Goal: Communication & Community: Answer question/provide support

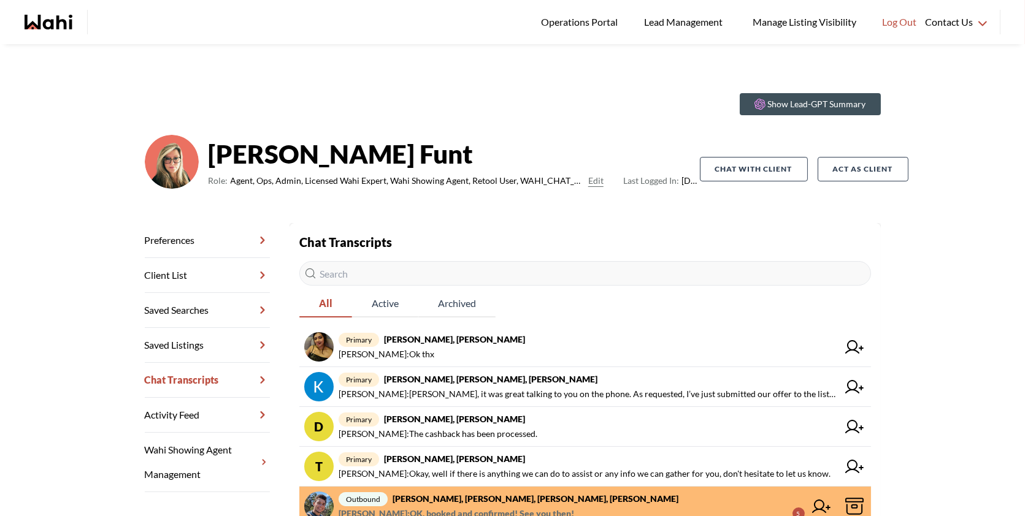
drag, startPoint x: 837, startPoint y: 15, endPoint x: 892, endPoint y: -16, distance: 63.1
click at [892, 0] on html "Logged In: Behnam Log out Operations Portal Lead Management Manage Listing Visi…" at bounding box center [512, 258] width 1025 height 516
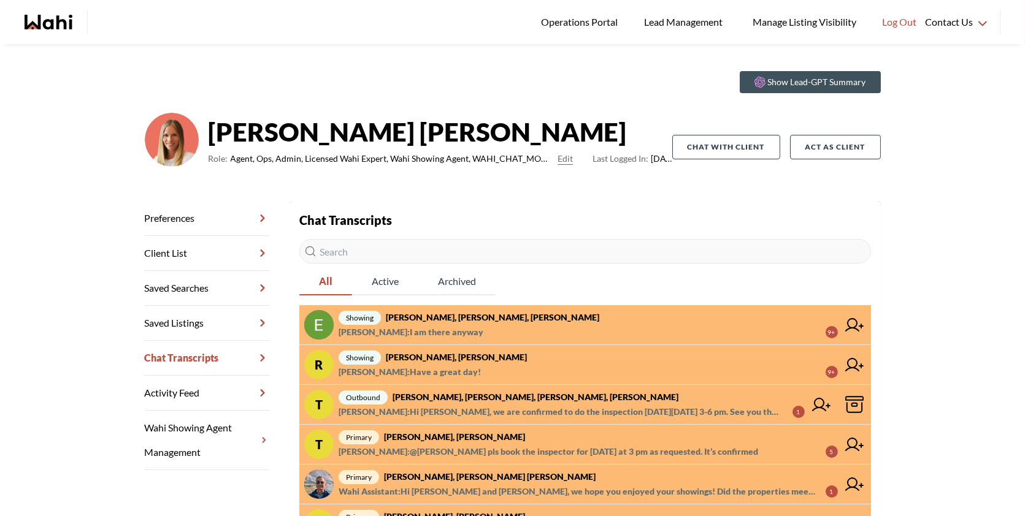
scroll to position [25, 0]
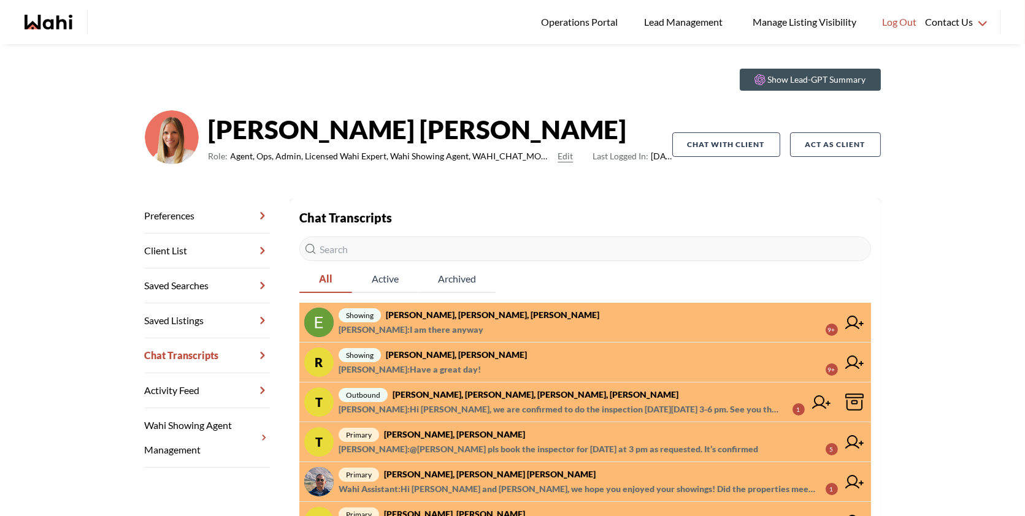
click at [521, 316] on strong "Erik Odegaard, Margarita Haimov, Khalid, Michelle" at bounding box center [492, 315] width 213 height 10
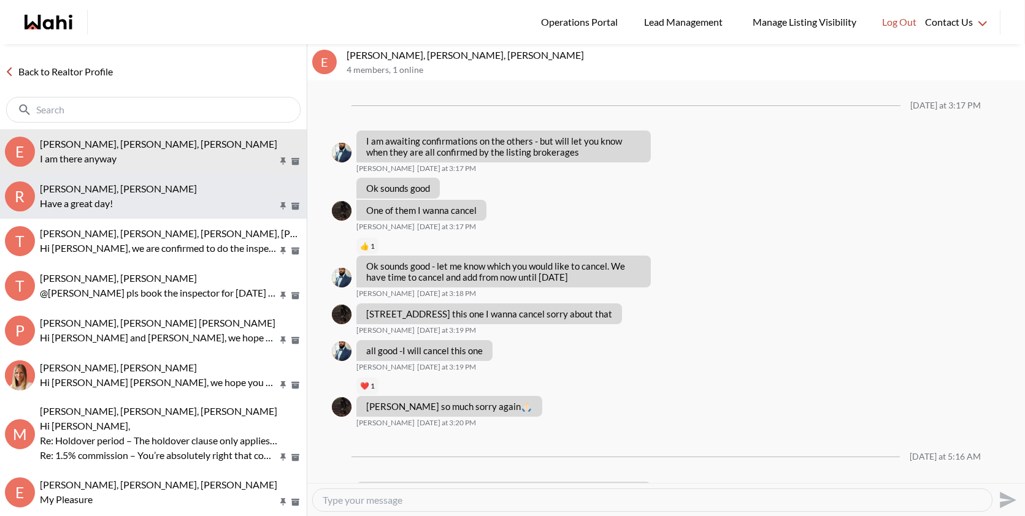
scroll to position [851, 0]
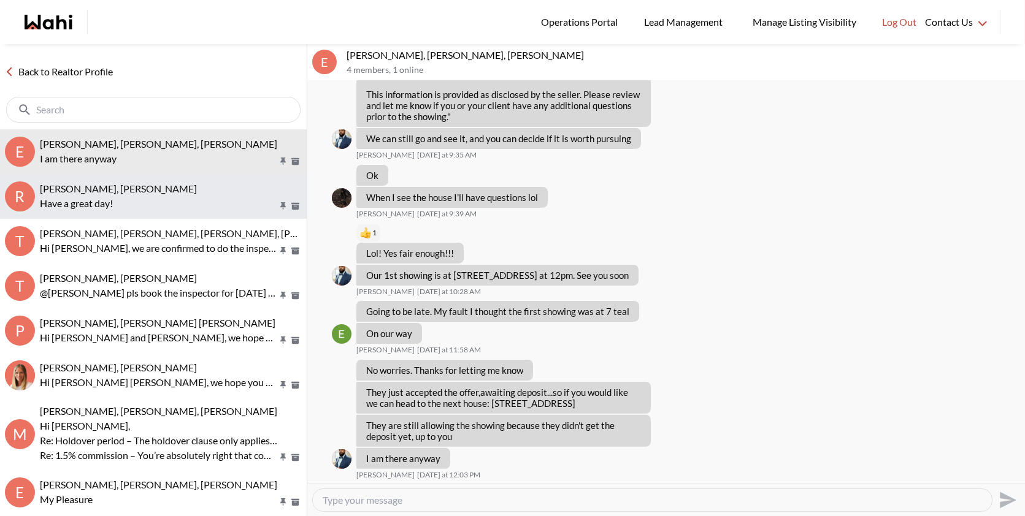
click at [142, 217] on button "R Ritu Gill, Khalid, Michelle Have a great day!" at bounding box center [153, 196] width 307 height 45
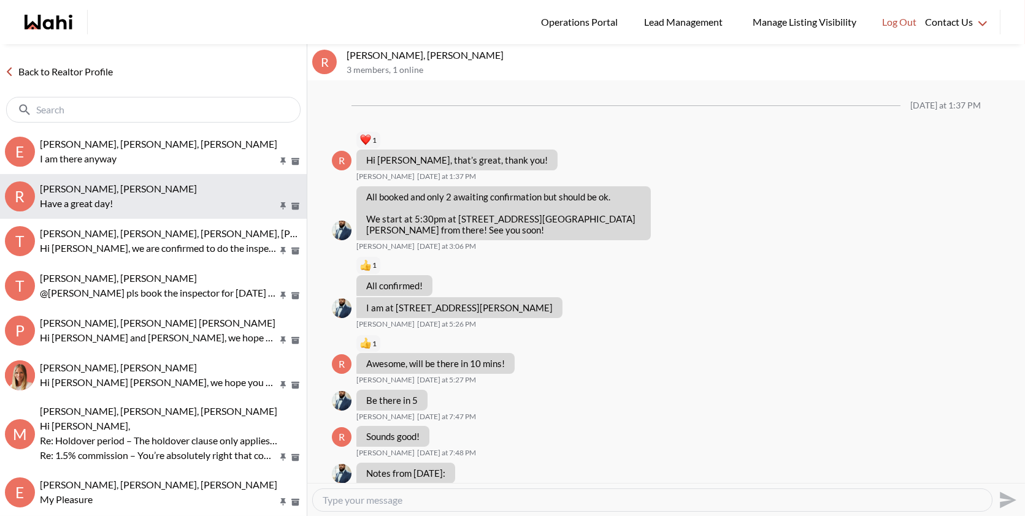
scroll to position [1593, 0]
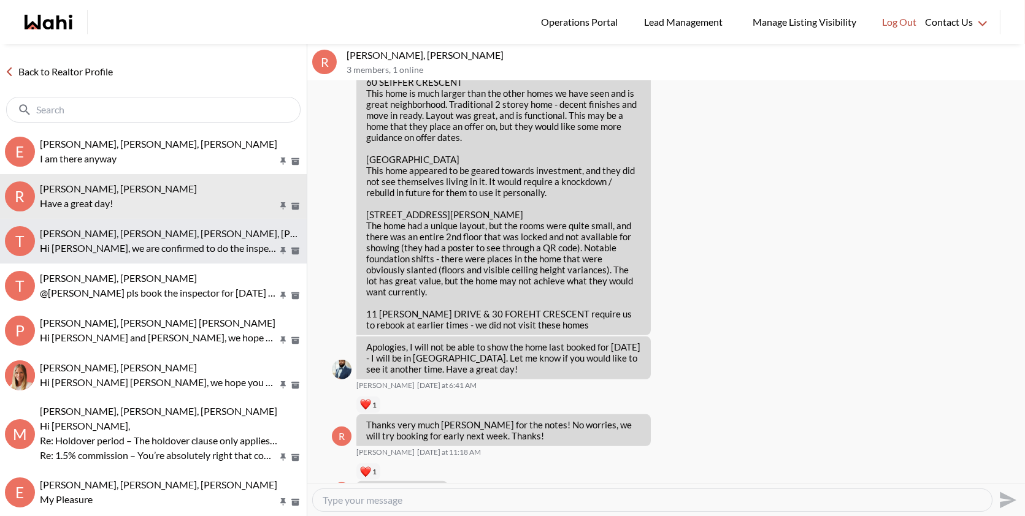
click at [126, 250] on p "Hi [PERSON_NAME], we are confirmed to do the inspection [DATE][DATE] 3-6 pm. Se…" at bounding box center [158, 248] width 237 height 15
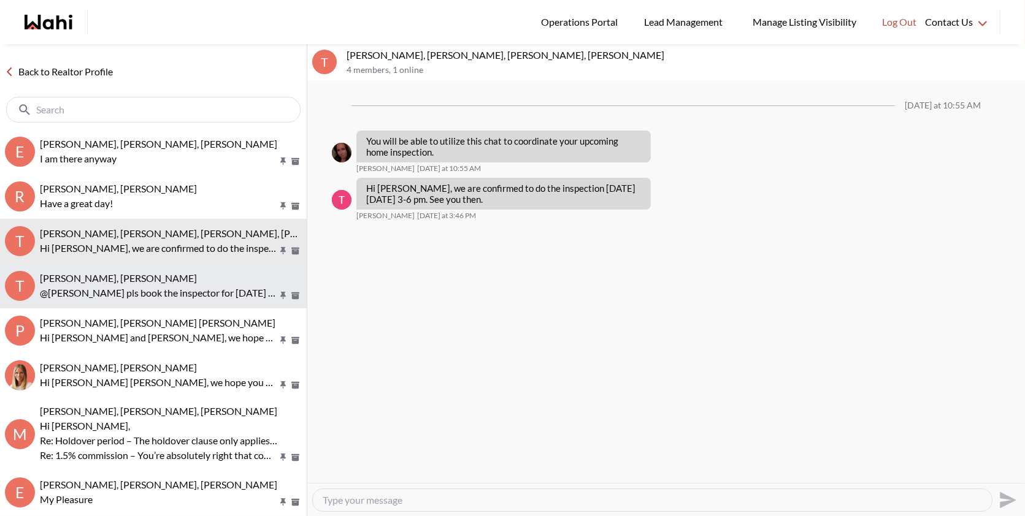
click at [120, 272] on span "[PERSON_NAME], [PERSON_NAME]" at bounding box center [118, 278] width 157 height 12
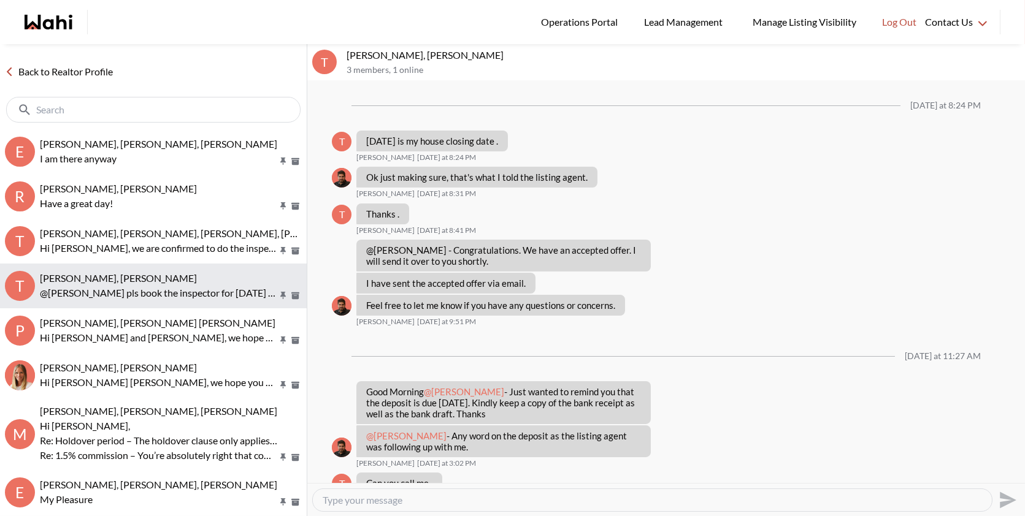
scroll to position [653, 0]
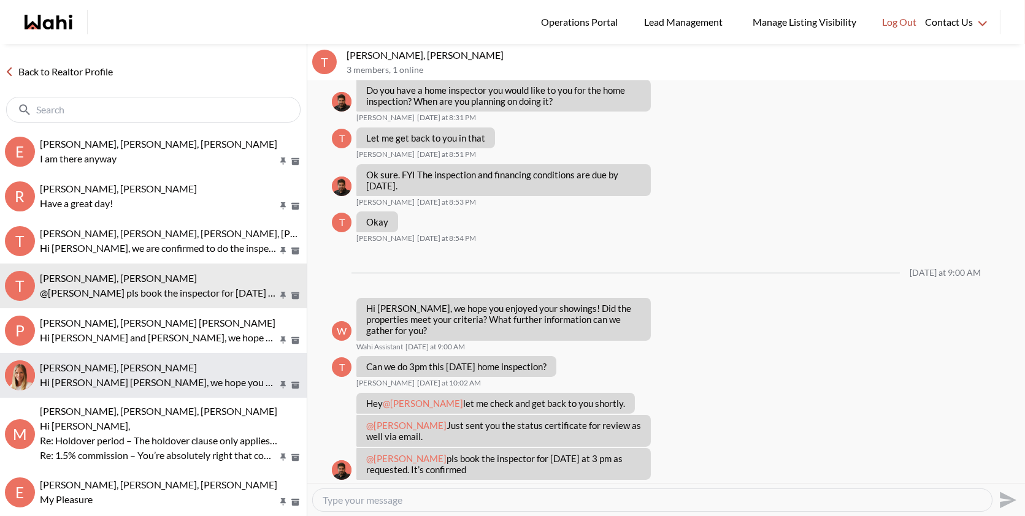
click at [144, 362] on span "agnes sonia mukamusoni, Michelle" at bounding box center [118, 368] width 157 height 12
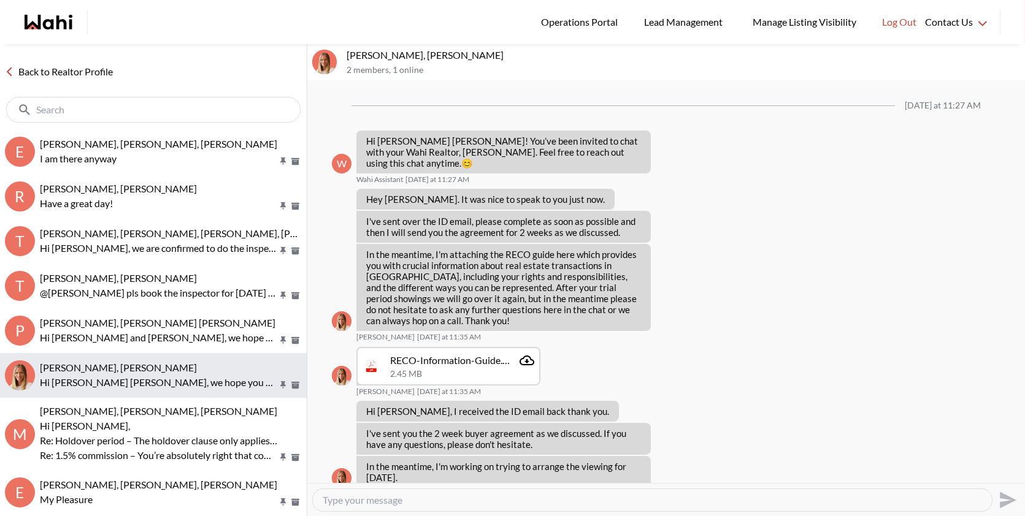
scroll to position [329, 0]
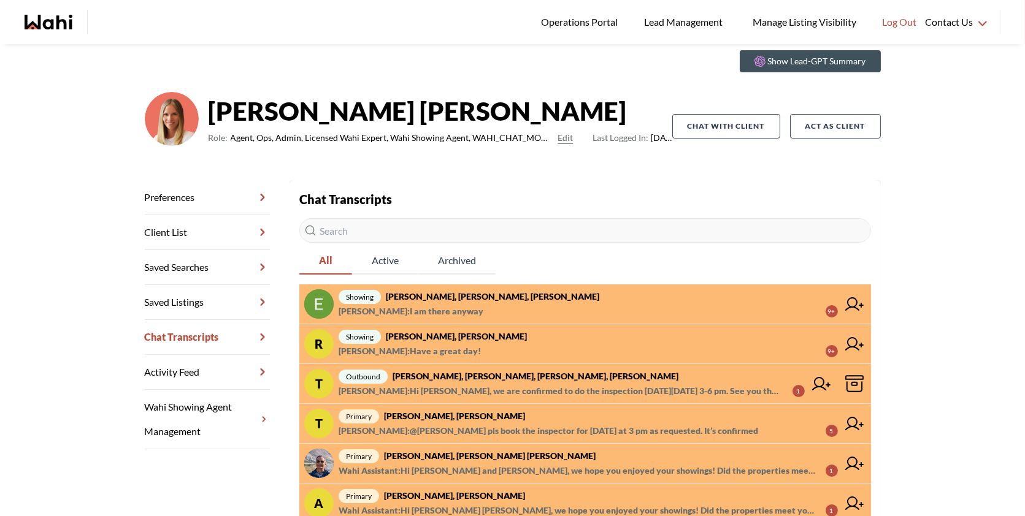
scroll to position [50, 0]
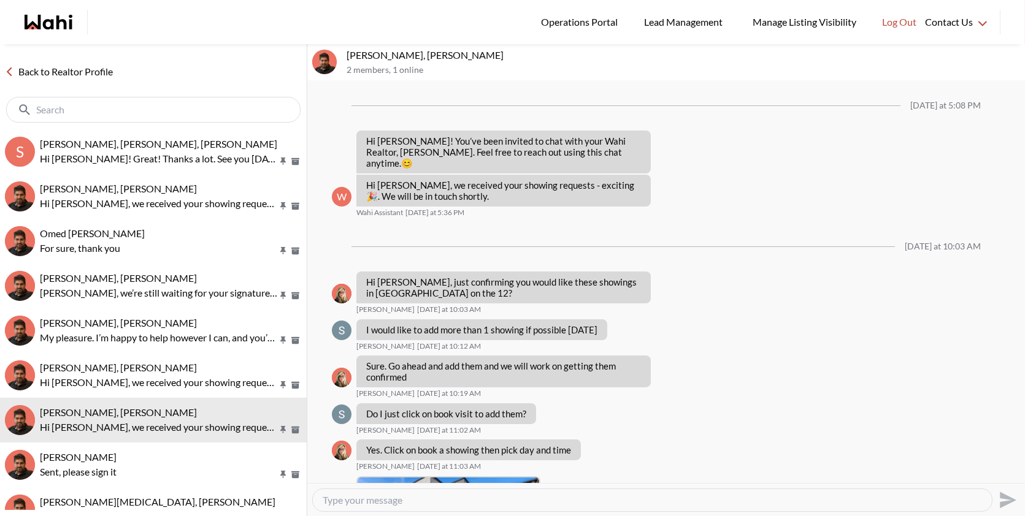
scroll to position [553, 0]
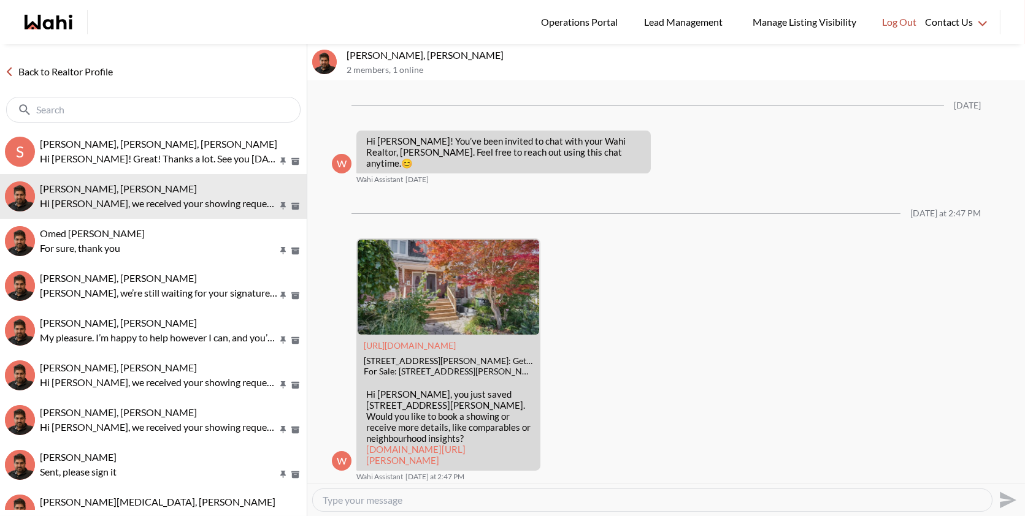
scroll to position [100, 0]
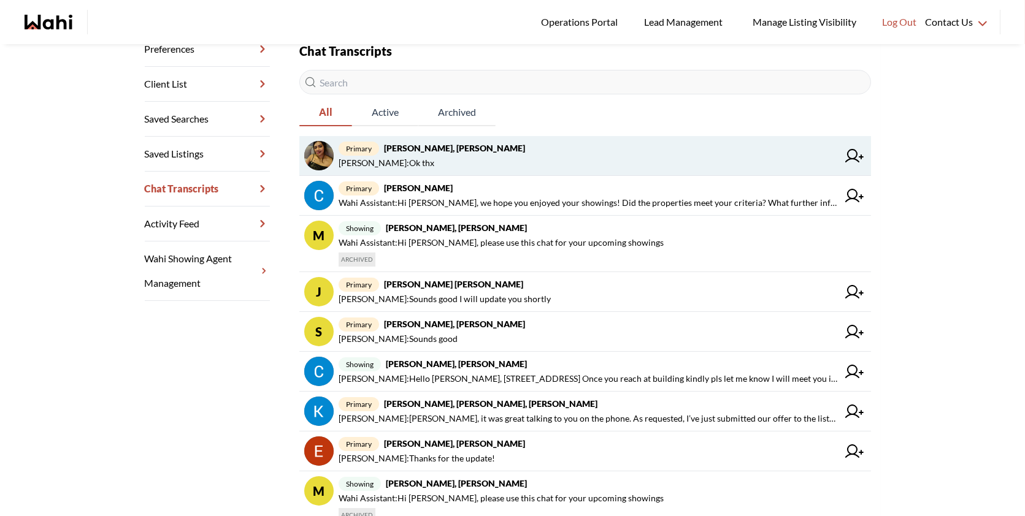
scroll to position [215, 0]
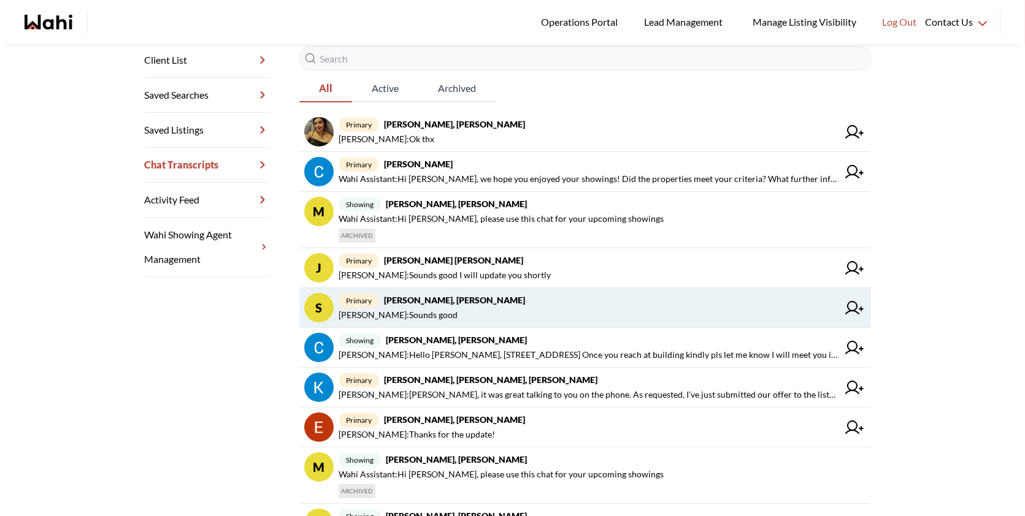
click at [551, 314] on span "Shireen Sookdeo : Sounds good" at bounding box center [588, 315] width 499 height 15
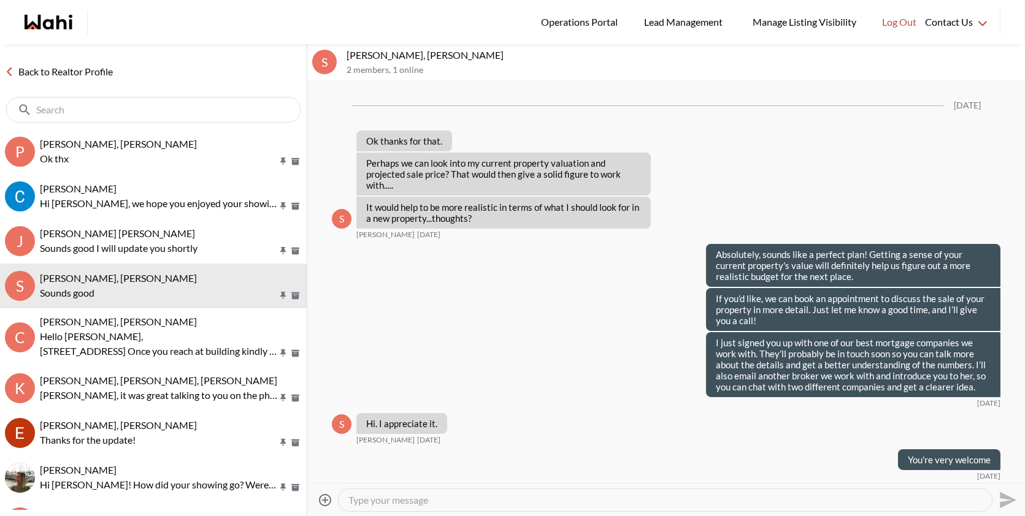
scroll to position [931, 0]
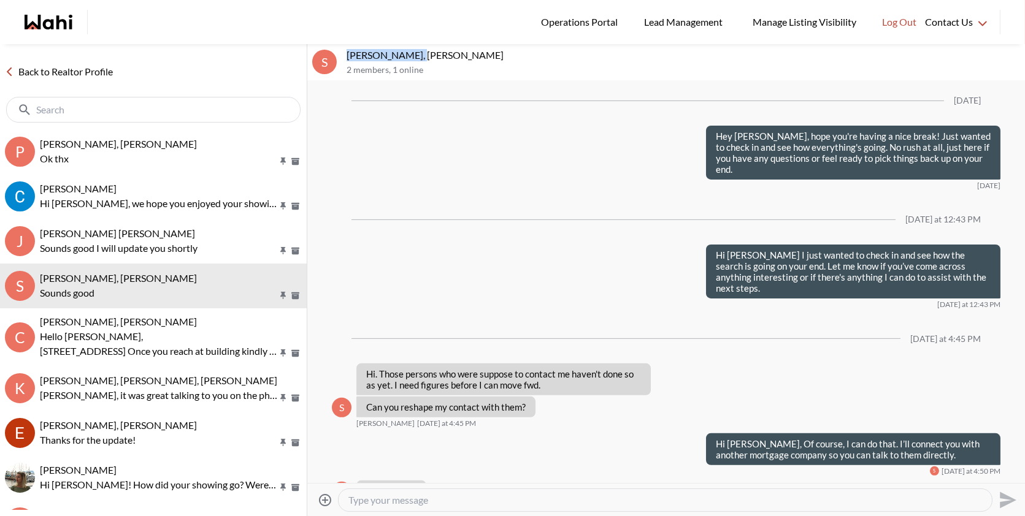
drag, startPoint x: 420, startPoint y: 55, endPoint x: 348, endPoint y: 56, distance: 71.8
click at [348, 56] on p "Shireen Sookdeo, Behnam" at bounding box center [683, 55] width 673 height 12
copy p "Shireen Sookdeo"
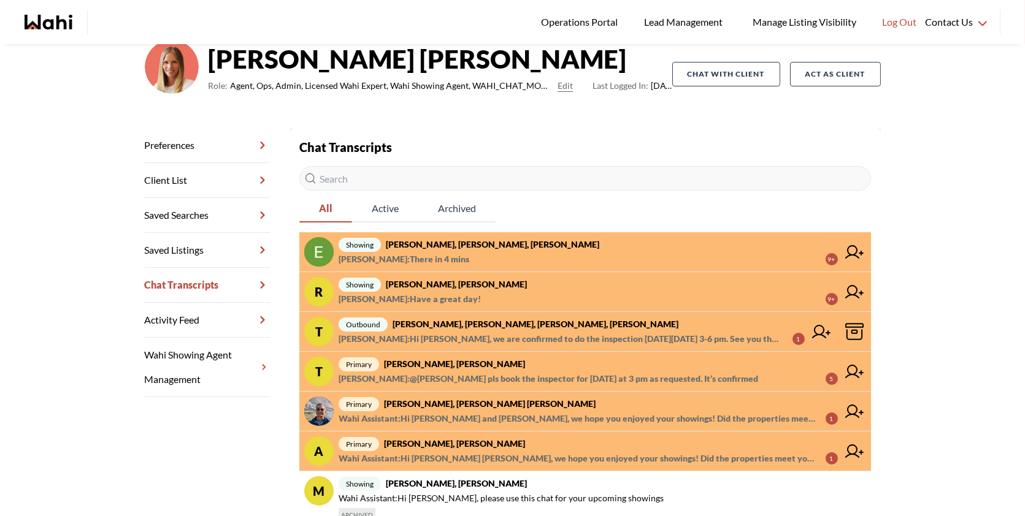
scroll to position [97, 0]
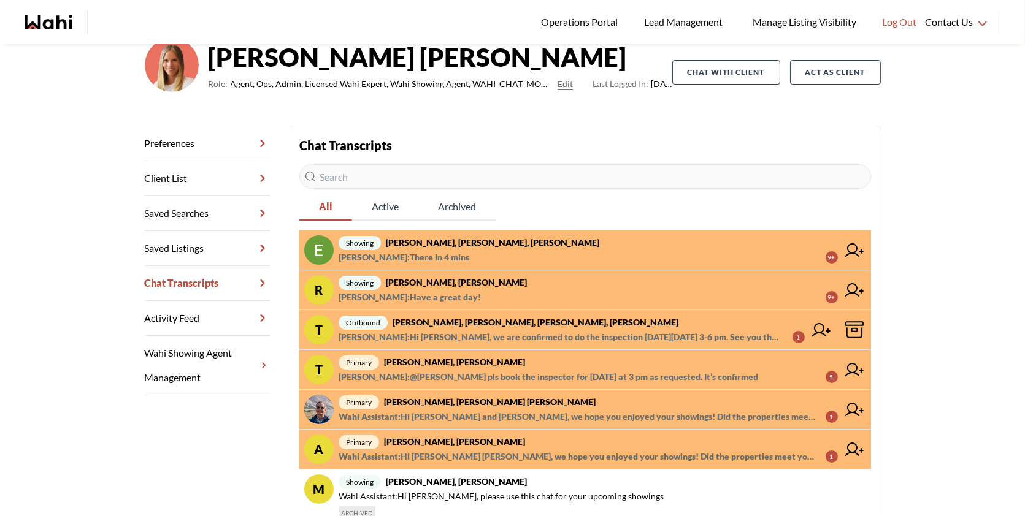
click at [506, 256] on span "Khalid Rizkana : There in 4 mins 9+" at bounding box center [588, 257] width 499 height 15
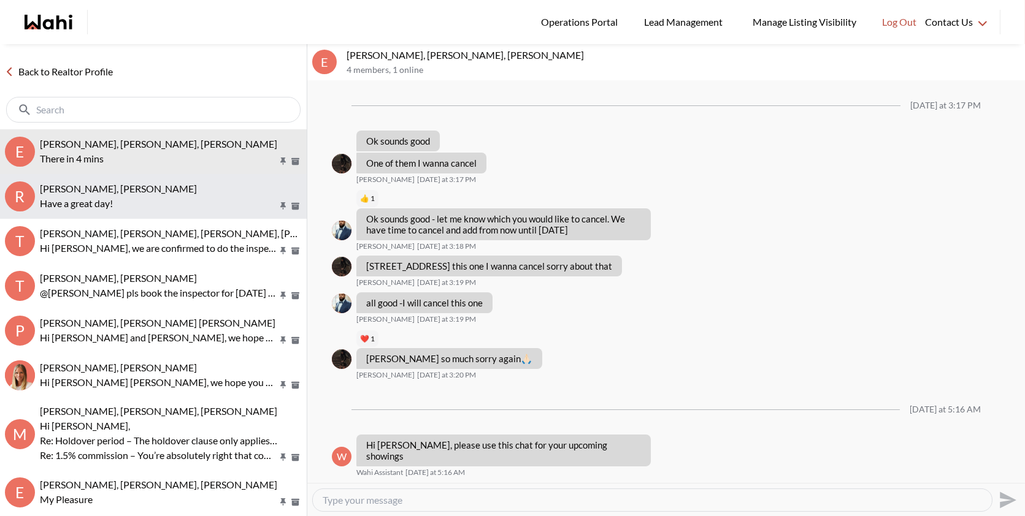
scroll to position [860, 0]
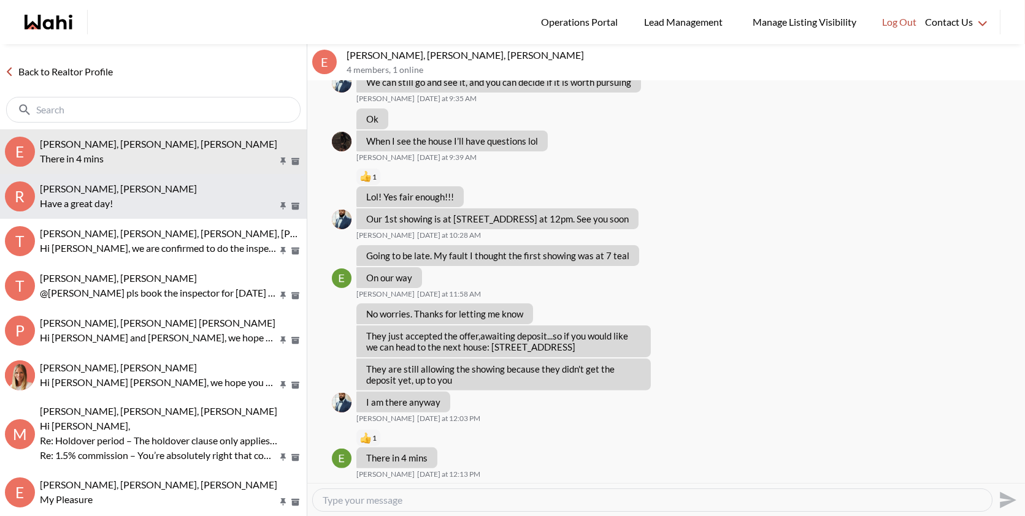
click at [150, 197] on p "Have a great day!" at bounding box center [158, 203] width 237 height 15
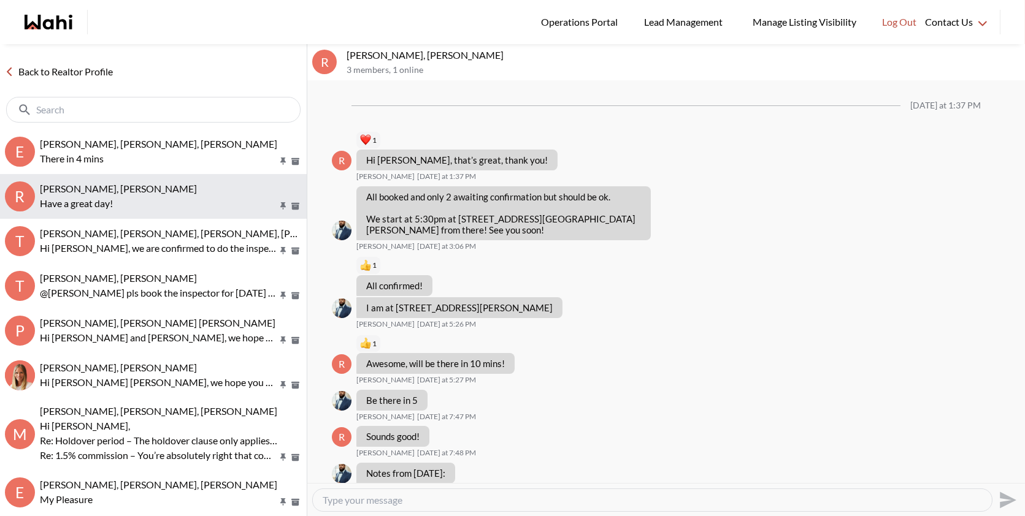
scroll to position [1593, 0]
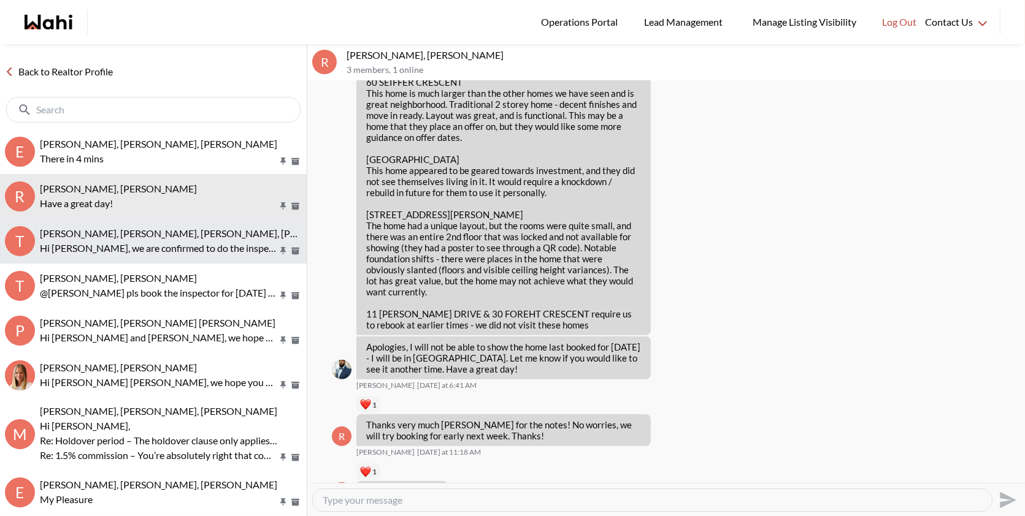
click at [147, 238] on span "Tanya Fita, Teresa, Michelle, Alicia" at bounding box center [199, 234] width 318 height 12
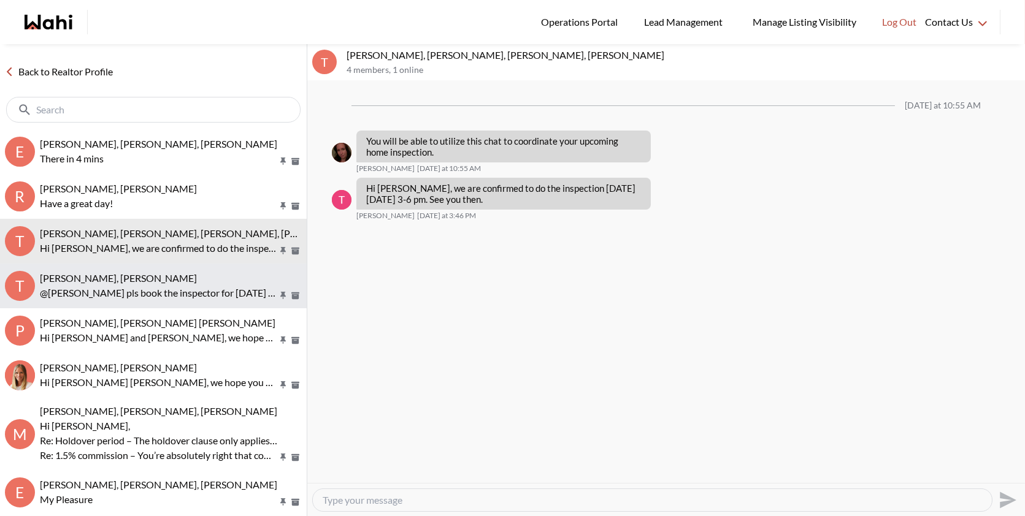
click at [147, 288] on p "@Tanya Fita pls book the inspector for Monday at 3 pm as requested. It’s confir…" at bounding box center [158, 293] width 237 height 15
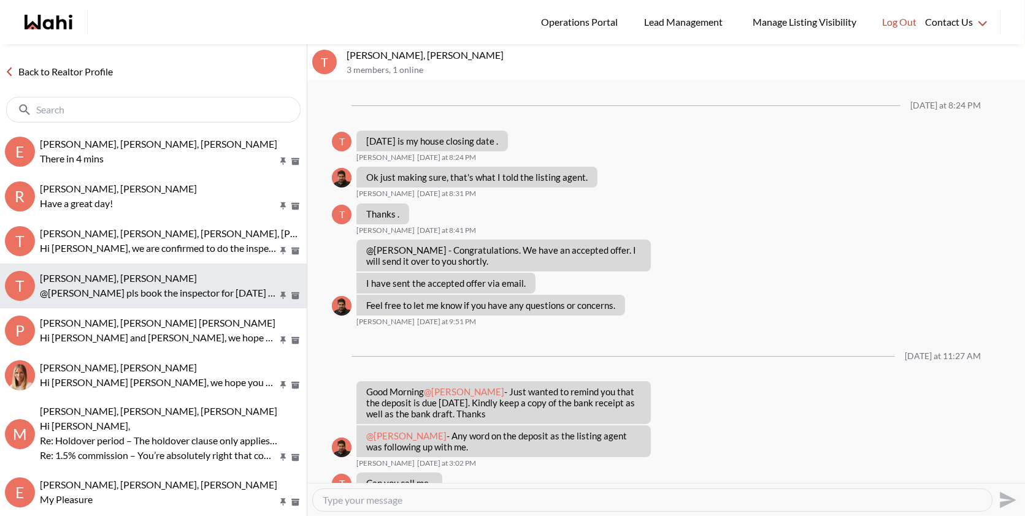
scroll to position [653, 0]
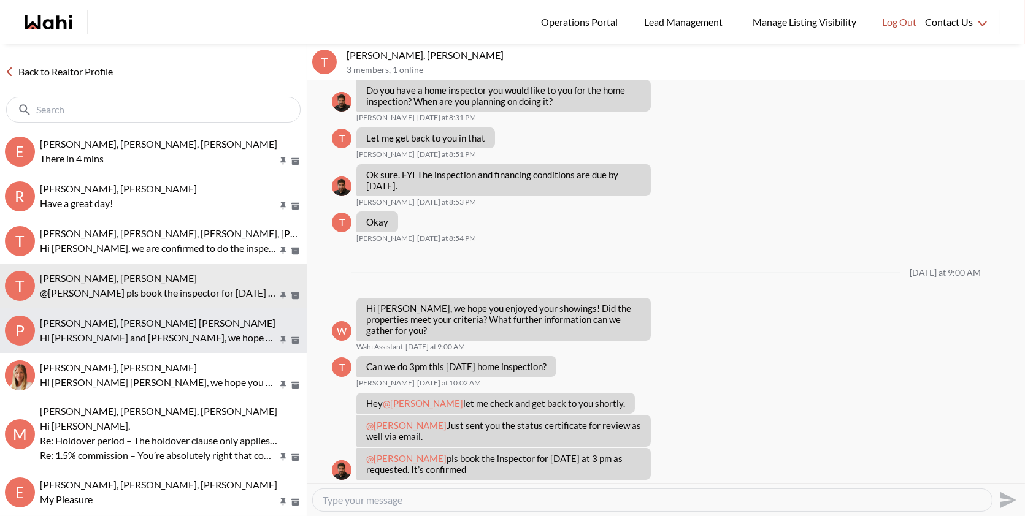
click at [140, 320] on span "Pranav Dhar, Vandana Dhar, Michelle" at bounding box center [158, 323] width 236 height 12
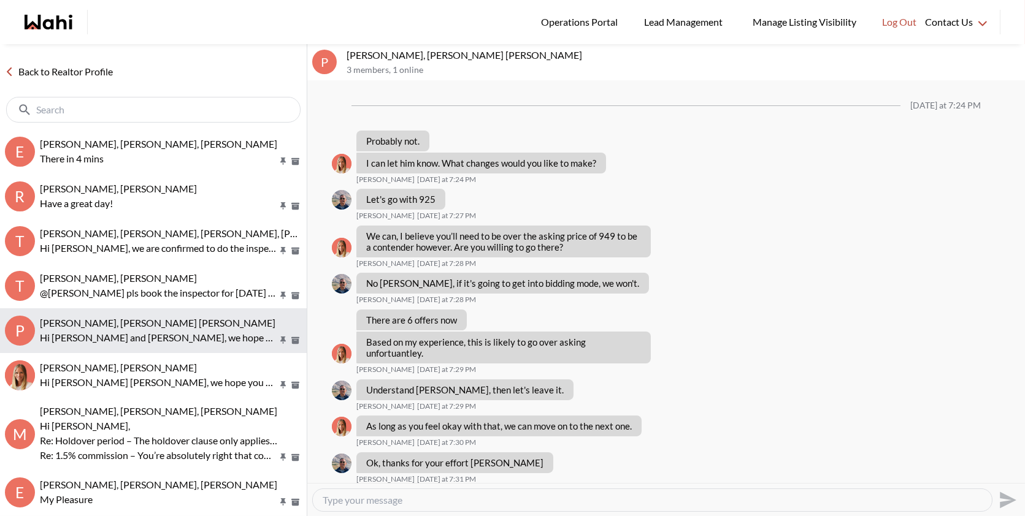
scroll to position [972, 0]
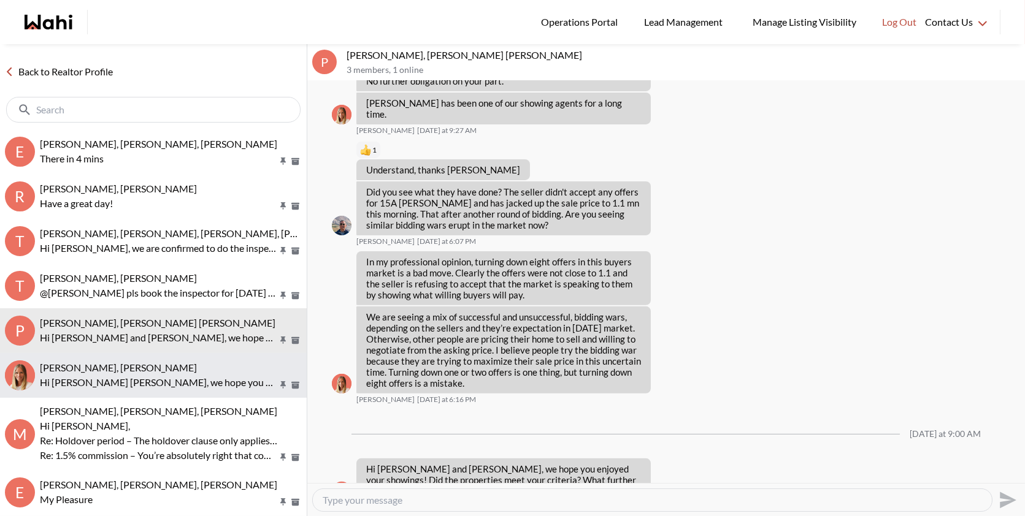
click at [145, 372] on span "agnes sonia mukamusoni, Michelle" at bounding box center [118, 368] width 157 height 12
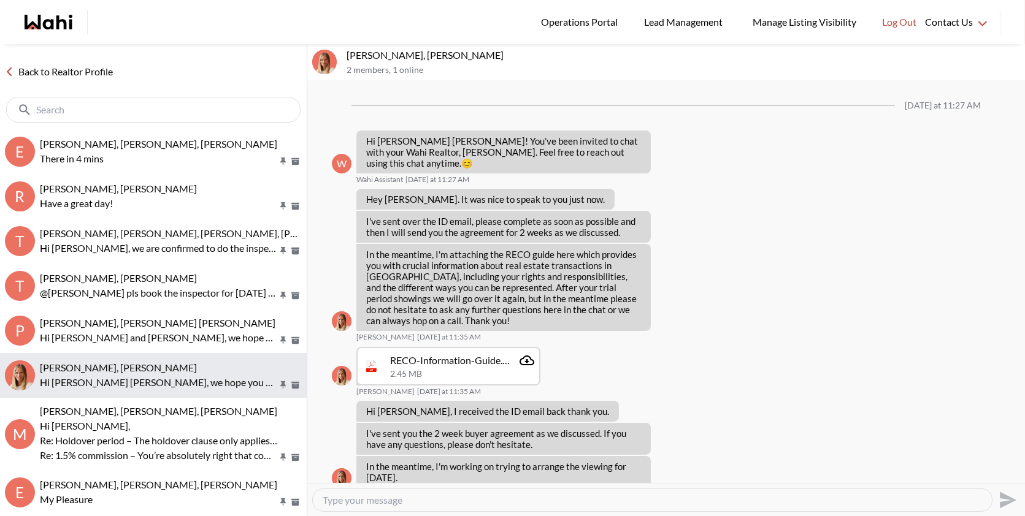
scroll to position [329, 0]
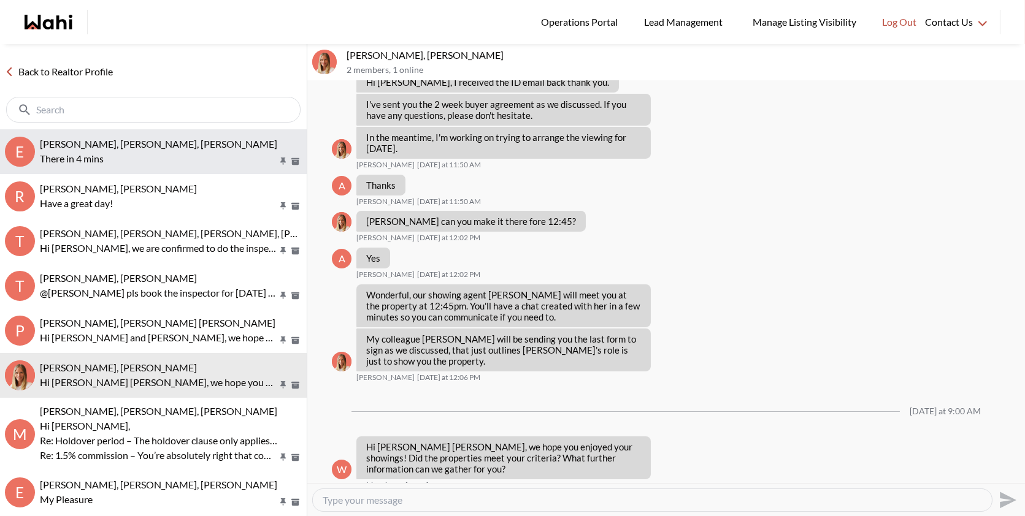
click at [134, 138] on span "Erik Odegaard, Margarita Haimov, Khalid, Michelle" at bounding box center [158, 144] width 237 height 12
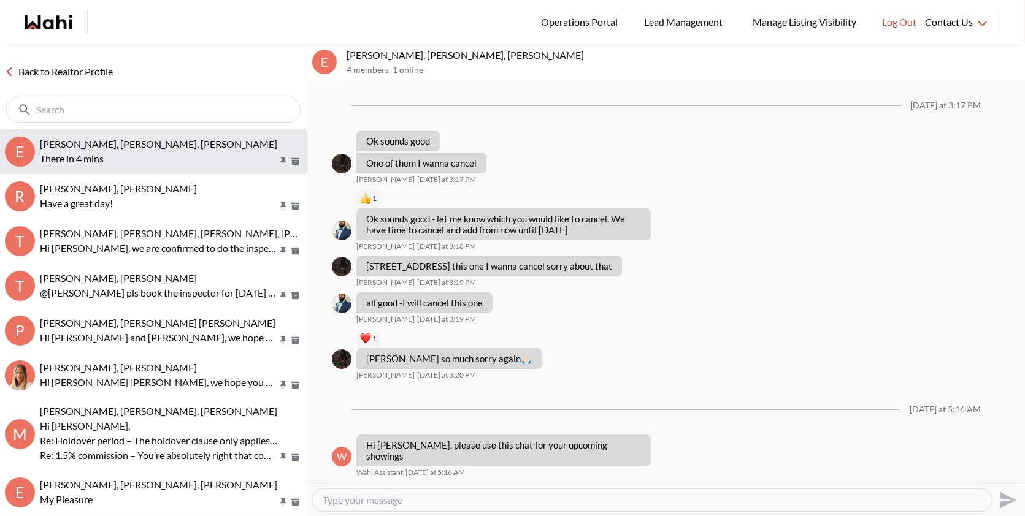
scroll to position [860, 0]
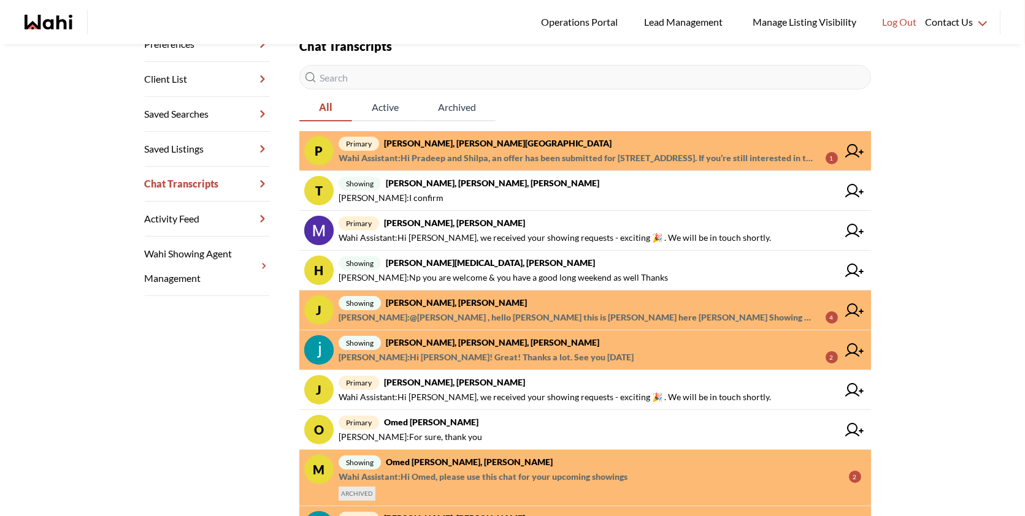
scroll to position [199, 0]
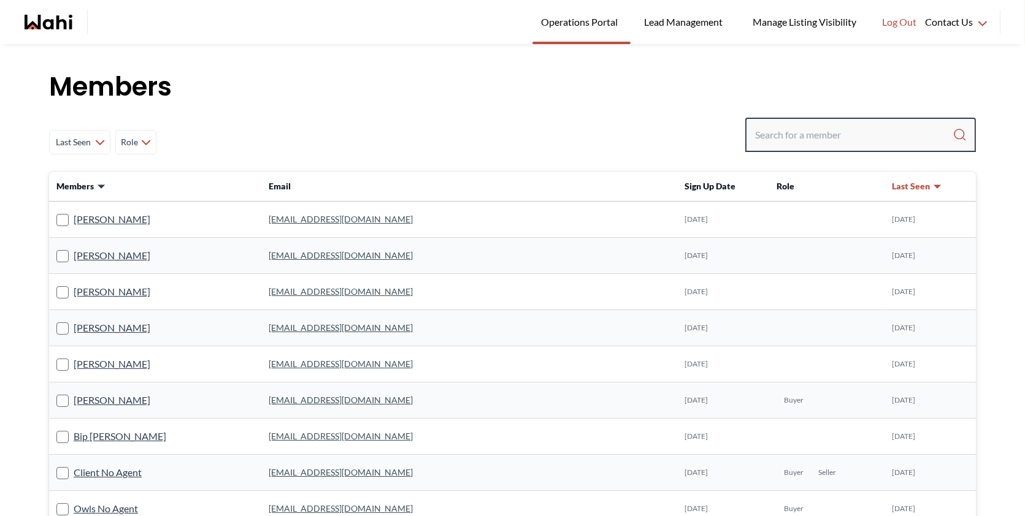
click at [791, 139] on input "Search input" at bounding box center [853, 135] width 197 height 22
paste input "[PERSON_NAME]"
type input "Sasha Fong"
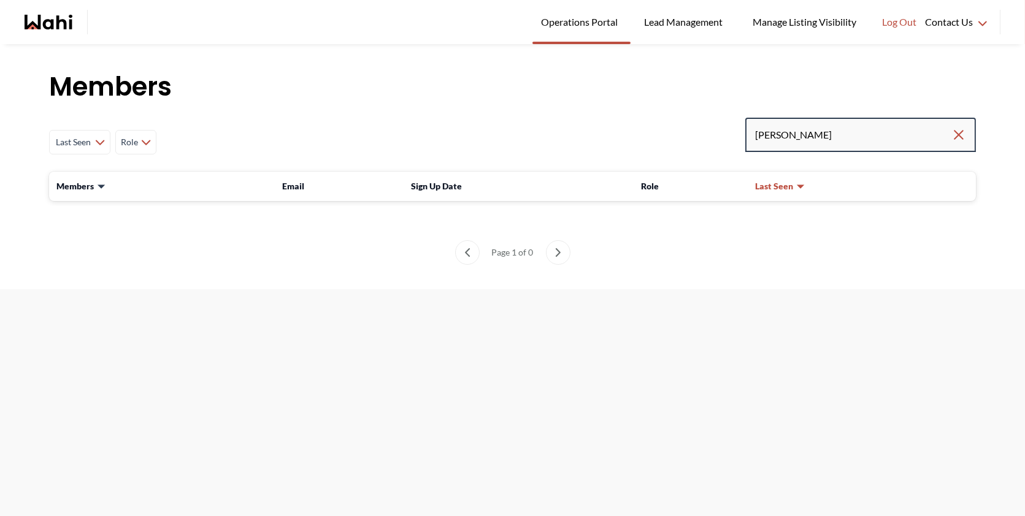
drag, startPoint x: 827, startPoint y: 136, endPoint x: 729, endPoint y: 126, distance: 98.6
click at [729, 126] on div "Last Seen Less day than 1 day ago 1 day ago - 3 days ago 3 days ago - 1 week ag…" at bounding box center [512, 142] width 927 height 49
paste input "sashayeefong@gmail.com"
type input "sashayeefong@gmail.com"
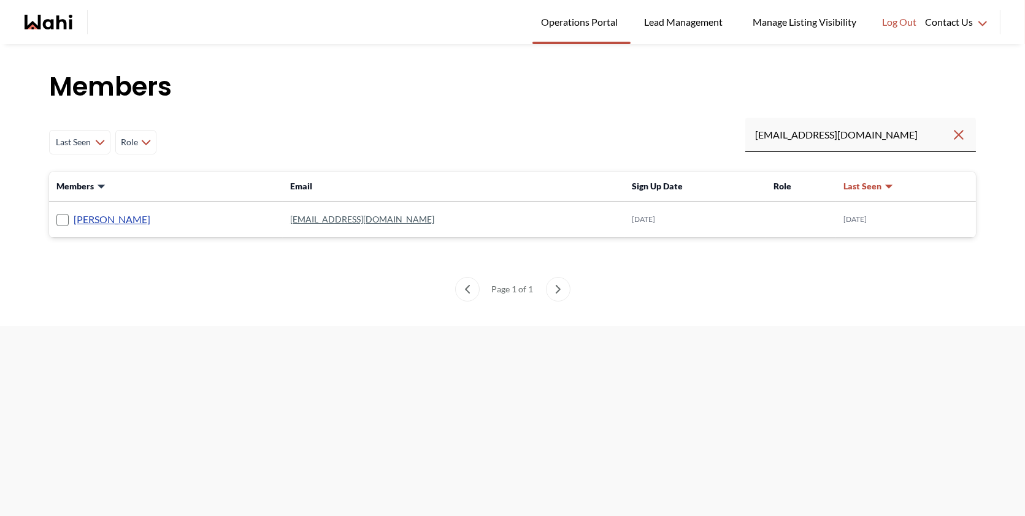
click at [105, 221] on link "[PERSON_NAME]" at bounding box center [112, 220] width 77 height 16
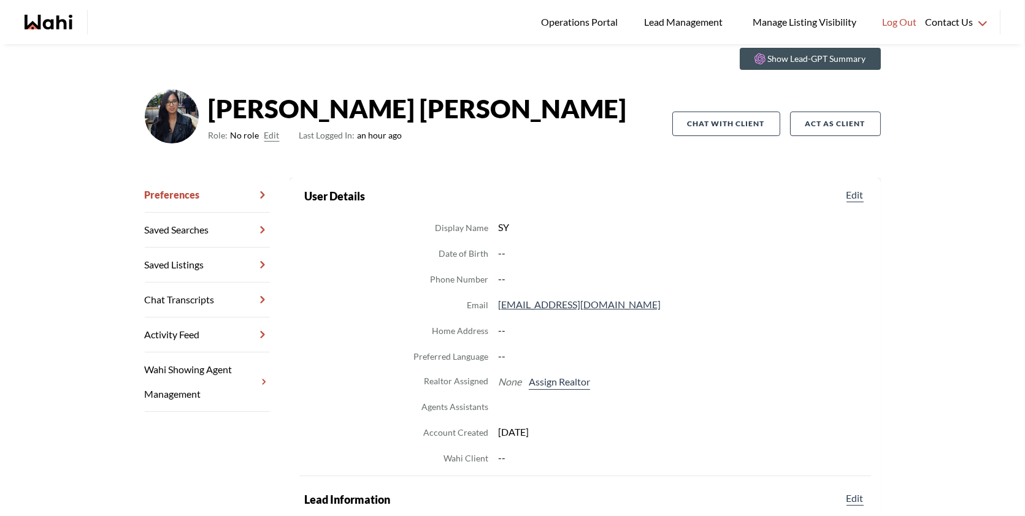
scroll to position [46, 0]
click at [555, 377] on button "Assign Realtor" at bounding box center [559, 382] width 66 height 16
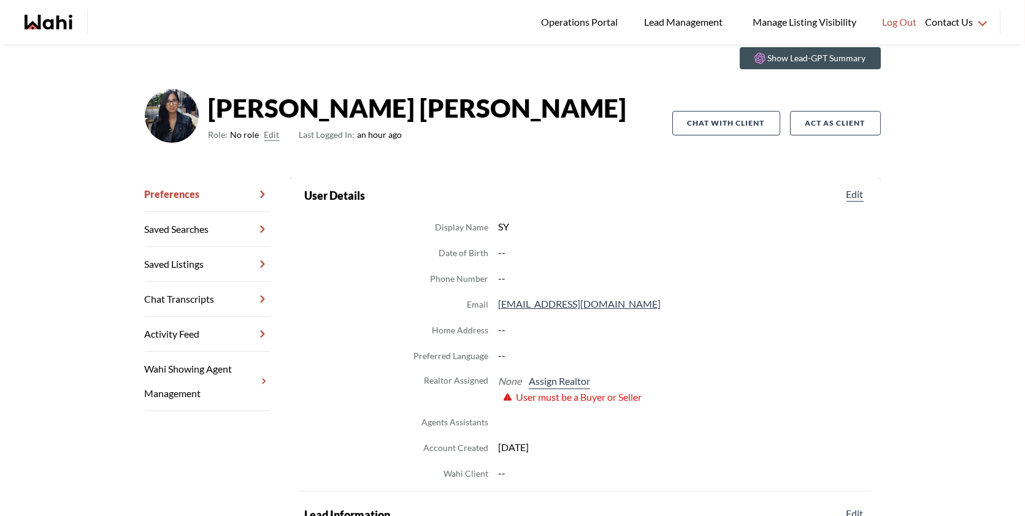
click at [264, 134] on button "Edit" at bounding box center [271, 135] width 15 height 15
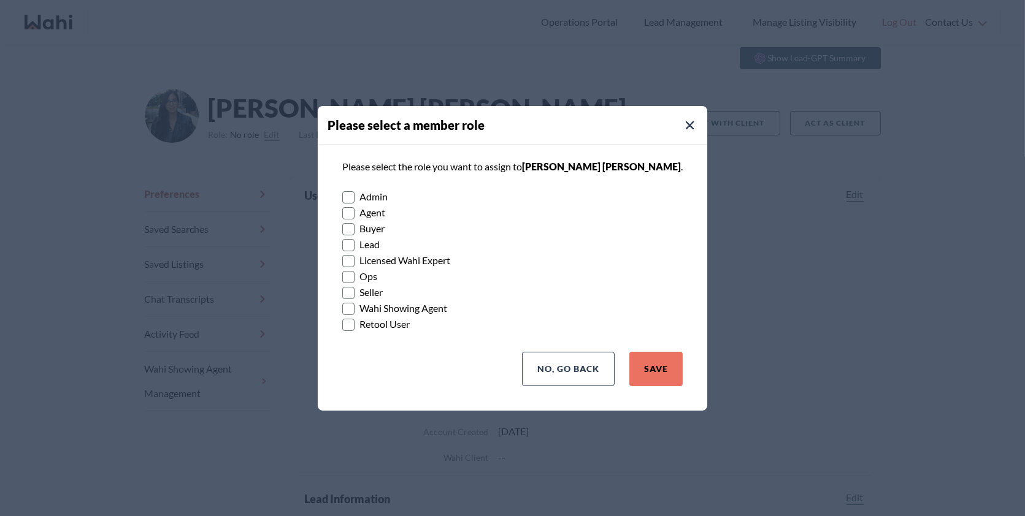
click at [355, 228] on rect at bounding box center [349, 229] width 12 height 12
click at [342, 228] on input "Buyer" at bounding box center [342, 225] width 0 height 8
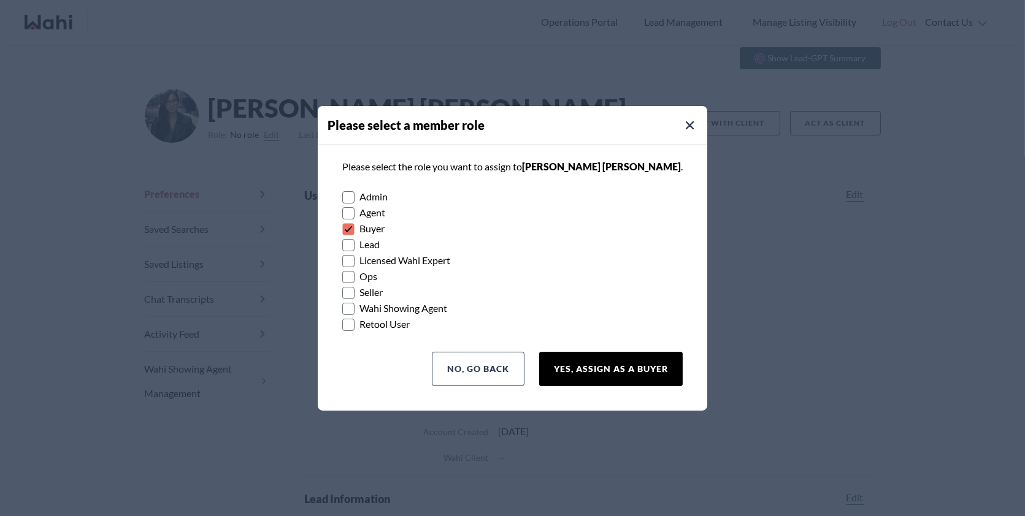
click at [604, 365] on button "Yes, Assign as a Buyer" at bounding box center [611, 369] width 144 height 34
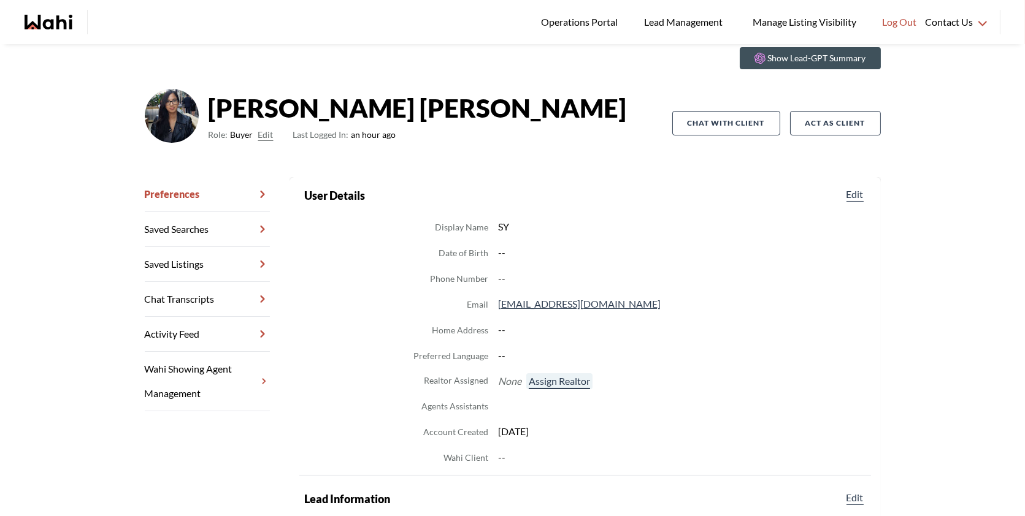
click at [562, 375] on button "Assign Realtor" at bounding box center [559, 382] width 66 height 16
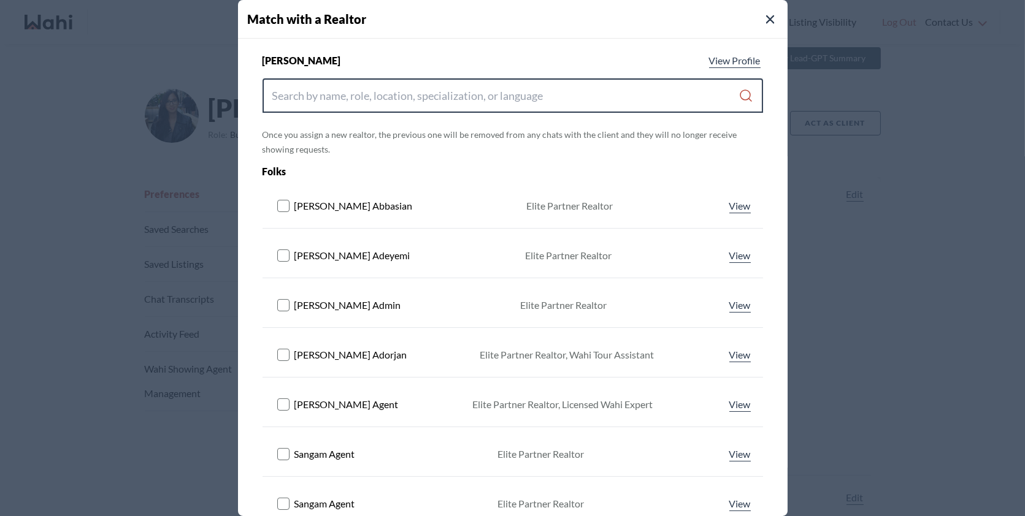
click at [462, 98] on input "Search input" at bounding box center [505, 96] width 467 height 22
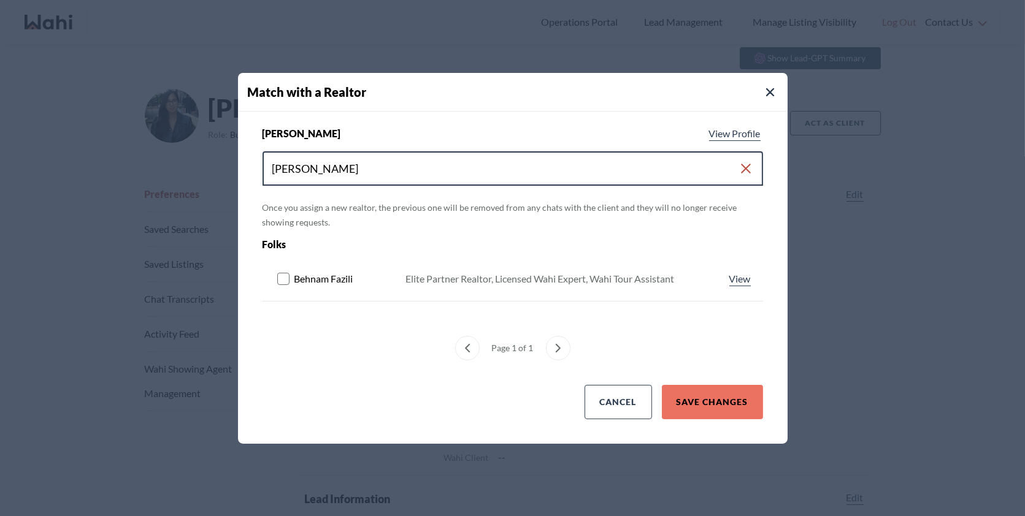
type input "behn"
click at [280, 278] on rect at bounding box center [283, 279] width 12 height 12
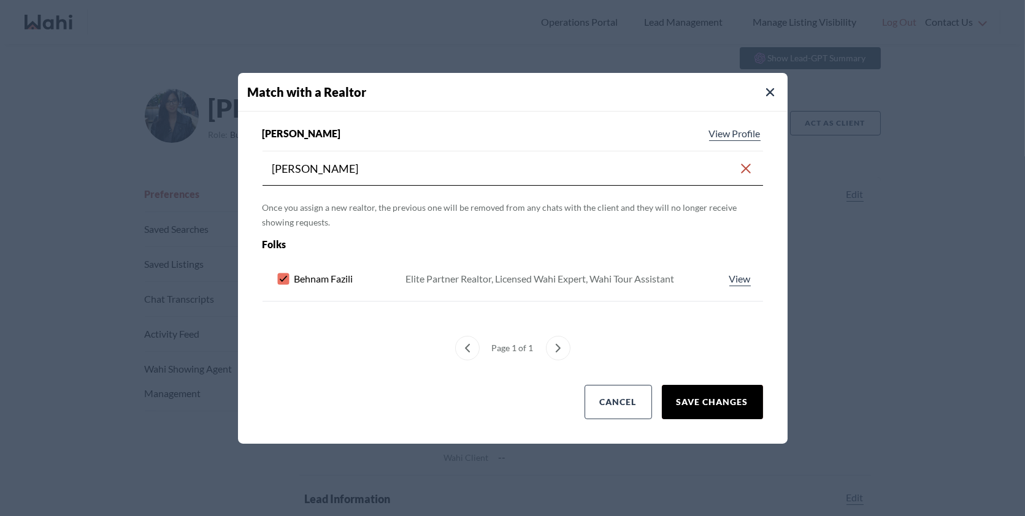
click at [720, 400] on button "Save Changes" at bounding box center [712, 402] width 101 height 34
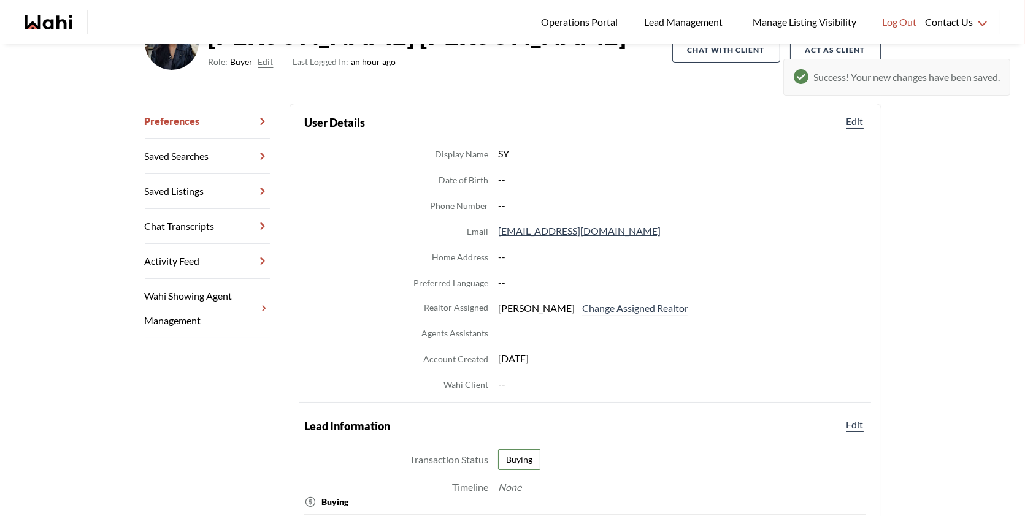
scroll to position [125, 0]
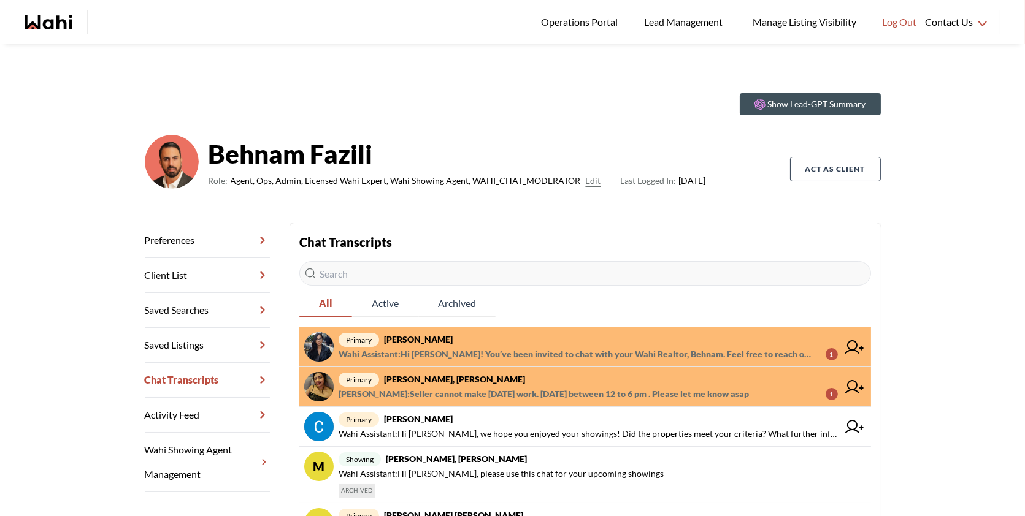
click at [424, 334] on strong "[PERSON_NAME]" at bounding box center [418, 339] width 69 height 10
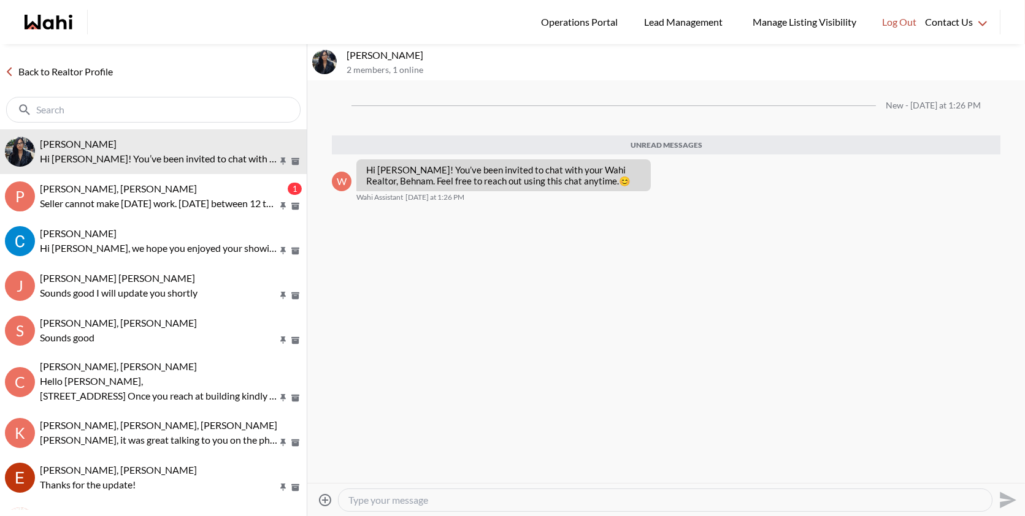
click at [394, 497] on textarea "Type your message" at bounding box center [665, 500] width 634 height 12
type textarea "Hi"
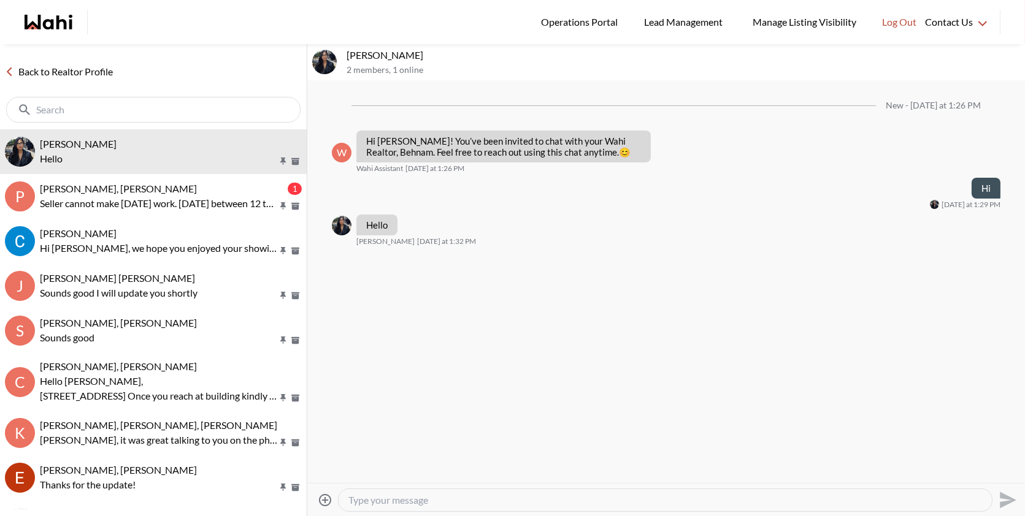
click at [325, 500] on icon at bounding box center [325, 500] width 12 height 12
click at [0, 0] on input "Attach files" at bounding box center [0, 0] width 0 height 0
click at [384, 471] on icon "aria/Download attachment" at bounding box center [385, 472] width 10 height 7
click at [367, 507] on textarea "Type your message" at bounding box center [665, 502] width 634 height 12
paste textarea "Hi there - here is the RECO Information Guide we discussed, you can also find i…"
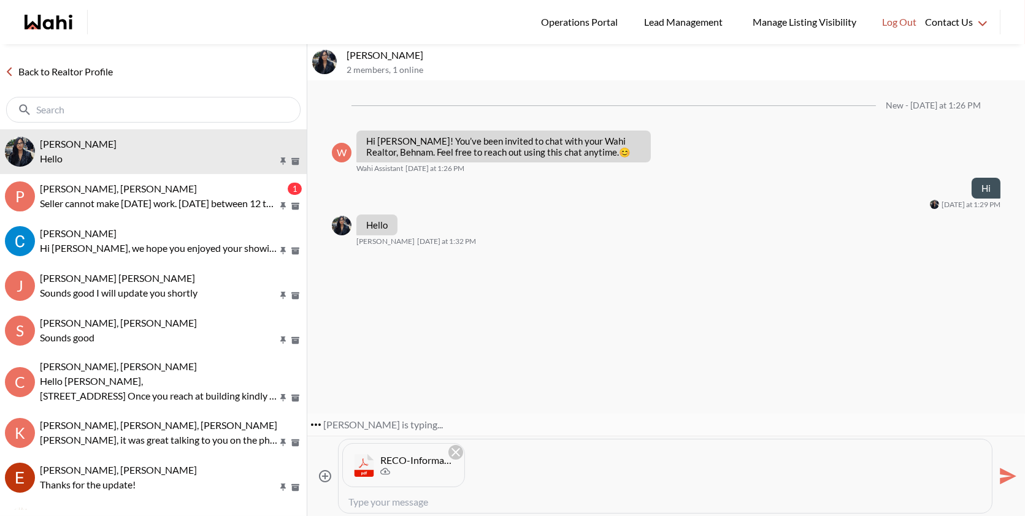
type textarea "Hi there - here is the RECO Information Guide we discussed, you can also find i…"
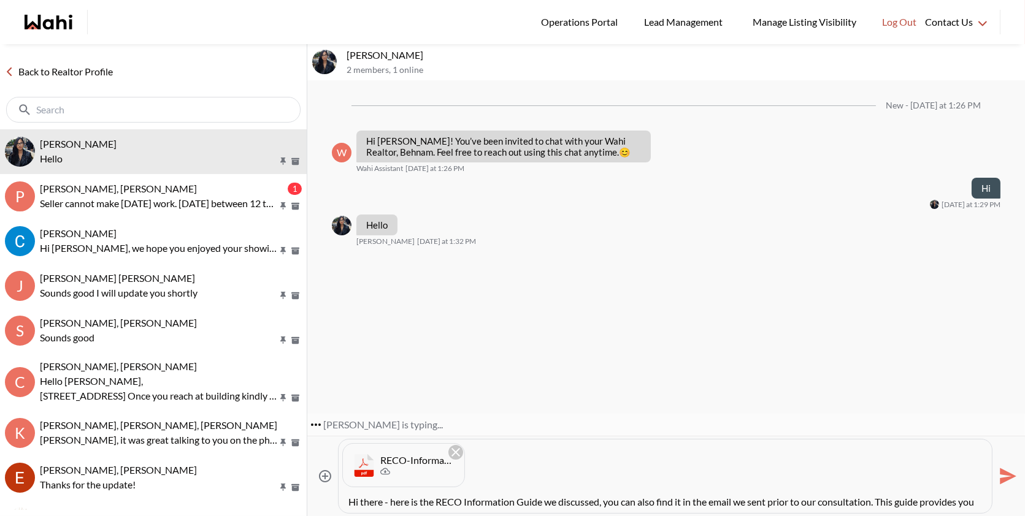
click at [1000, 475] on icon "Send" at bounding box center [1008, 477] width 17 height 17
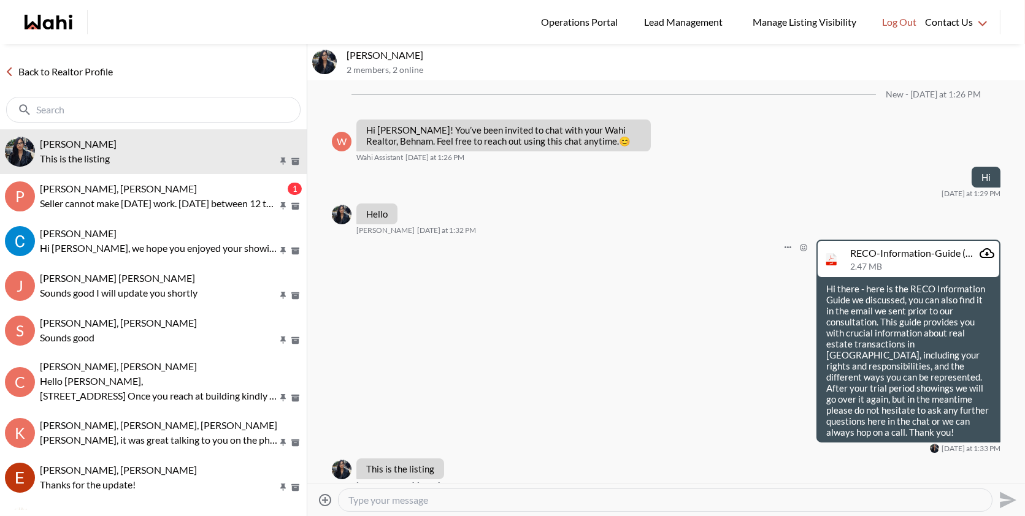
scroll to position [10, 0]
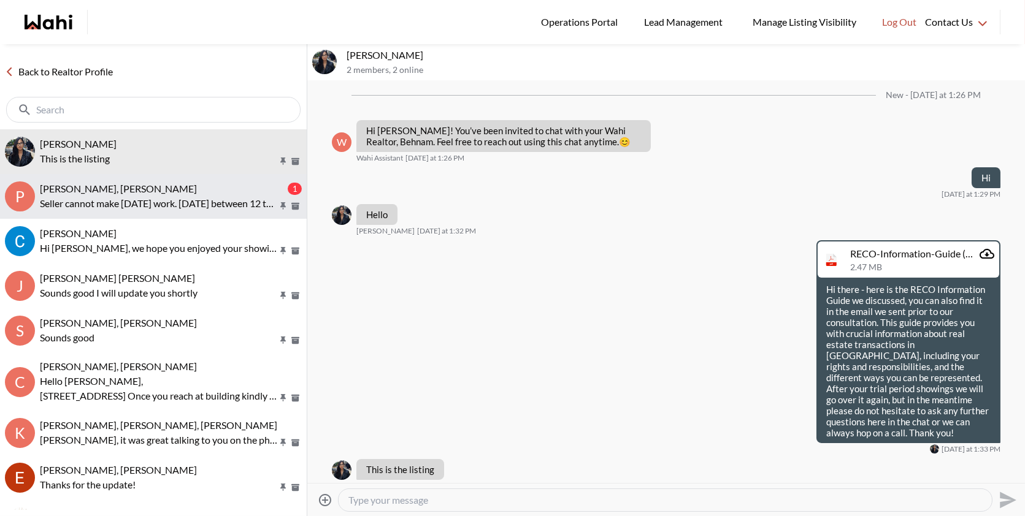
click at [234, 212] on button "P Puja Mandal, Barbara, Behnam 1 Seller cannot make Tuesday work. Wednesday Oct…" at bounding box center [153, 196] width 307 height 45
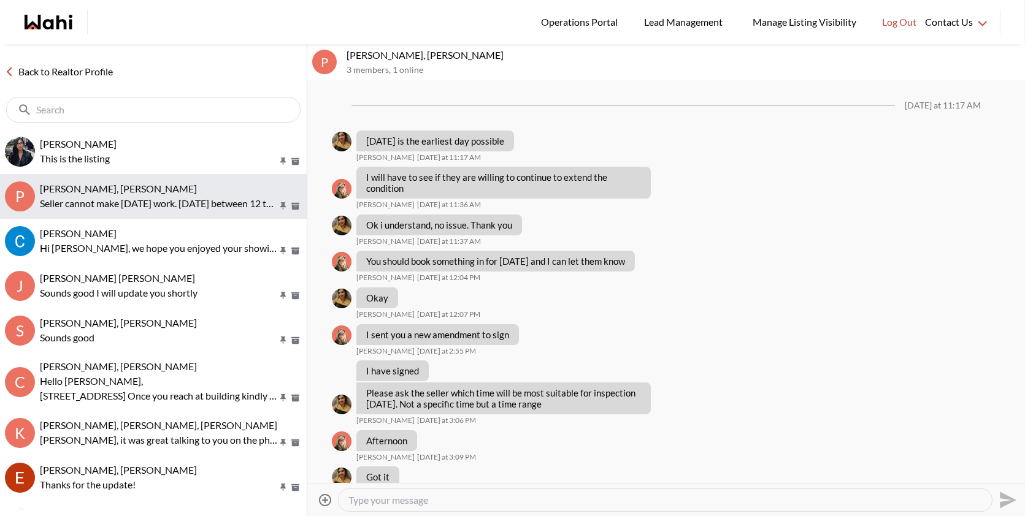
scroll to position [687, 0]
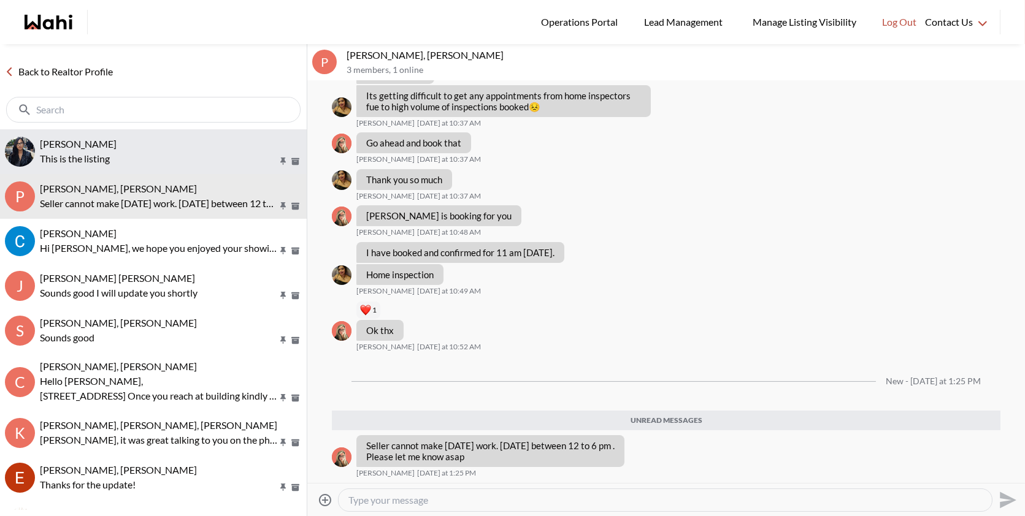
click at [117, 140] on span "[PERSON_NAME]" at bounding box center [78, 144] width 77 height 12
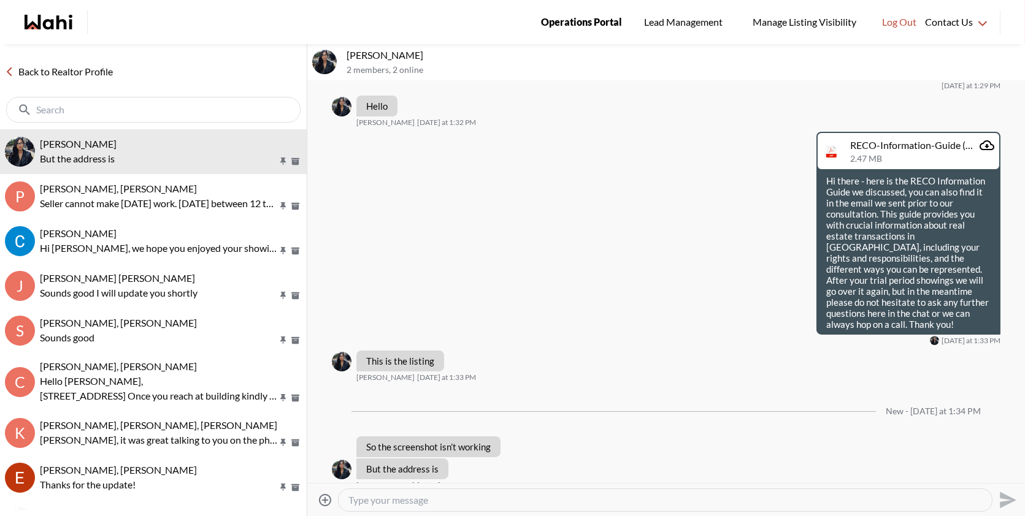
scroll to position [119, 0]
click at [372, 499] on textarea "Type your message" at bounding box center [665, 500] width 634 height 12
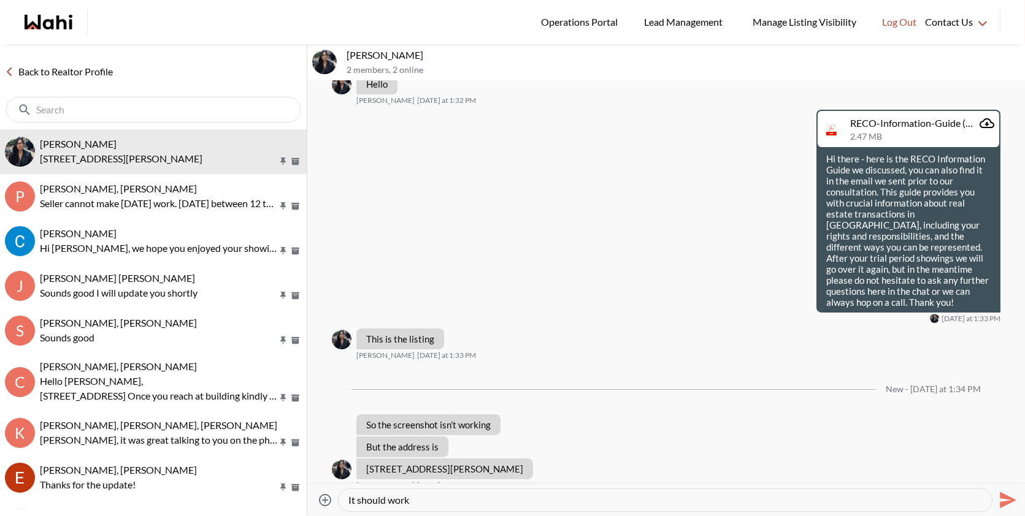
type textarea "It should work"
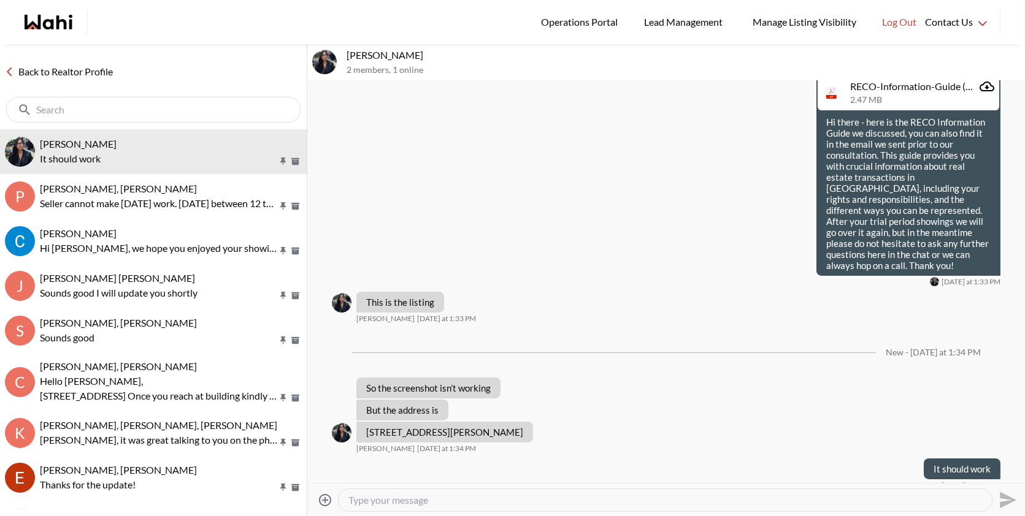
click at [412, 506] on div at bounding box center [665, 500] width 653 height 22
click at [418, 500] on textarea "Type your message" at bounding box center [665, 500] width 634 height 12
type textarea "Please just book it through the app"
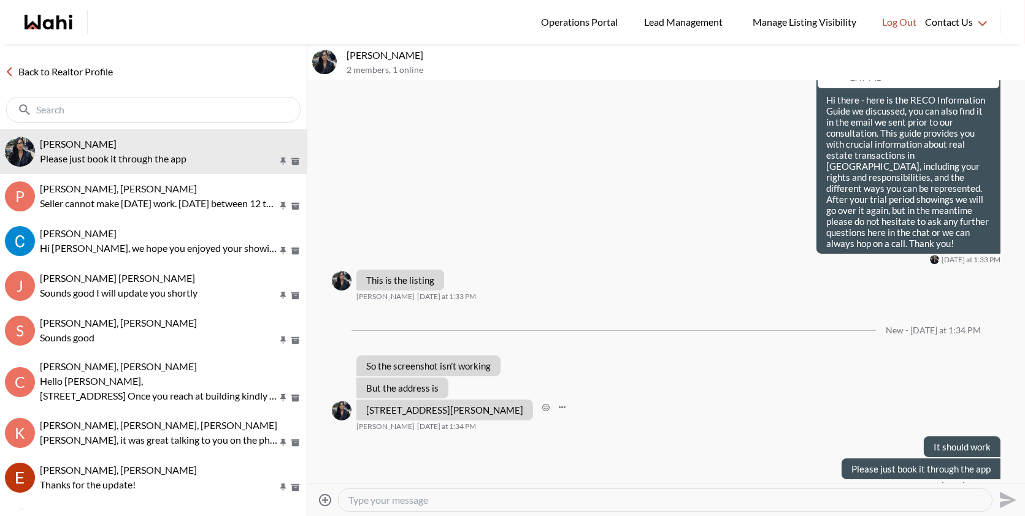
drag, startPoint x: 616, startPoint y: 397, endPoint x: 365, endPoint y: 401, distance: 251.5
click at [365, 401] on div "42 Covington Cres, Whitchurch-Stouffville, Ontario L4A 4W8" at bounding box center [444, 410] width 177 height 21
copy p "42 Covington Cres, Whitchurch-Stouffville, Ontario L4A 4W8"
click at [437, 496] on textarea "Type your message" at bounding box center [665, 500] width 634 height 12
paste textarea "https://wahi.com/ca/en/real-estate/on/gta/york/whitchurch-stouffville/neighborh…"
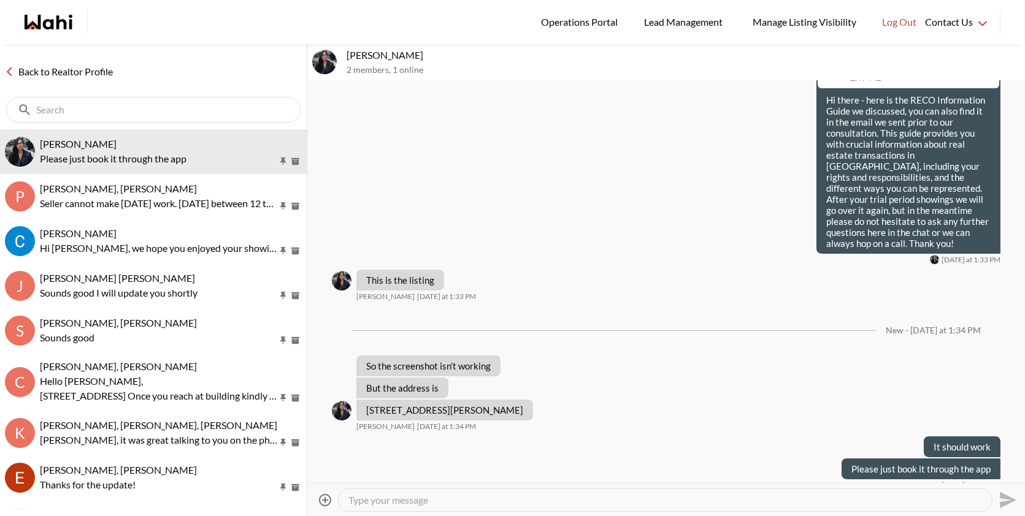
type textarea "https://wahi.com/ca/en/real-estate/on/gta/york/whitchurch-stouffville/neighborh…"
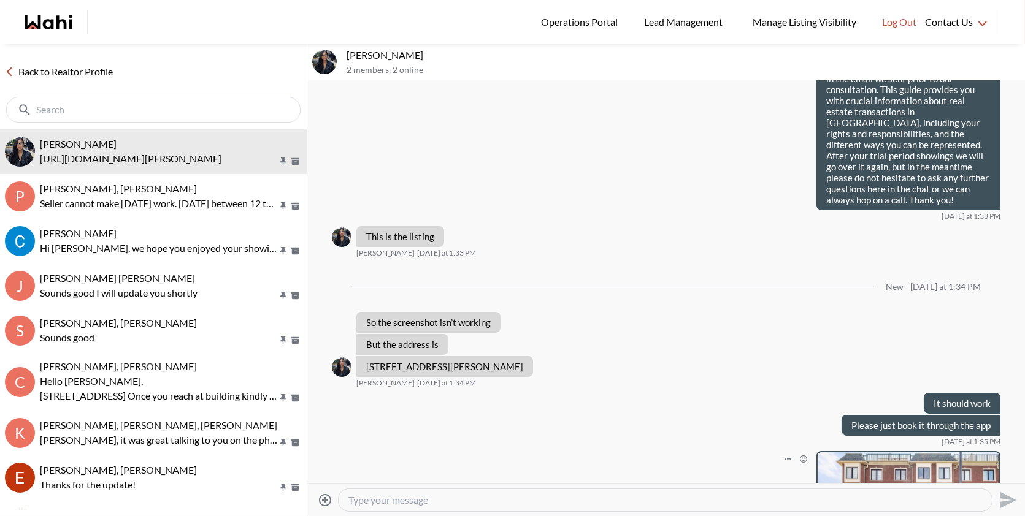
scroll to position [437, 0]
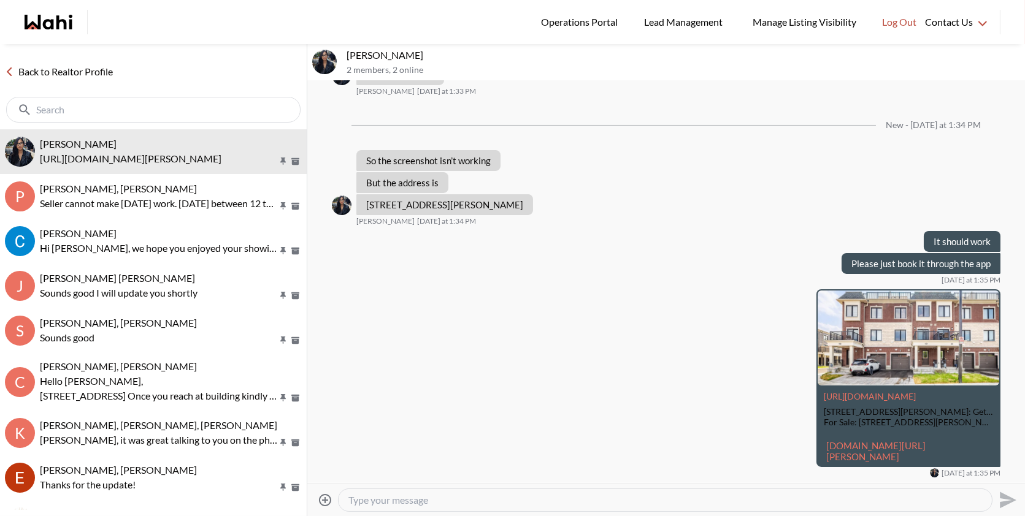
click at [723, 496] on textarea "Type your message" at bounding box center [665, 500] width 634 height 12
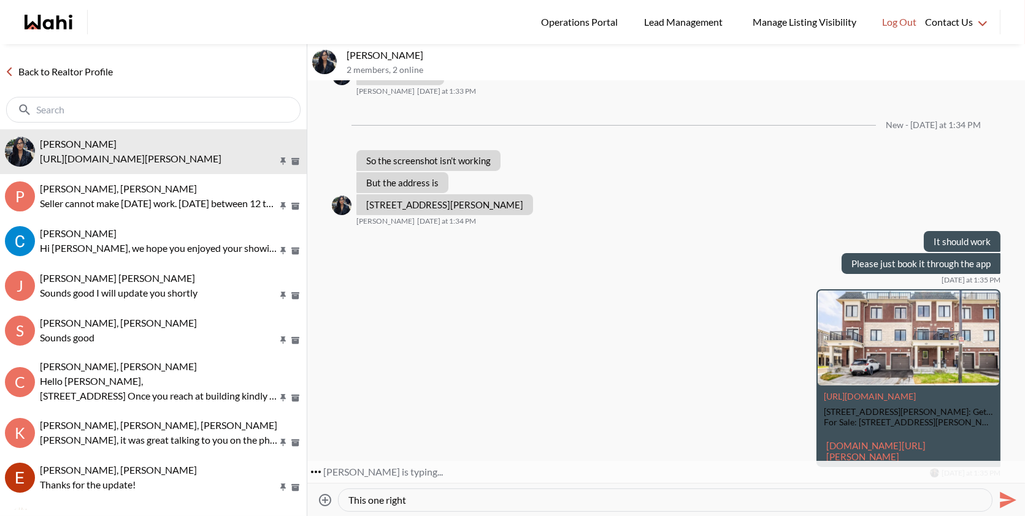
type textarea "This one right ?"
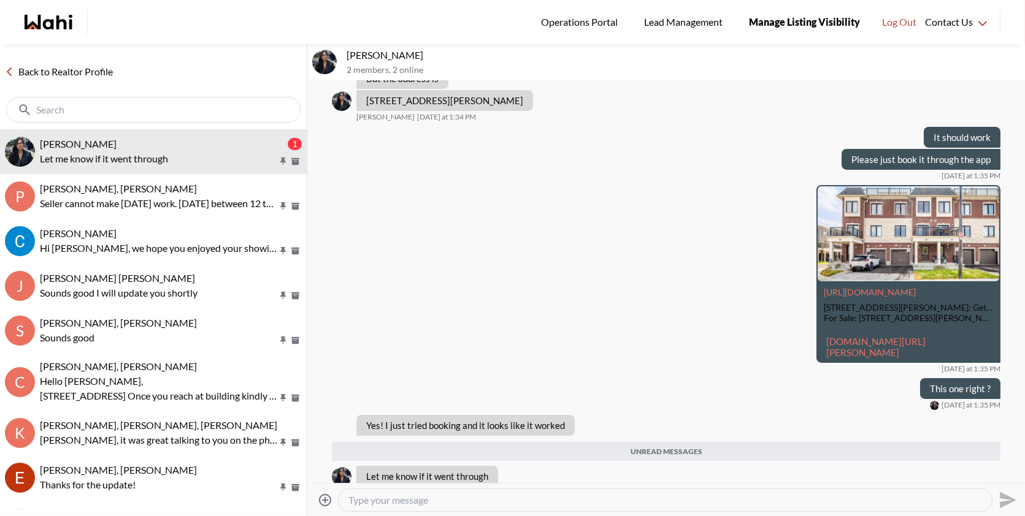
scroll to position [532, 0]
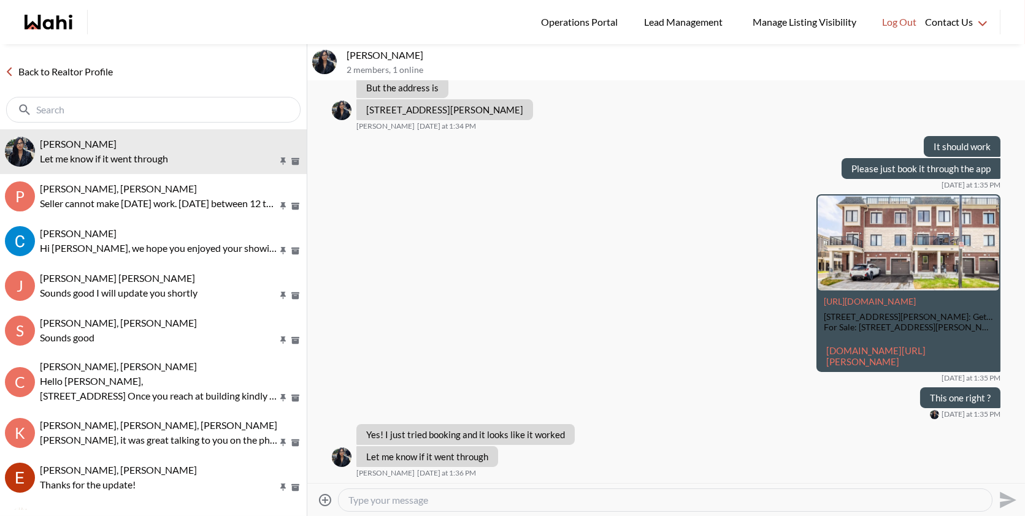
click at [401, 498] on textarea "Type your message" at bounding box center [665, 500] width 634 height 12
type textarea "I have not received it yet! I will update you as soon as I received it"
click at [1005, 503] on icon "Send" at bounding box center [1008, 500] width 17 height 17
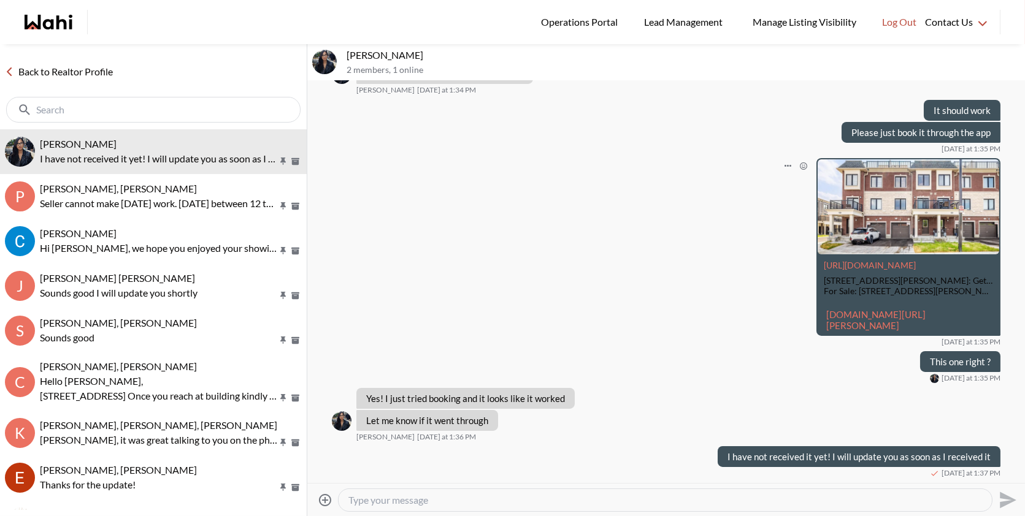
scroll to position [569, 0]
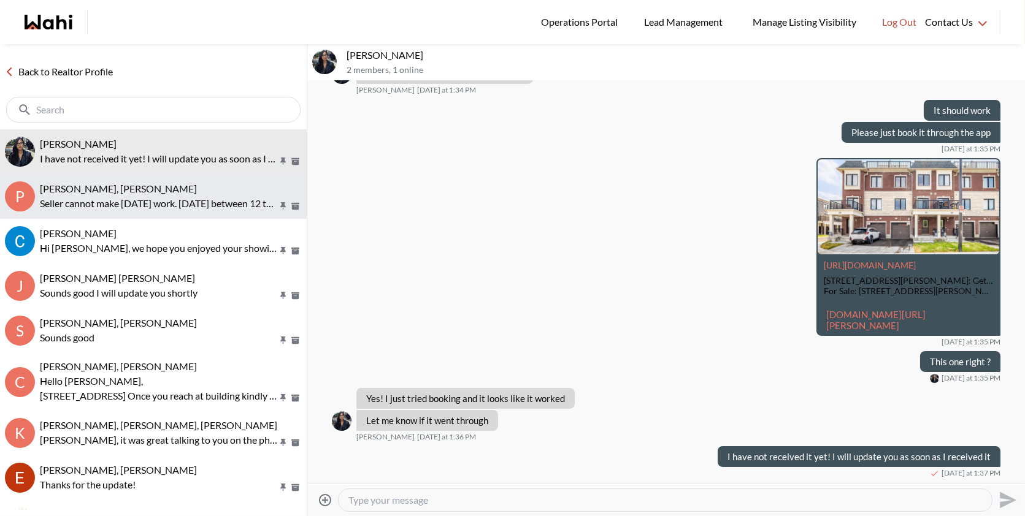
click at [178, 183] on div "[PERSON_NAME], [PERSON_NAME]" at bounding box center [171, 189] width 262 height 12
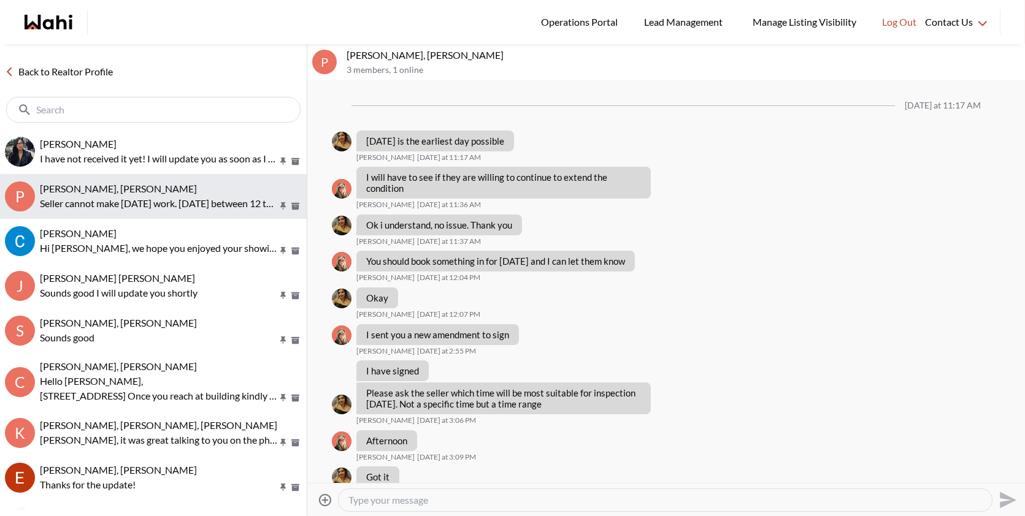
scroll to position [593, 0]
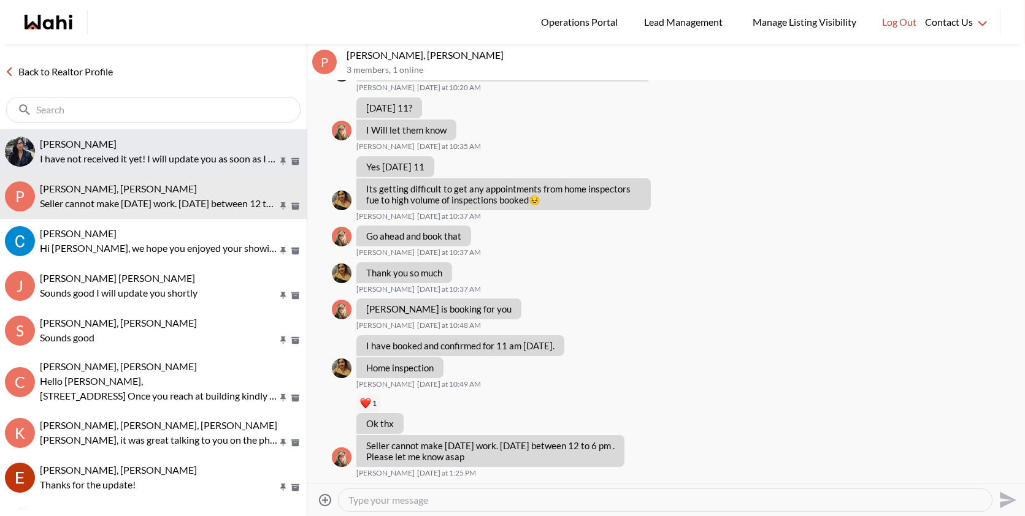
click at [190, 163] on p "I have not received it yet! I will update you as soon as I received it" at bounding box center [158, 158] width 237 height 15
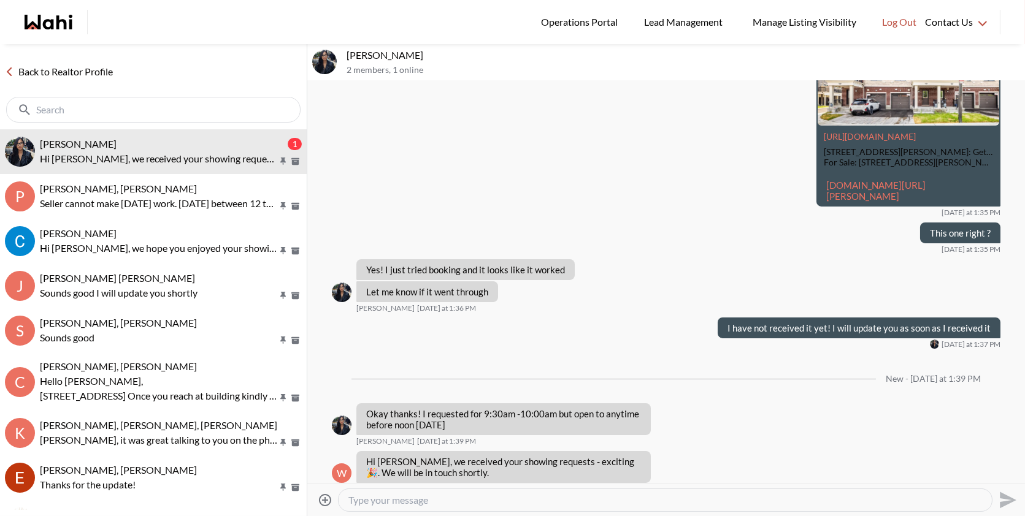
scroll to position [649, 0]
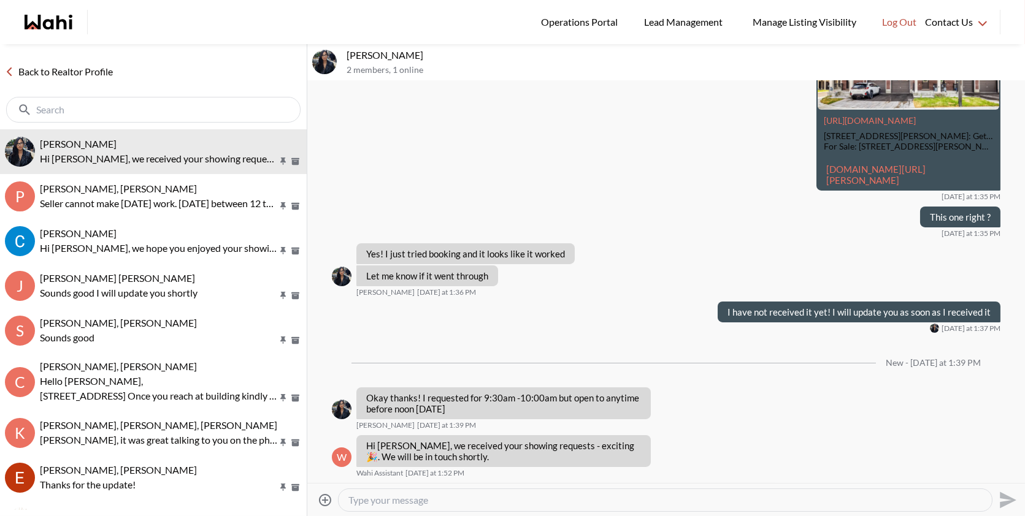
click at [434, 503] on textarea "Type your message" at bounding box center [665, 500] width 634 height 12
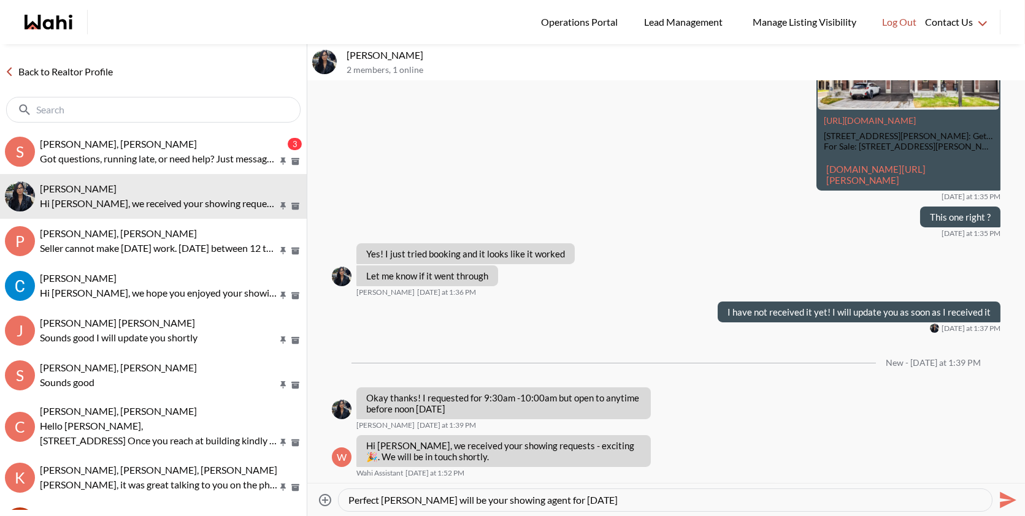
type textarea "Perfect Paul will be your showing agent for tomorrow"
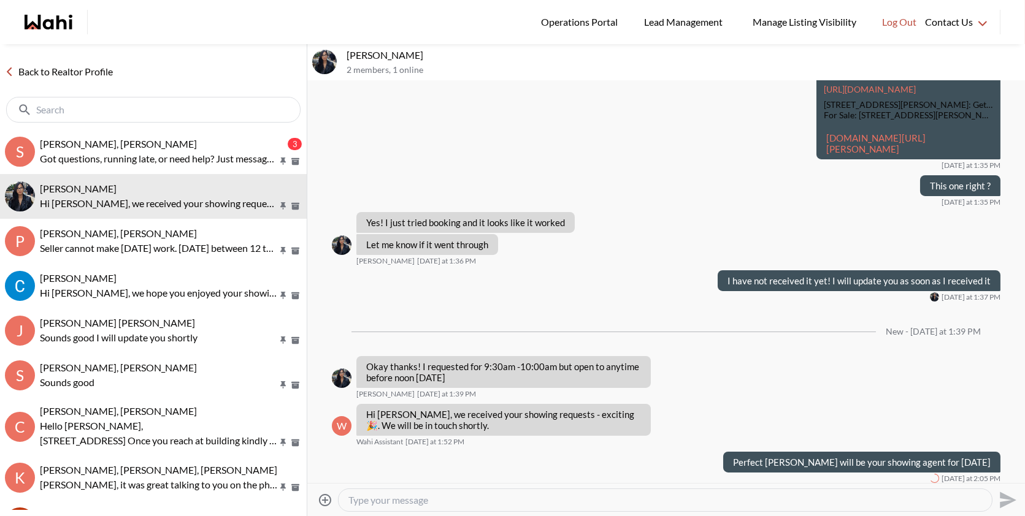
scroll to position [686, 0]
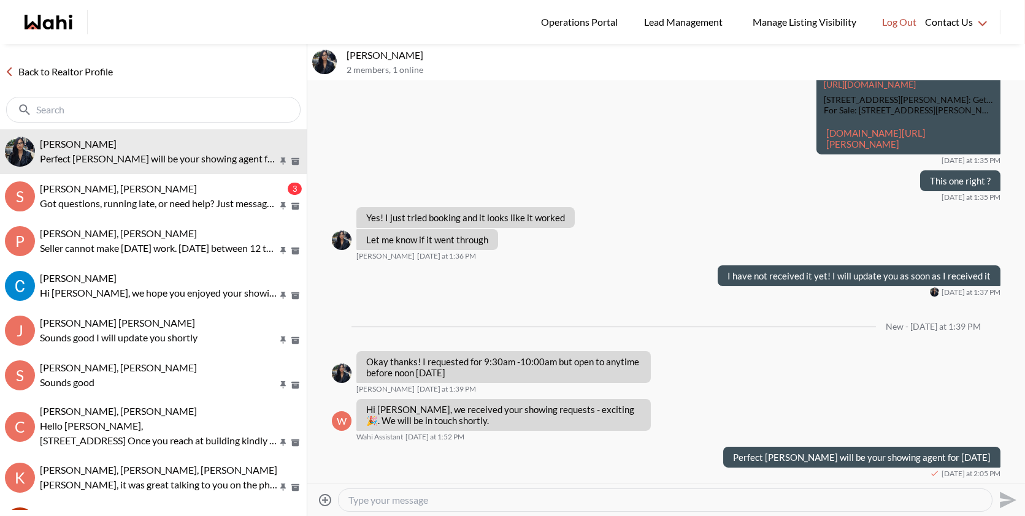
type textarea "t"
type textarea "There is another chat with him"
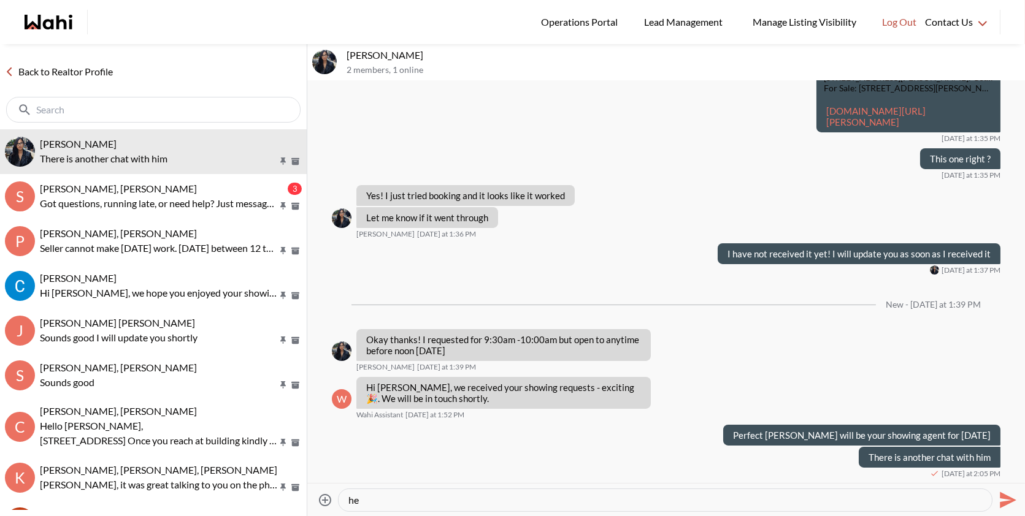
type textarea "h"
type textarea "He will confirm it with you shortly"
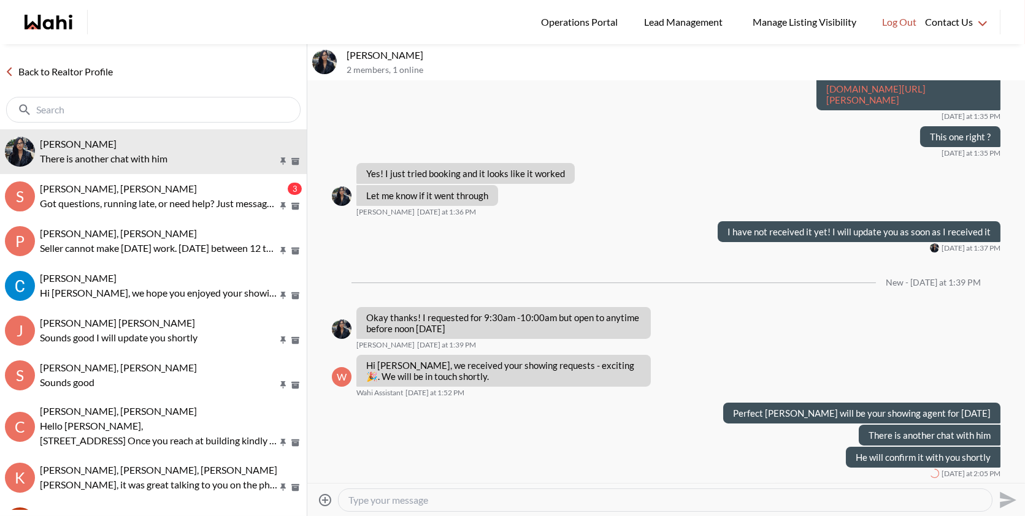
scroll to position [730, 0]
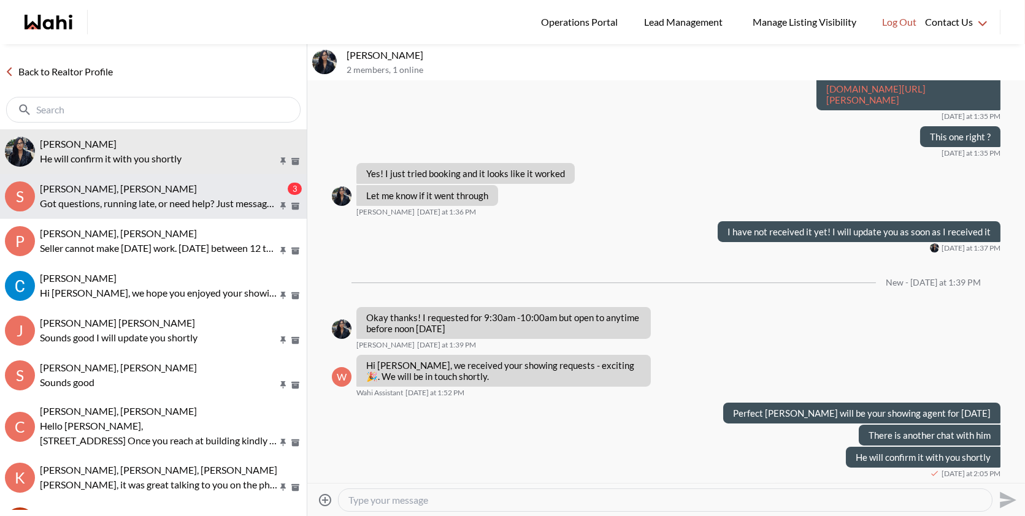
click at [162, 217] on button "S Sasha Yee-Fong, Paul, Behnam 3 Got questions, running late, or need help? Jus…" at bounding box center [153, 196] width 307 height 45
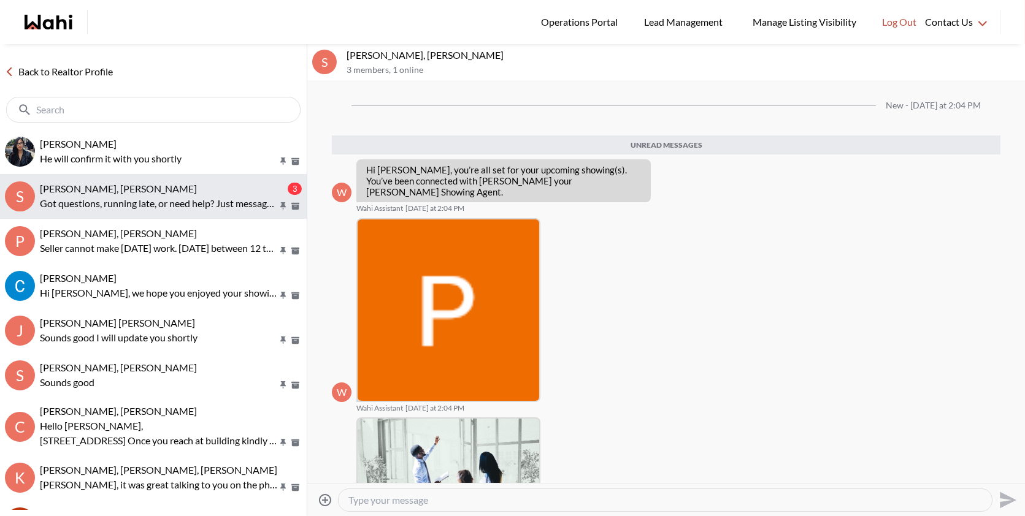
scroll to position [149, 0]
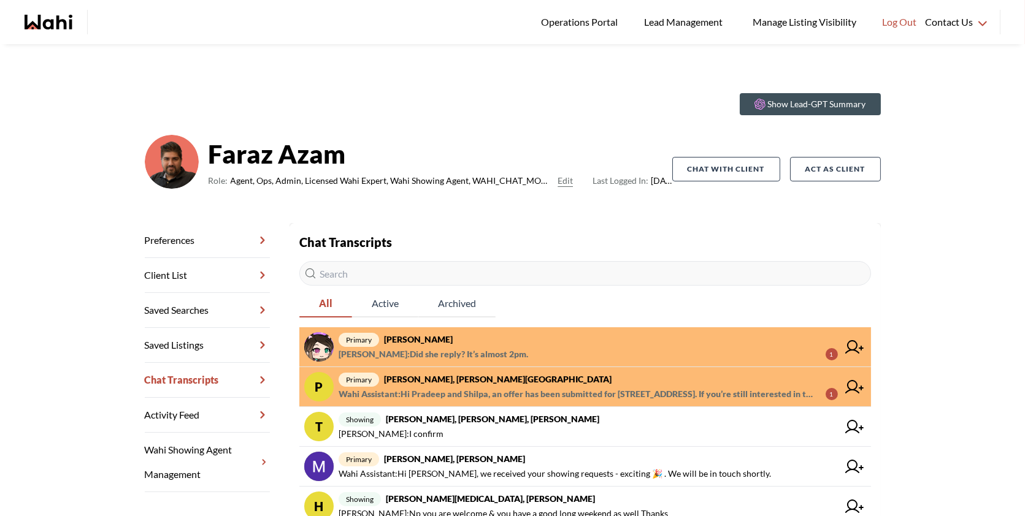
click at [435, 336] on strong "[PERSON_NAME]" at bounding box center [418, 339] width 69 height 10
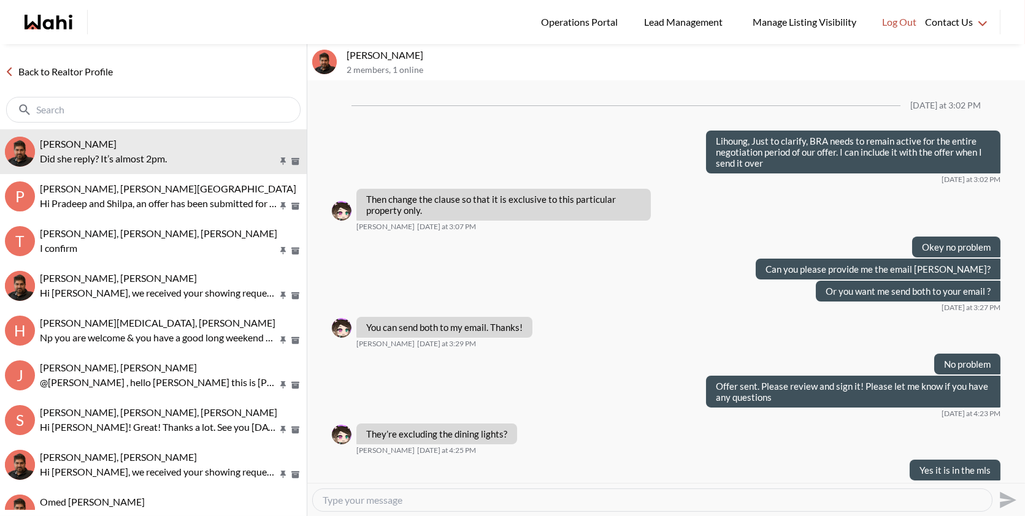
scroll to position [586, 0]
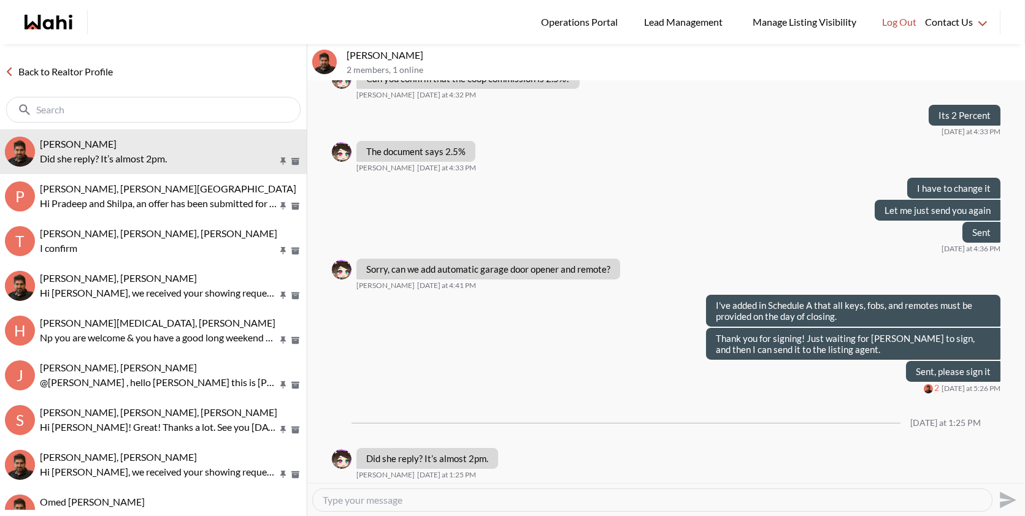
click at [425, 500] on textarea "Type your message" at bounding box center [652, 500] width 659 height 12
type textarea "Hi [PERSON_NAME], I will call you shortly"
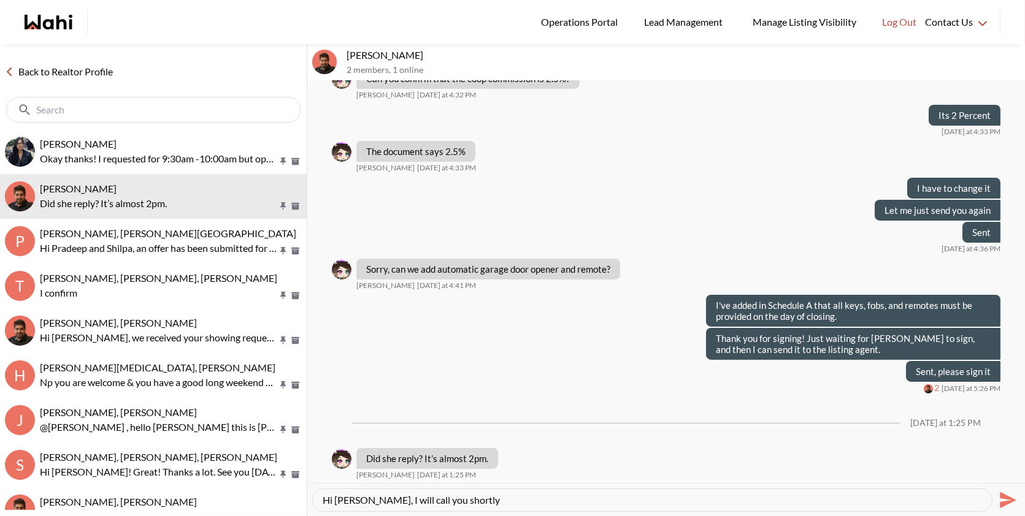
click at [1006, 497] on icon "Send" at bounding box center [1008, 500] width 17 height 17
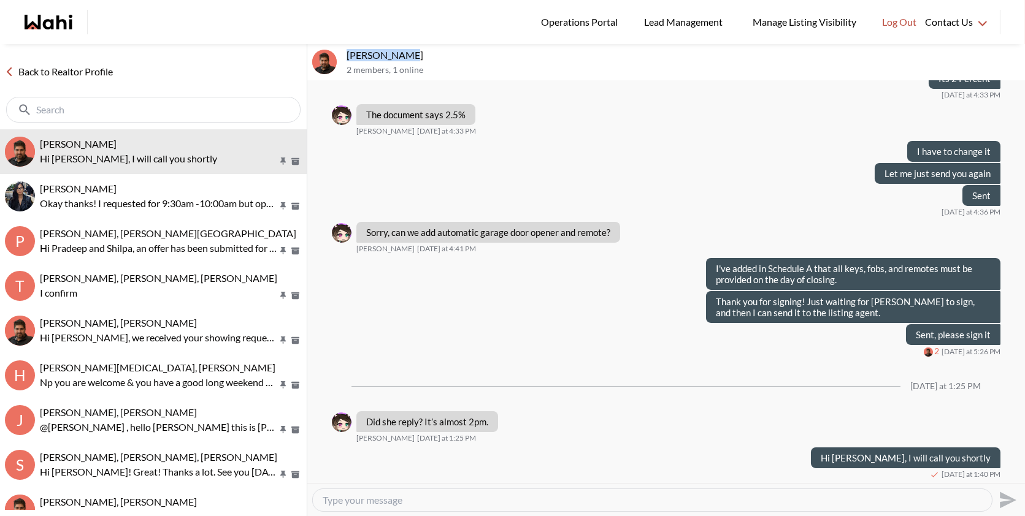
drag, startPoint x: 402, startPoint y: 55, endPoint x: 346, endPoint y: 53, distance: 56.4
click at [346, 53] on div "[PERSON_NAME] 2 members , 1 online" at bounding box center [666, 62] width 718 height 37
copy p "[PERSON_NAME]"
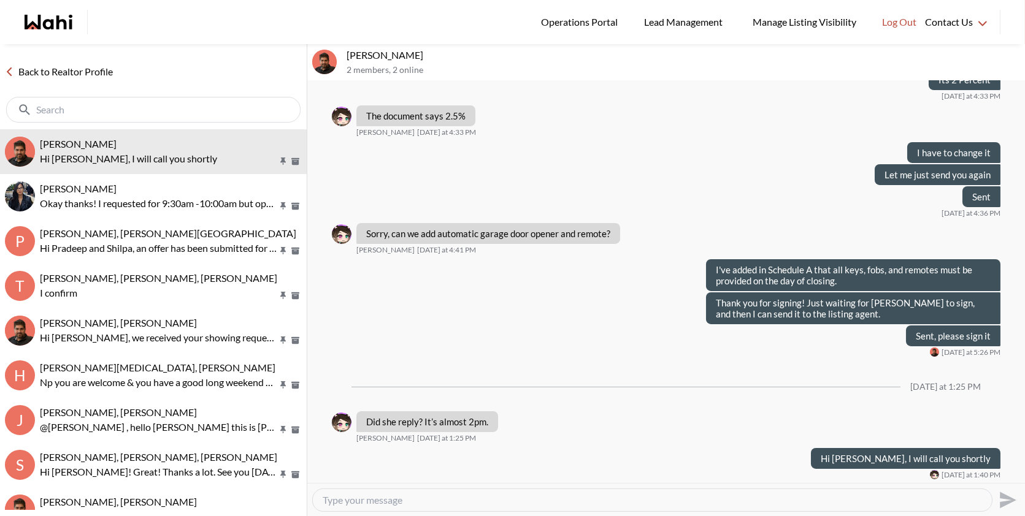
click at [408, 501] on textarea "Type your message" at bounding box center [652, 500] width 659 height 12
paste textarea "It was great talking with you! As I mentioned, she signed and sent back a count…"
type textarea "It was great talking with you! As I mentioned, she signed and sent back a count…"
click at [1005, 501] on icon "Send" at bounding box center [1008, 500] width 17 height 17
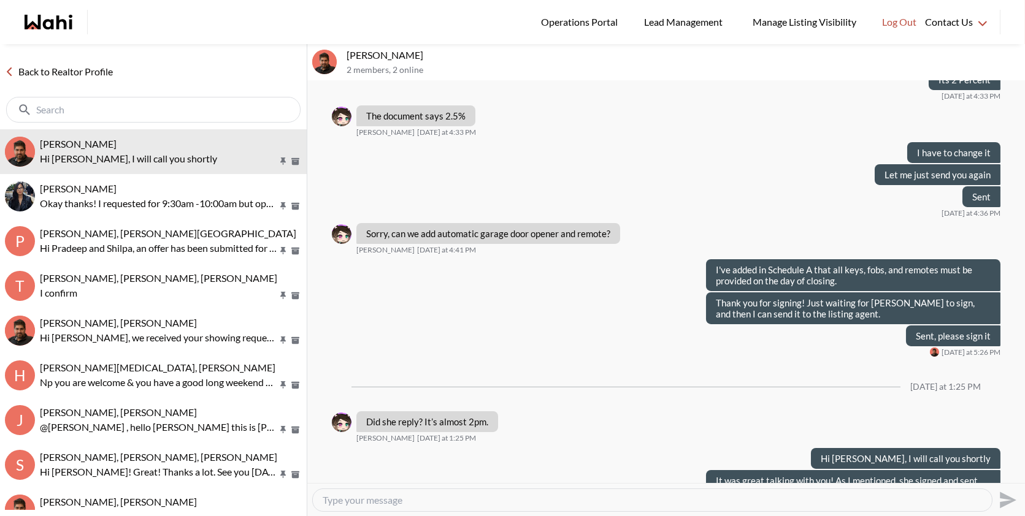
scroll to position [676, 0]
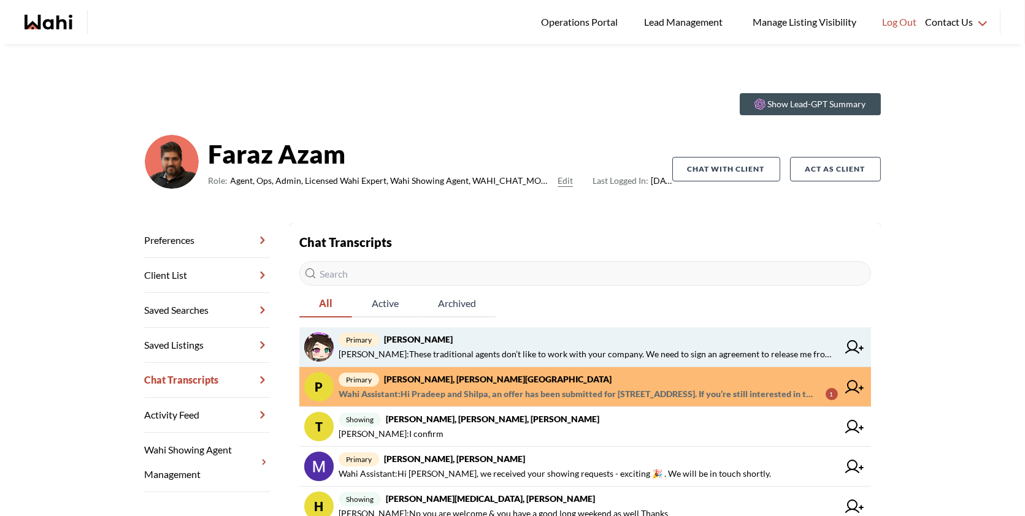
click at [502, 345] on span "primary [PERSON_NAME]" at bounding box center [588, 339] width 499 height 15
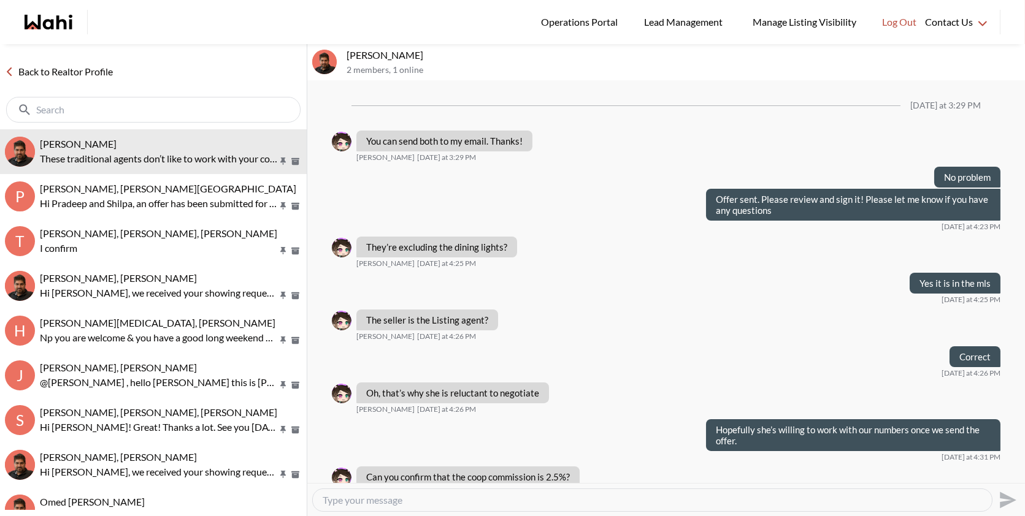
scroll to position [593, 0]
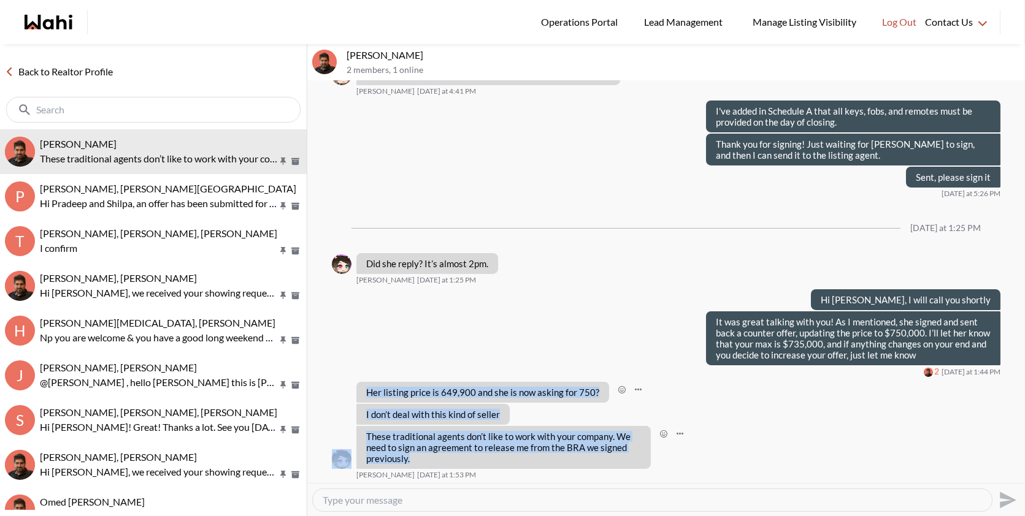
drag, startPoint x: 412, startPoint y: 462, endPoint x: 367, endPoint y: 394, distance: 81.5
click at [383, 391] on p "Her listing price is 649,900 and she is now asking for 750?" at bounding box center [482, 392] width 233 height 11
drag, startPoint x: 416, startPoint y: 456, endPoint x: 364, endPoint y: 377, distance: 94.8
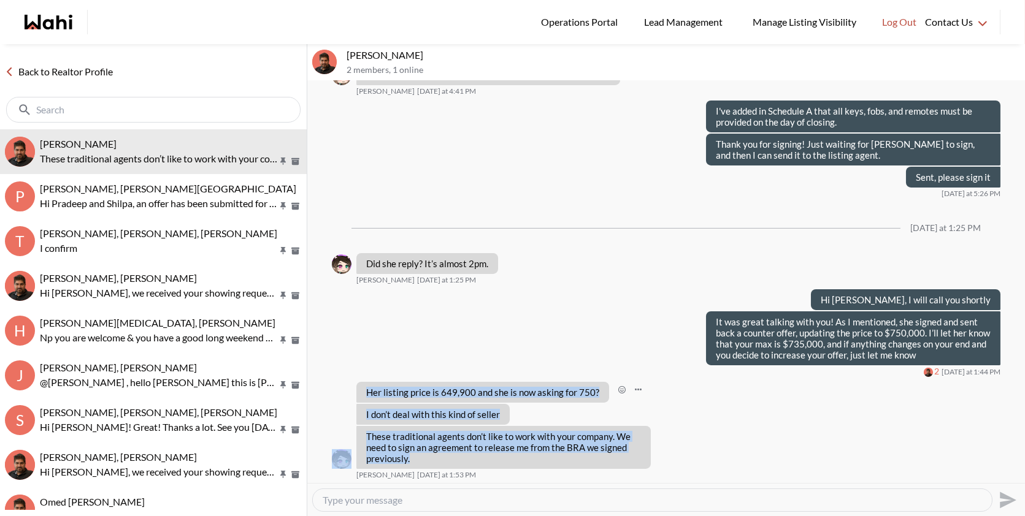
copy ul "Her listing price is 649,900 and she is now asking for 750? liuhong chen Today …"
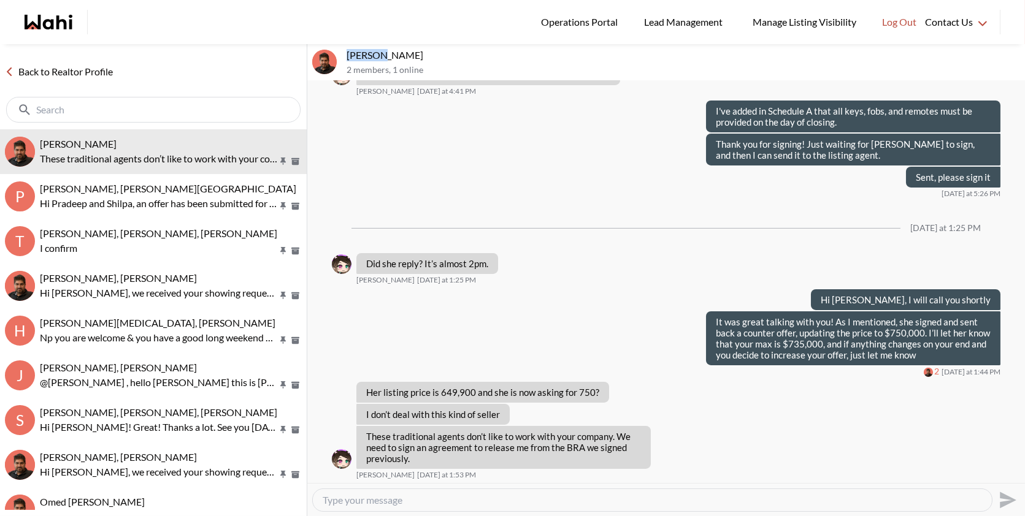
drag, startPoint x: 379, startPoint y: 56, endPoint x: 345, endPoint y: 55, distance: 34.4
click at [345, 55] on div "liuhong chen, Faraz 2 members , 1 online" at bounding box center [666, 62] width 718 height 37
copy p "liuhong"
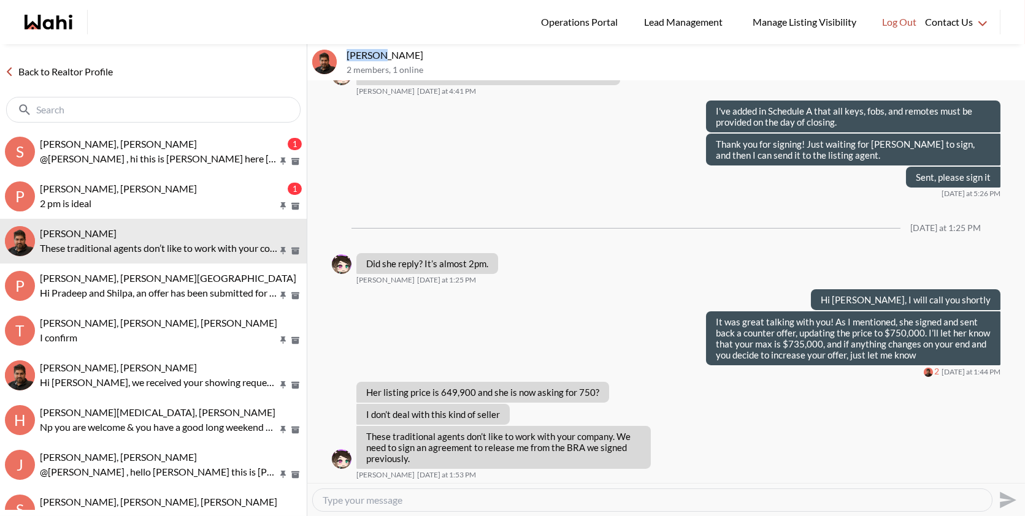
click at [391, 499] on textarea "Type your message" at bounding box center [652, 500] width 659 height 12
paste textarea "Just to clarify, the property was listed at $749,900, and the seller signed bac…"
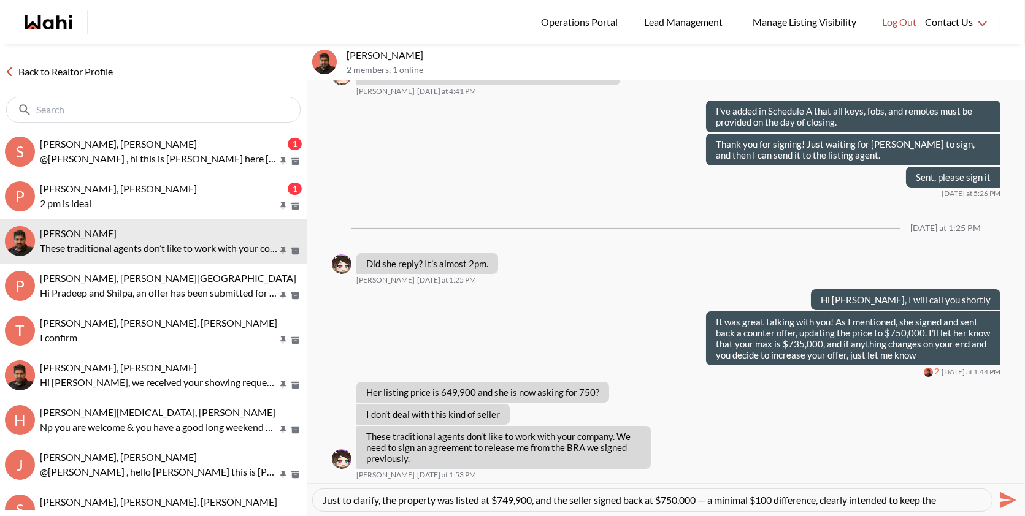
click at [713, 500] on textarea "Just to clarify, the property was listed at $749,900, and the seller signed bac…" at bounding box center [652, 500] width 659 height 12
click at [426, 497] on textarea "Just to clarify, the property was listed at $749,900, and the seller signed bac…" at bounding box center [652, 500] width 659 height 12
click at [684, 497] on textarea "Just to clarify, the property was listed at $749,900, and the seller signed bac…" at bounding box center [652, 500] width 659 height 12
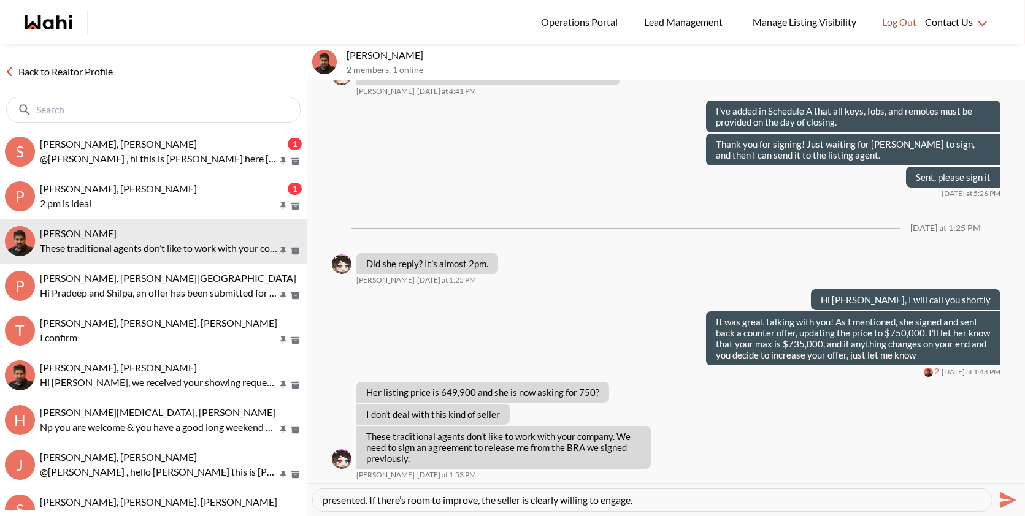
type textarea "Just to clarify, the property was listed at $749,900, and the seller signed bac…"
click at [1018, 498] on button "Send" at bounding box center [1006, 500] width 28 height 28
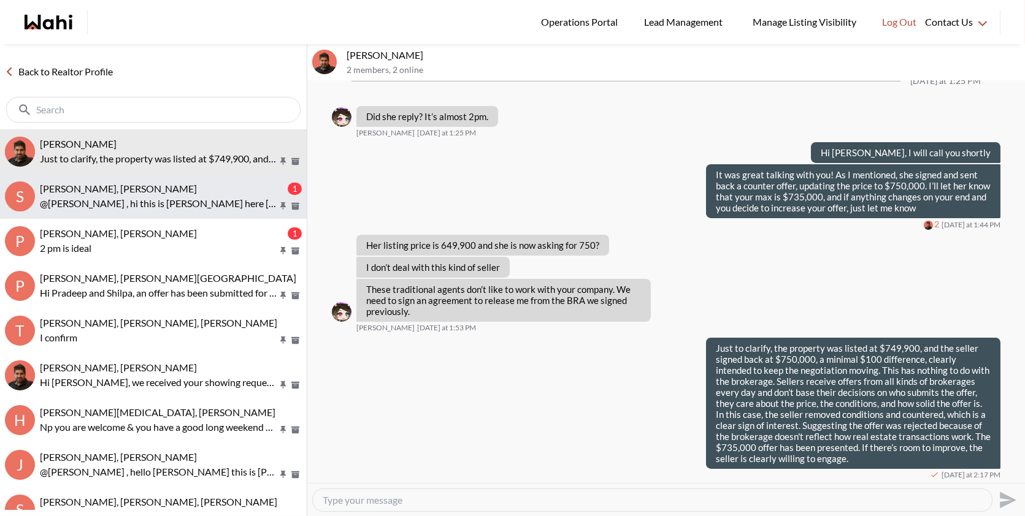
click at [199, 205] on p "@[PERSON_NAME] , hi this is [PERSON_NAME] here [PERSON_NAME] showing agent …. Y…" at bounding box center [158, 203] width 237 height 15
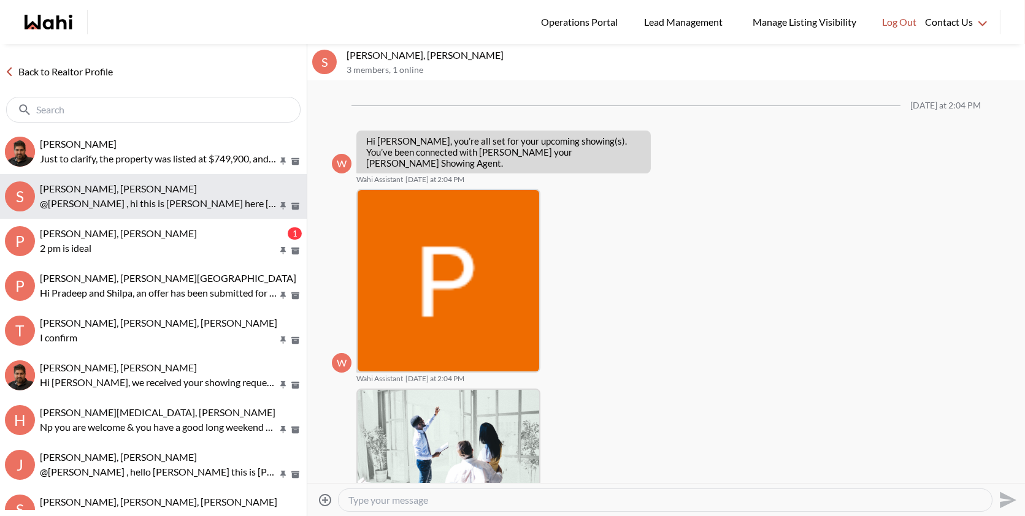
scroll to position [301, 0]
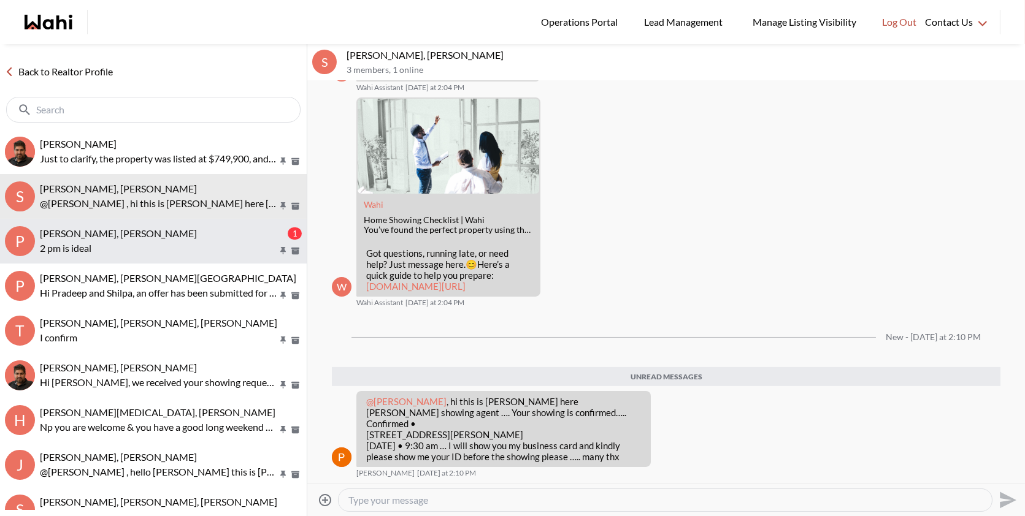
click at [203, 239] on div "Puja Mandal, Barbara, Behnam" at bounding box center [162, 234] width 245 height 12
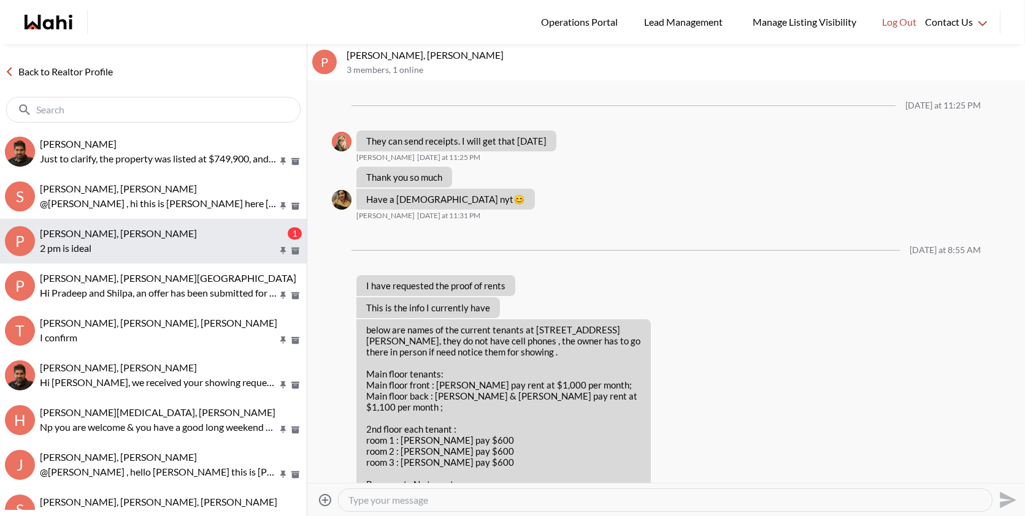
scroll to position [3841, 0]
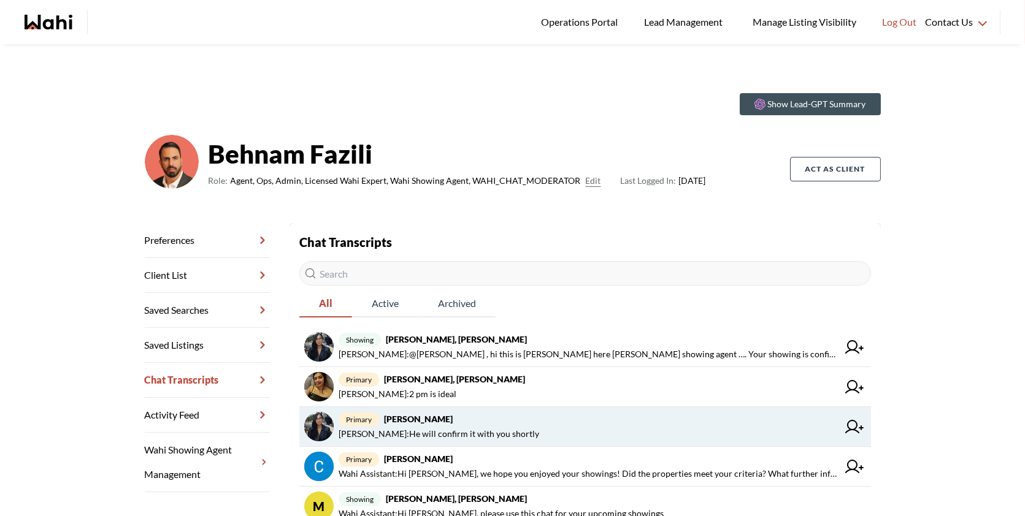
click at [518, 413] on span "primary [PERSON_NAME]" at bounding box center [588, 419] width 499 height 15
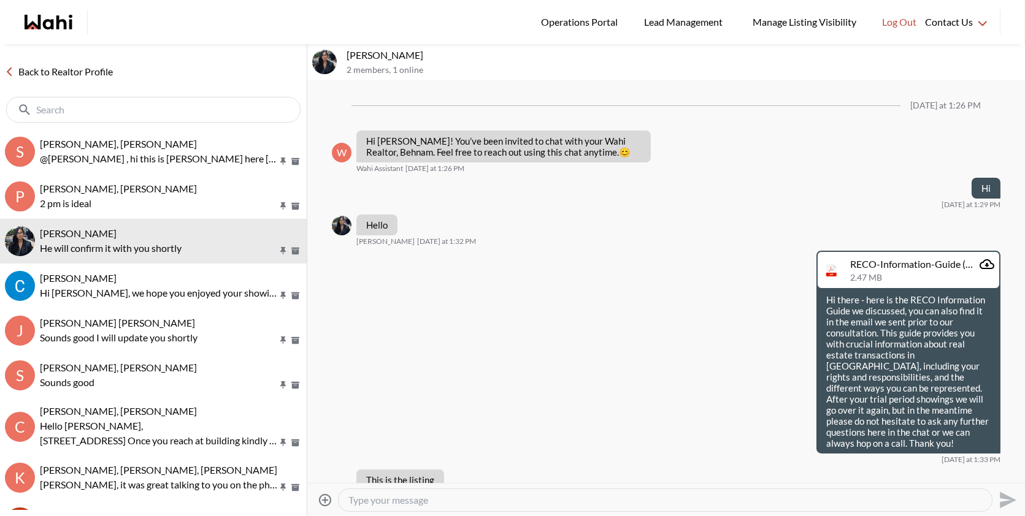
scroll to position [681, 0]
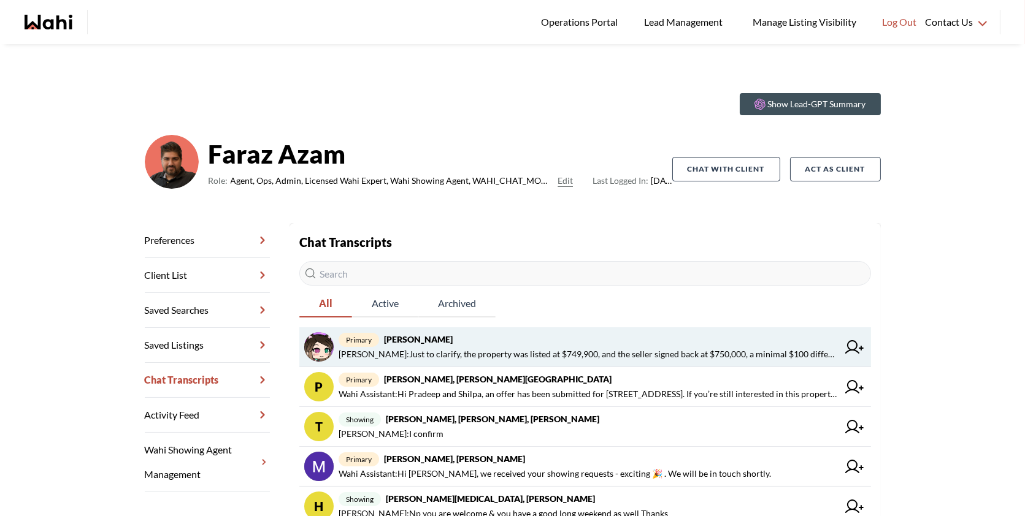
click at [478, 351] on span "[PERSON_NAME] : Just to clarify, the property was listed at $749,900, and the s…" at bounding box center [588, 354] width 499 height 15
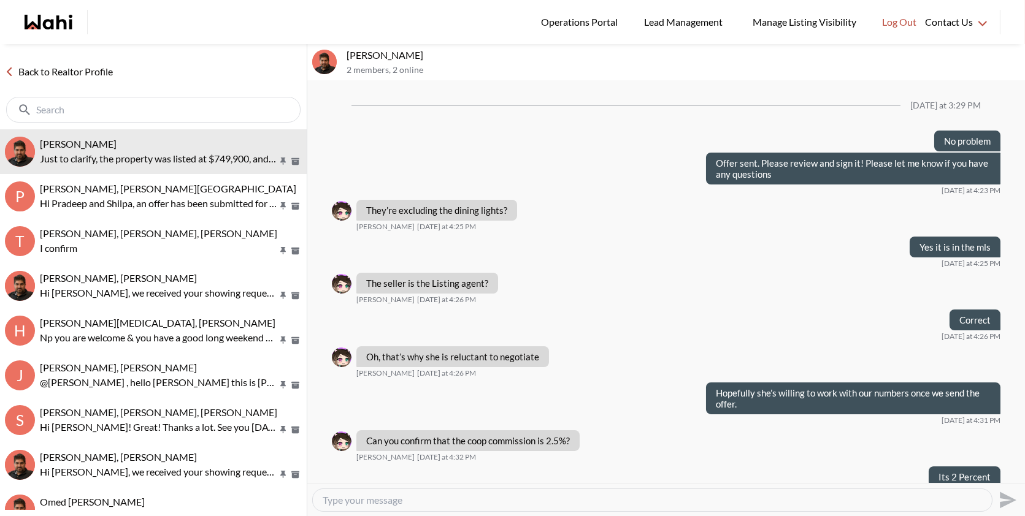
scroll to position [703, 0]
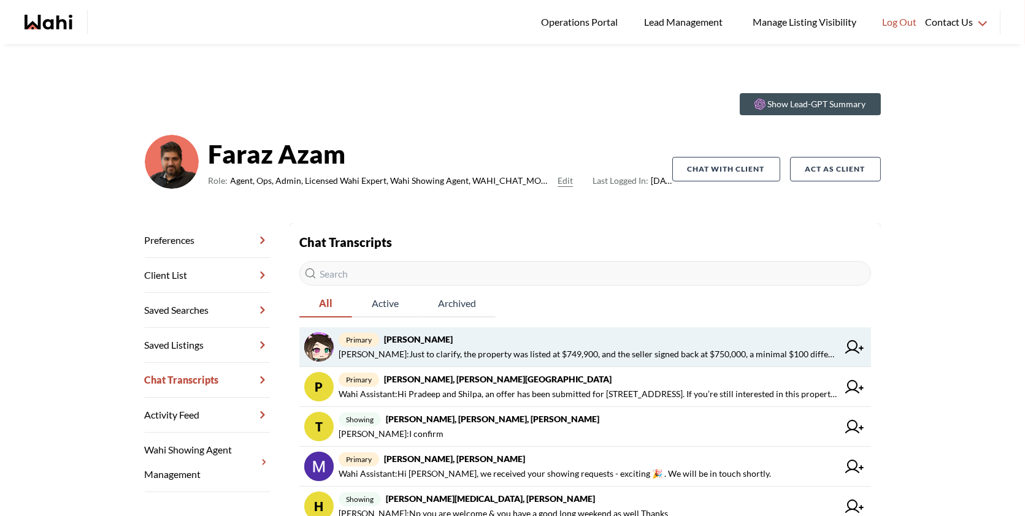
click at [511, 342] on span "primary liuhong chen, Faraz" at bounding box center [588, 339] width 499 height 15
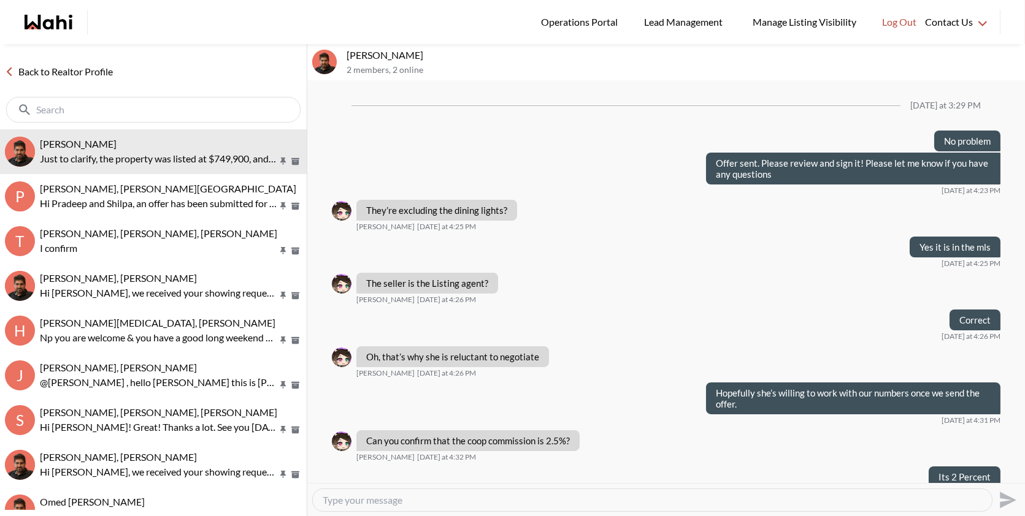
scroll to position [703, 0]
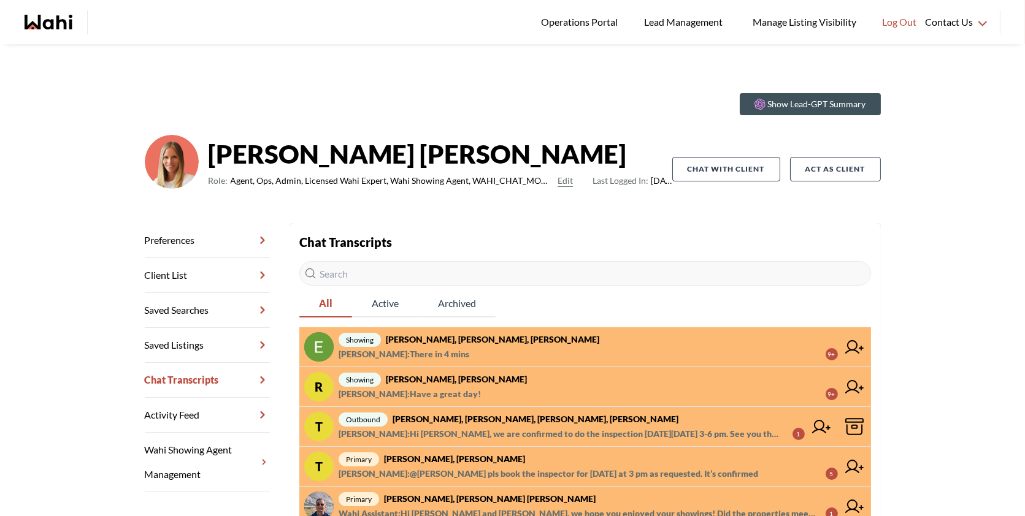
scroll to position [15, 0]
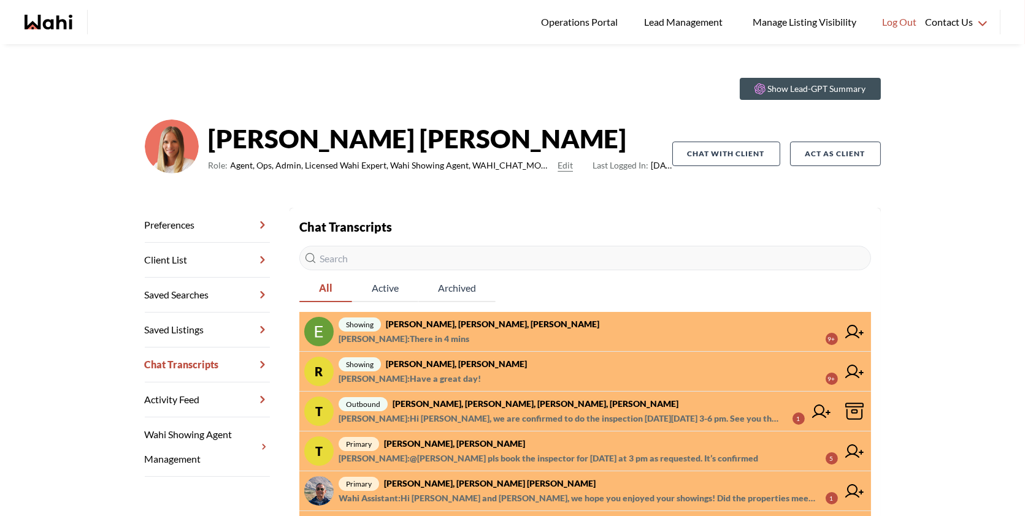
click at [543, 364] on span "showing Ritu Gill, Khalid, Michelle" at bounding box center [588, 364] width 499 height 15
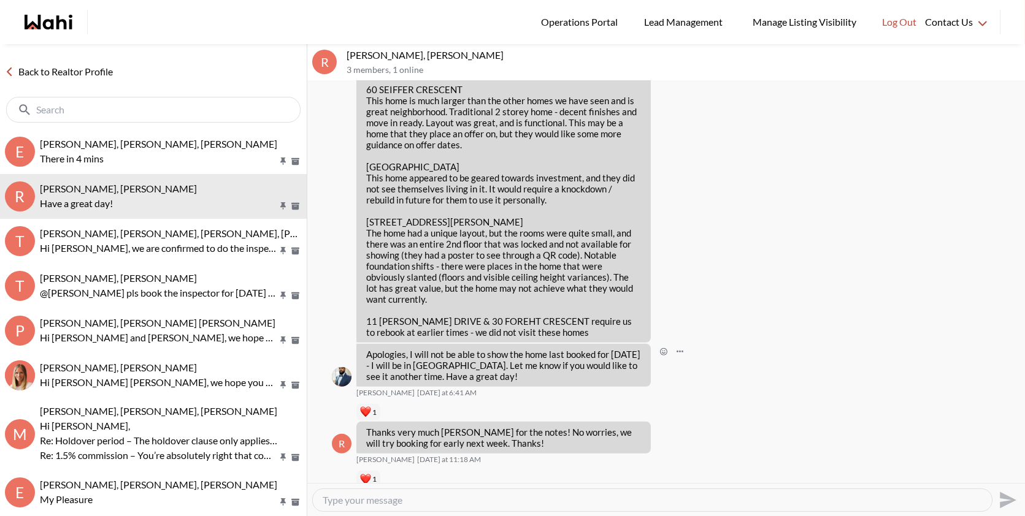
scroll to position [1593, 0]
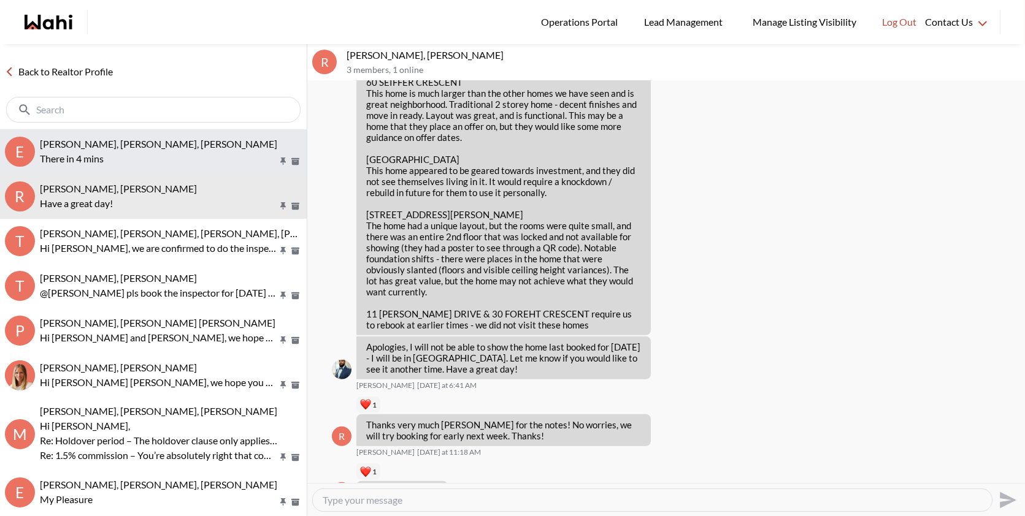
click at [164, 152] on p "There in 4 mins" at bounding box center [158, 158] width 237 height 15
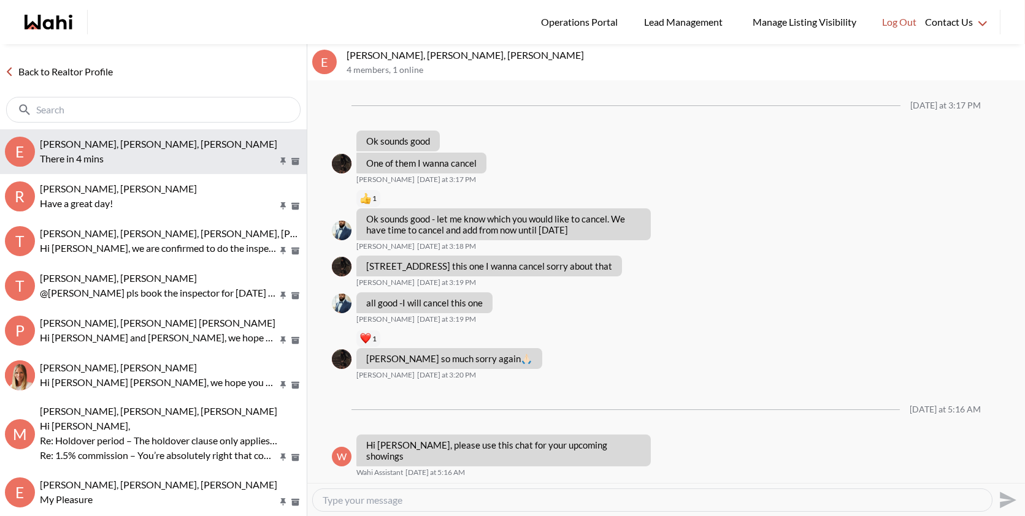
scroll to position [860, 0]
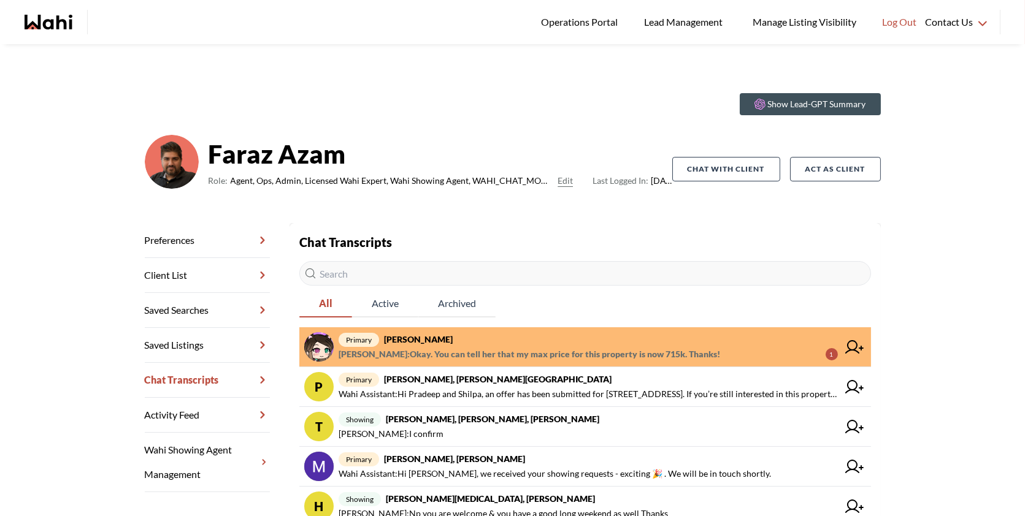
click at [648, 332] on span "primary [PERSON_NAME]" at bounding box center [588, 339] width 499 height 15
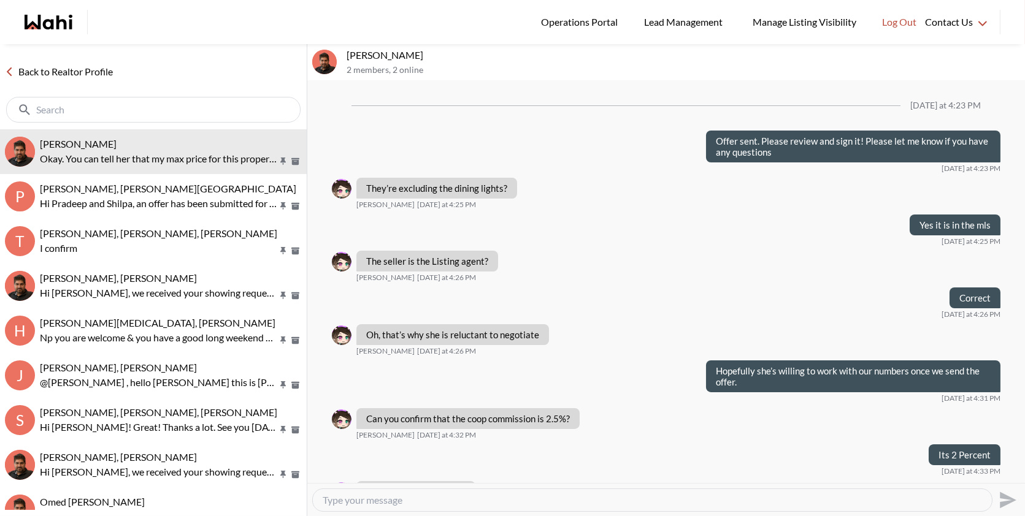
scroll to position [729, 0]
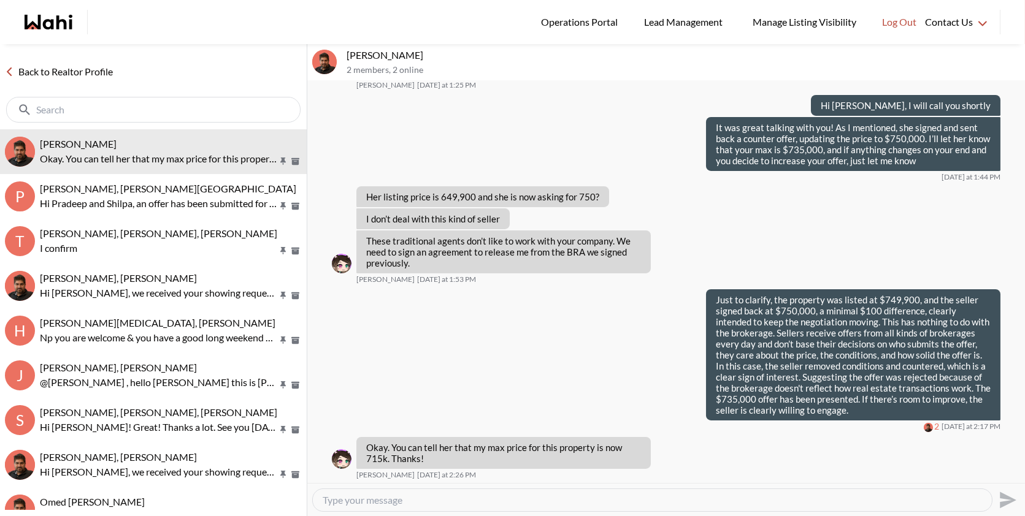
click at [391, 504] on textarea "Type your message" at bounding box center [652, 500] width 659 height 12
drag, startPoint x: 432, startPoint y: 458, endPoint x: 364, endPoint y: 450, distance: 69.2
click at [364, 450] on div "Okay. You can tell her that my max price for this property is now 715k. Thanks!" at bounding box center [503, 453] width 294 height 32
copy p "Okay. You can tell her that my max price for this property is now 715k. Thanks!"
click at [358, 497] on textarea "Type your message" at bounding box center [652, 500] width 659 height 12
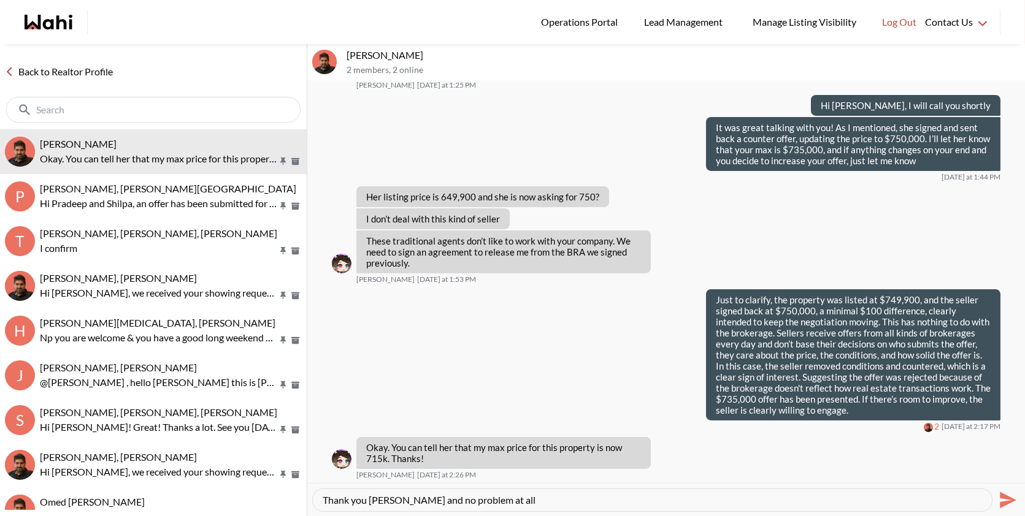
type textarea "Thank you Liuhong and no problem at all"
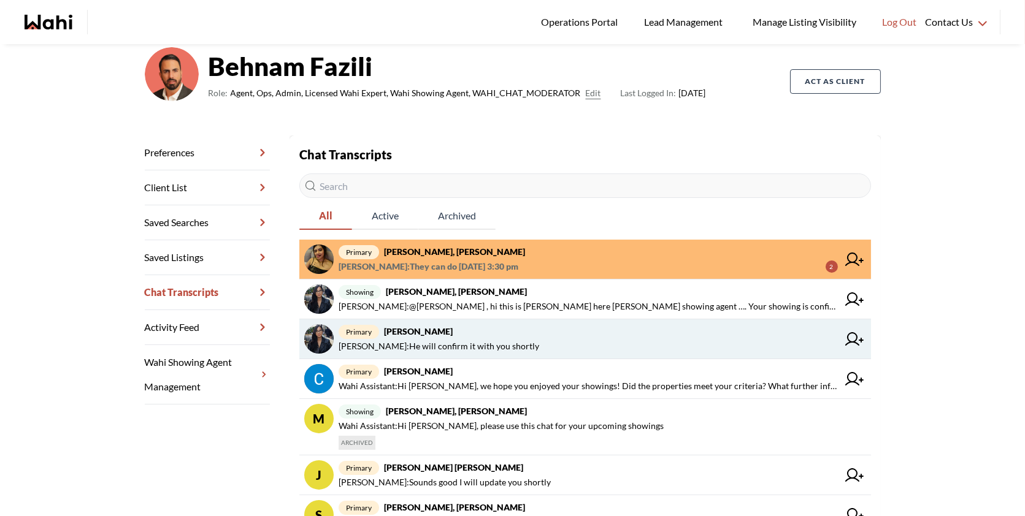
scroll to position [91, 0]
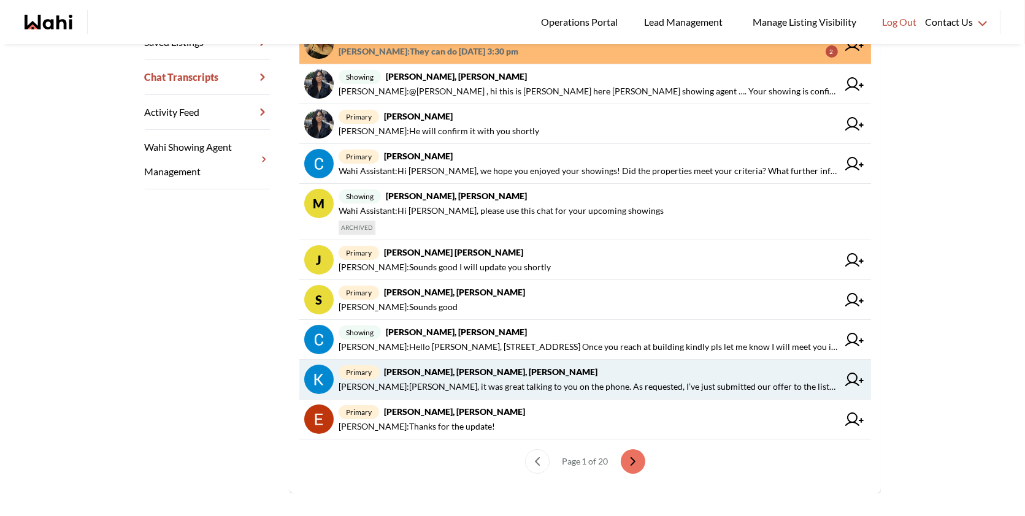
click at [458, 376] on span "primary Kevin McKay, Fawzia Sheikh, Behnam" at bounding box center [588, 372] width 499 height 15
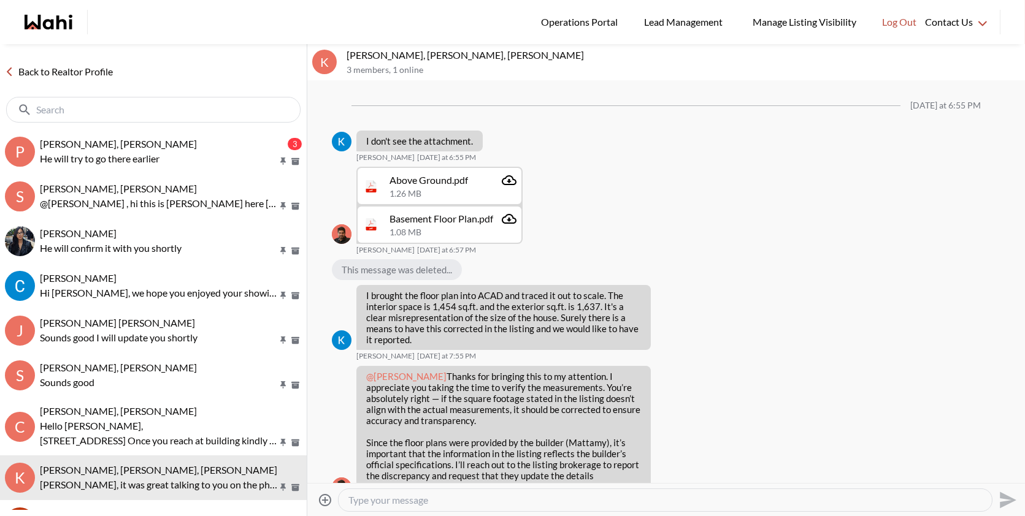
scroll to position [1549, 0]
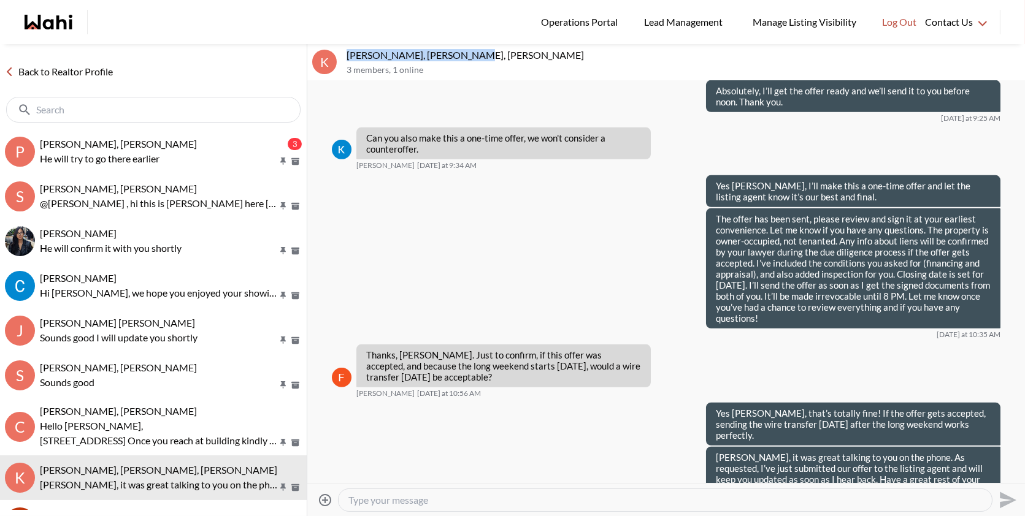
drag, startPoint x: 467, startPoint y: 55, endPoint x: 348, endPoint y: 50, distance: 119.1
click at [348, 50] on p "[PERSON_NAME], [PERSON_NAME], [PERSON_NAME]" at bounding box center [683, 55] width 673 height 12
copy p "Kevin McKay, Fawzia Sheikh"
click at [477, 499] on textarea "Type your message" at bounding box center [665, 500] width 634 height 12
paste textarea "Hi Kevin and Fawzia, hope you’re having a great weekend! Unfortunately, we have…"
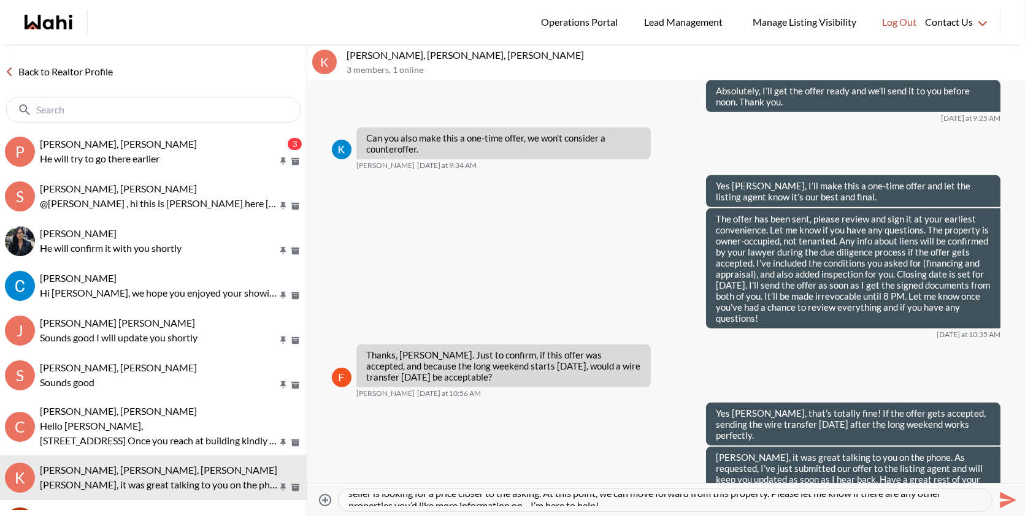
scroll to position [25, 0]
click at [418, 497] on textarea "Hi Kevin and Fawzia, hope you’re having a great weekend! Unfortunately, we have…" at bounding box center [665, 500] width 634 height 12
type textarea "Hi Kevin and Fawzia, hope you’re having a great weekend! Unfortunately, we have…"
click at [1000, 498] on icon "Send" at bounding box center [1008, 500] width 17 height 17
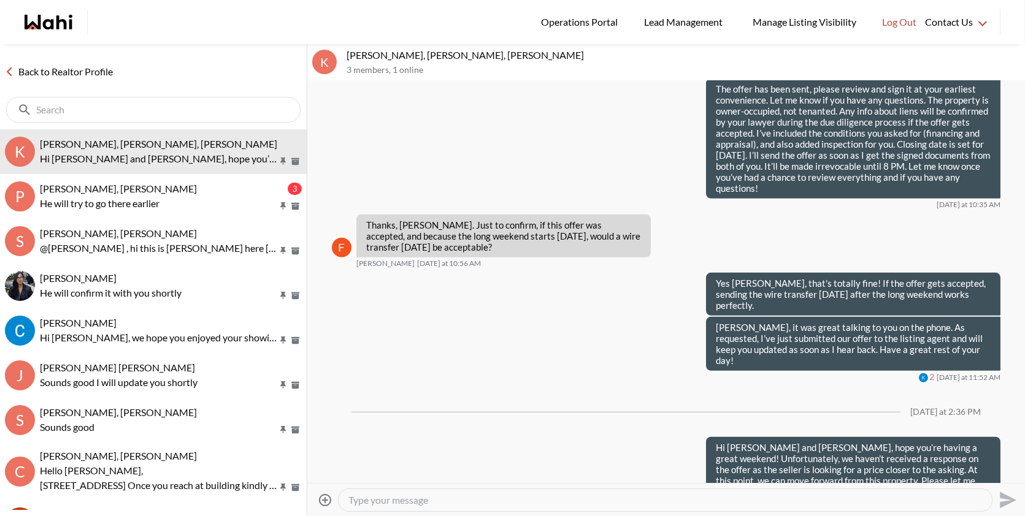
scroll to position [1679, 0]
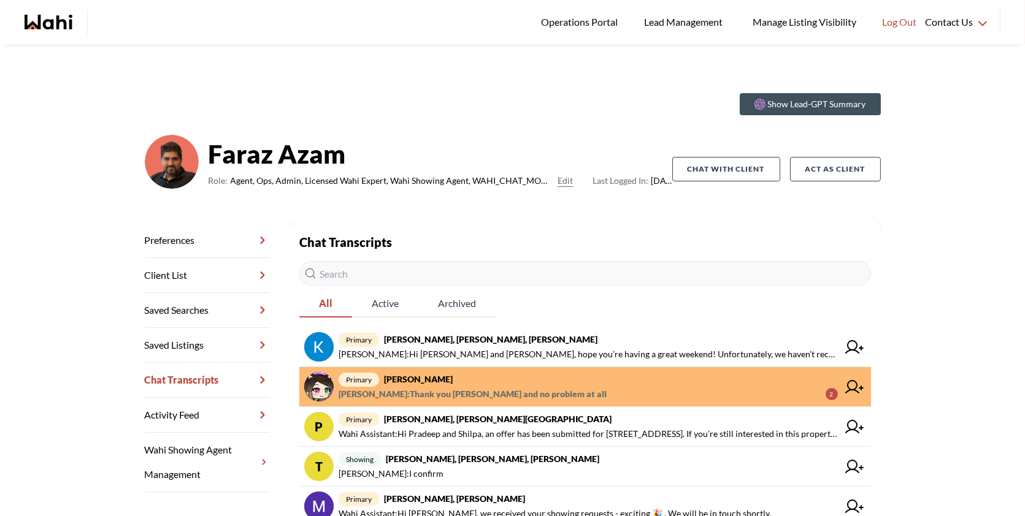
click at [472, 394] on span "[PERSON_NAME] : Thank you [PERSON_NAME] and no problem at all" at bounding box center [473, 394] width 268 height 15
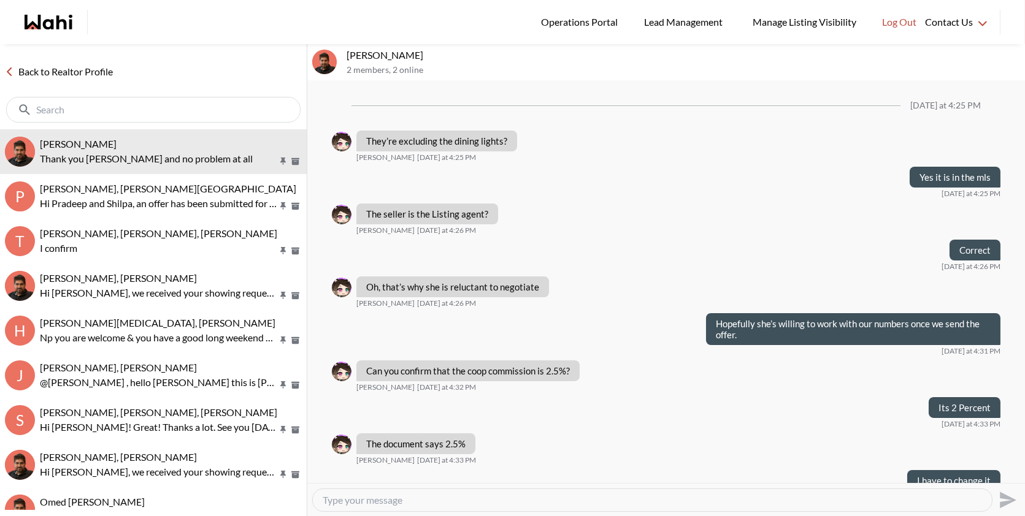
scroll to position [718, 0]
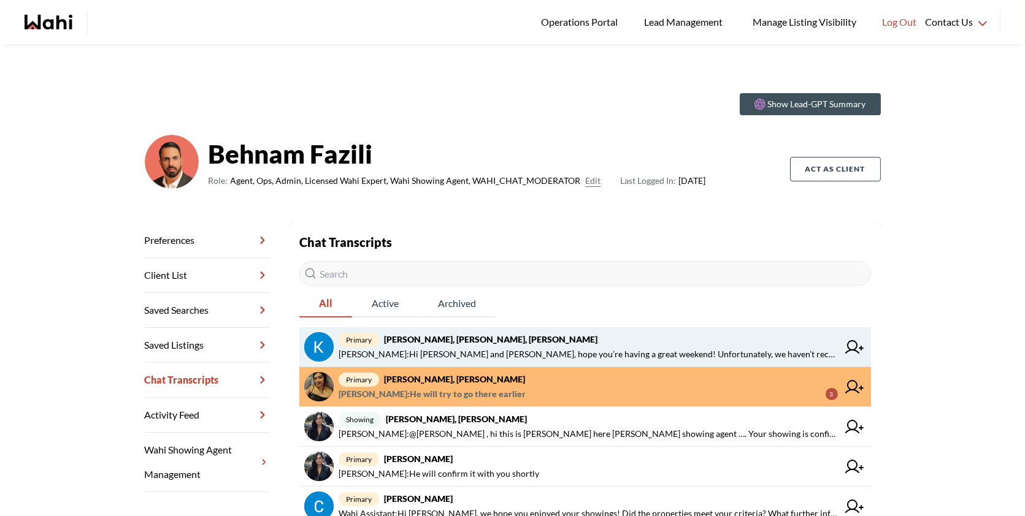
click at [475, 344] on span "primary Kevin McKay, Fawzia Sheikh, Behnam" at bounding box center [588, 339] width 499 height 15
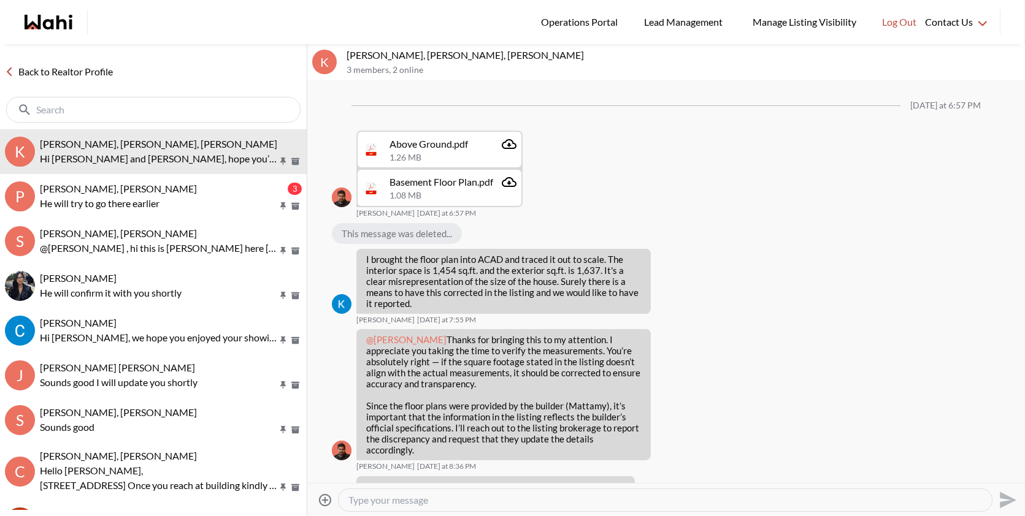
scroll to position [1642, 0]
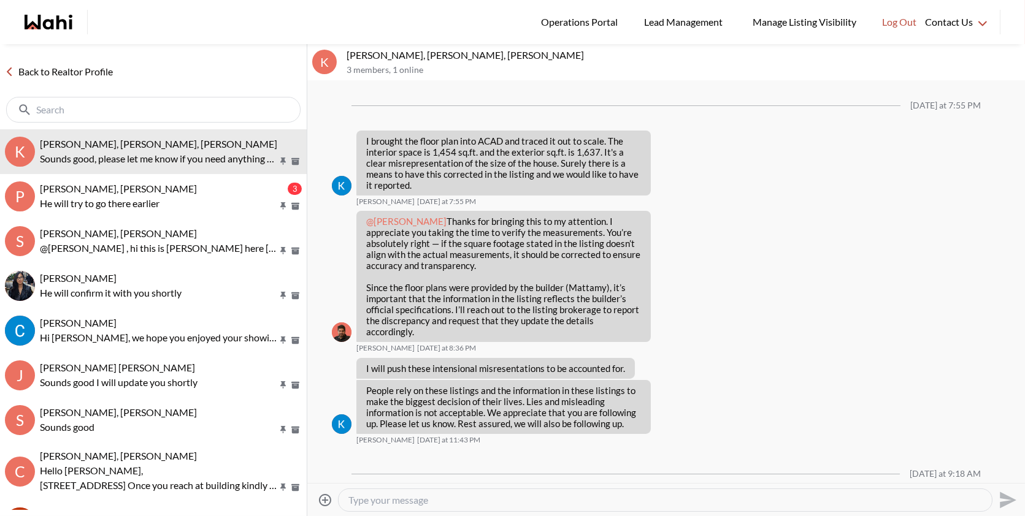
scroll to position [1652, 0]
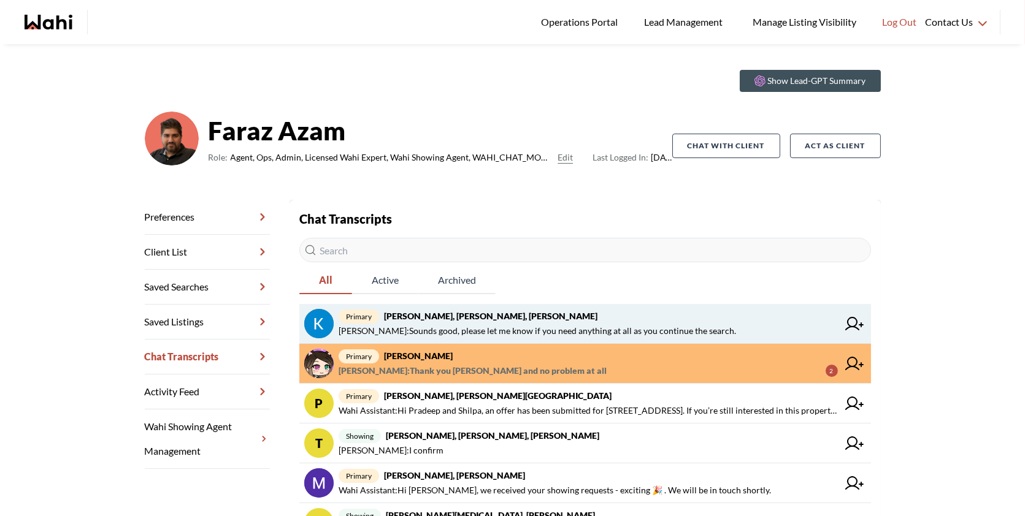
scroll to position [34, 0]
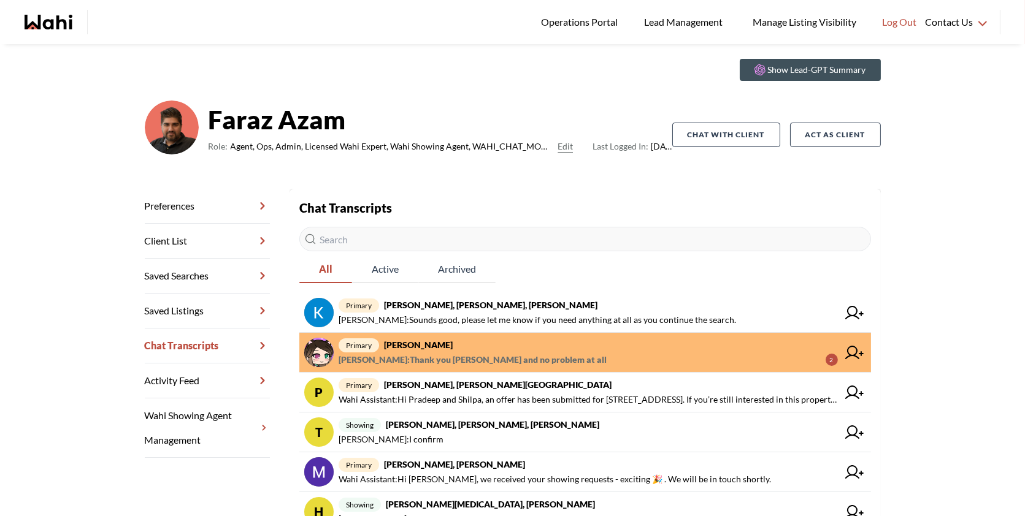
click at [545, 358] on span "[PERSON_NAME] : Thank you [PERSON_NAME] and no problem at all" at bounding box center [473, 360] width 268 height 15
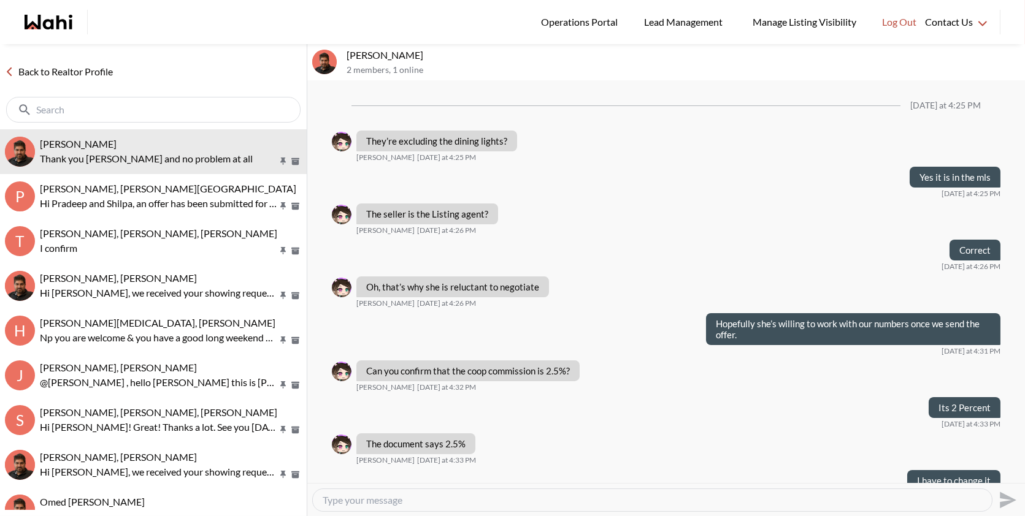
scroll to position [718, 0]
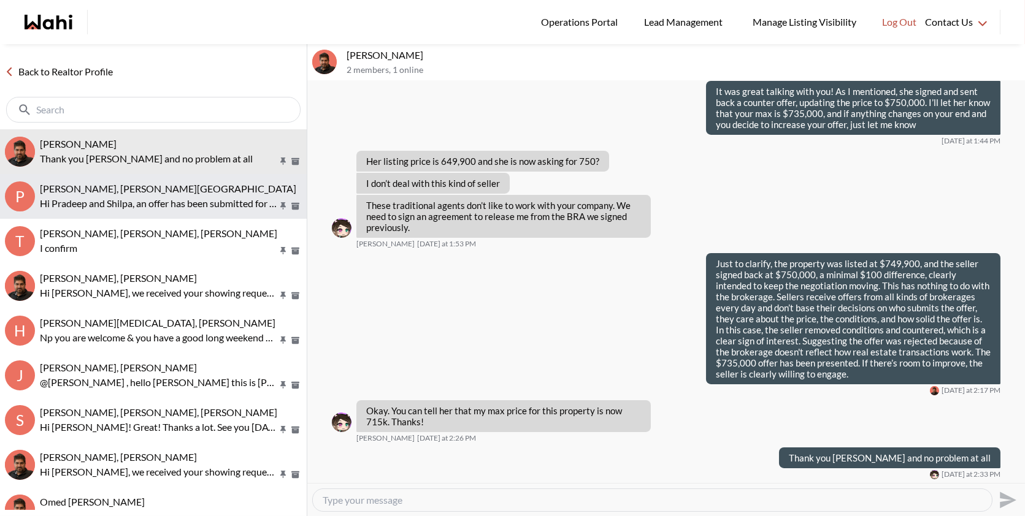
click at [253, 213] on button "P Pradeep Pradhan, Shilpa Pradhan, Faraz Hi Pradeep and Shilpa, an offer has be…" at bounding box center [153, 196] width 307 height 45
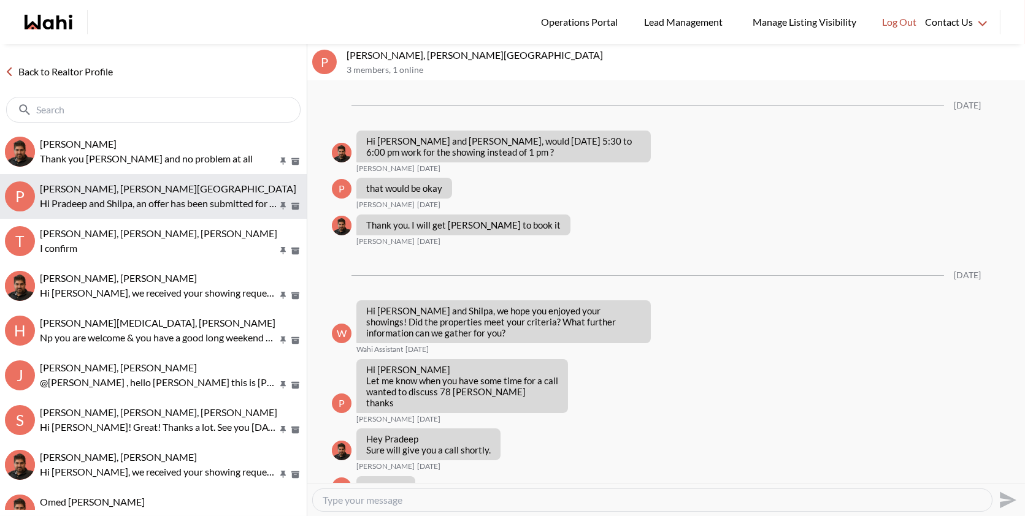
scroll to position [2221, 0]
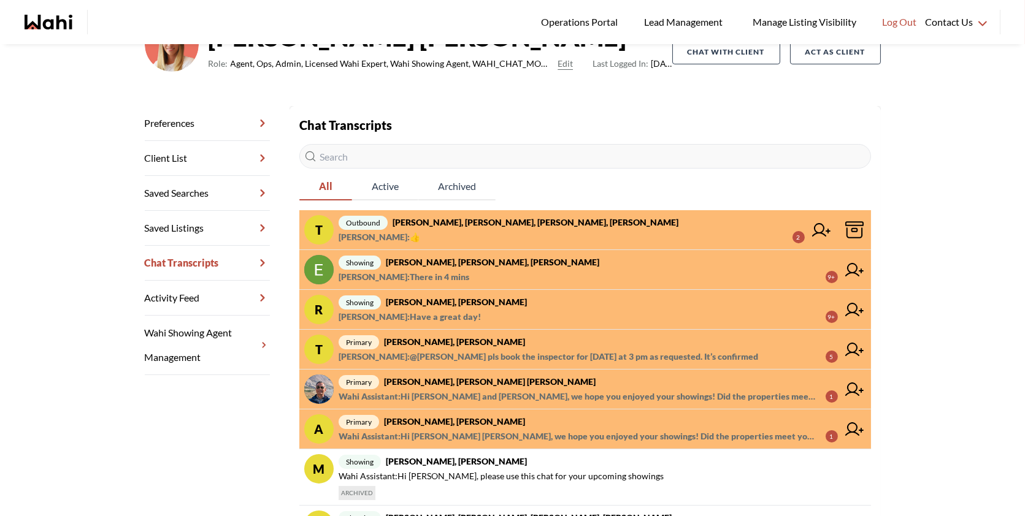
scroll to position [120, 0]
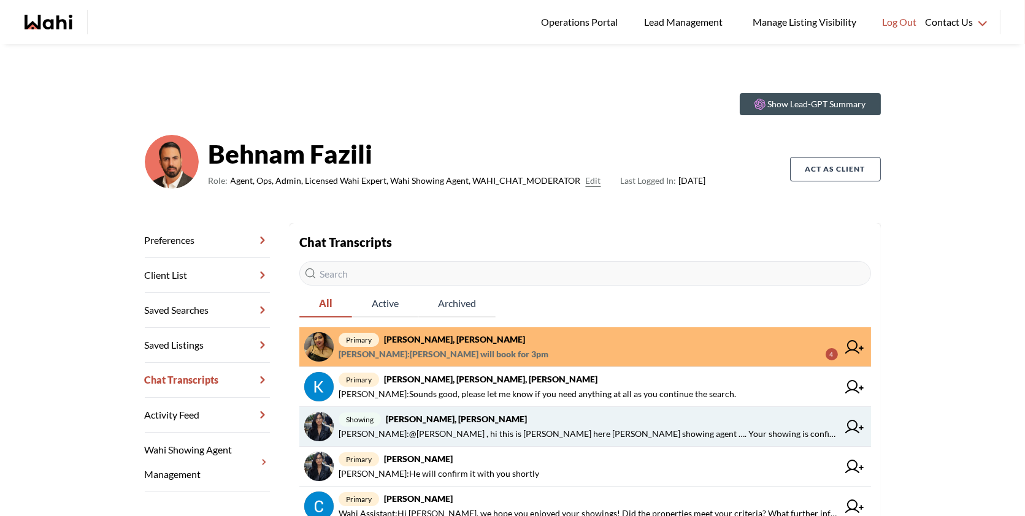
click at [608, 422] on span "showing [PERSON_NAME], [PERSON_NAME]" at bounding box center [588, 419] width 499 height 15
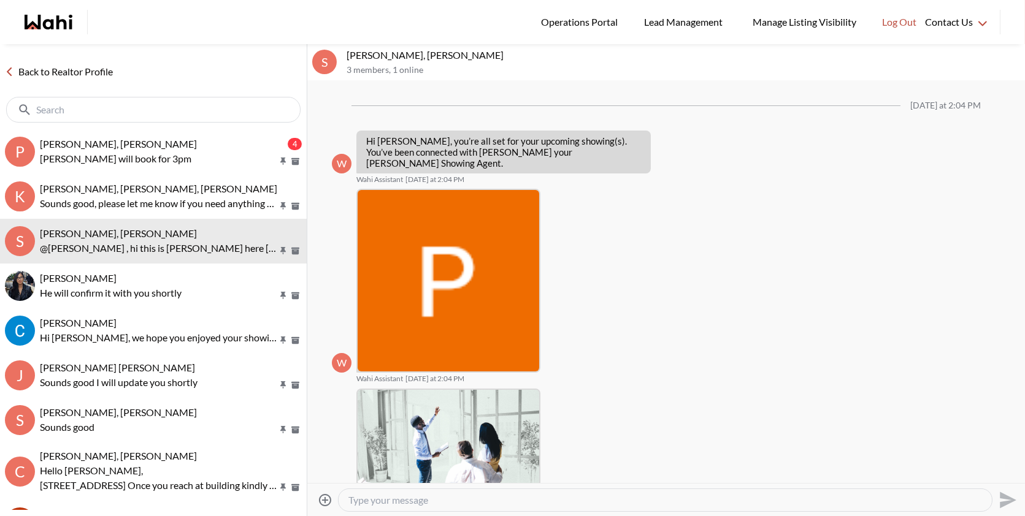
scroll to position [223, 0]
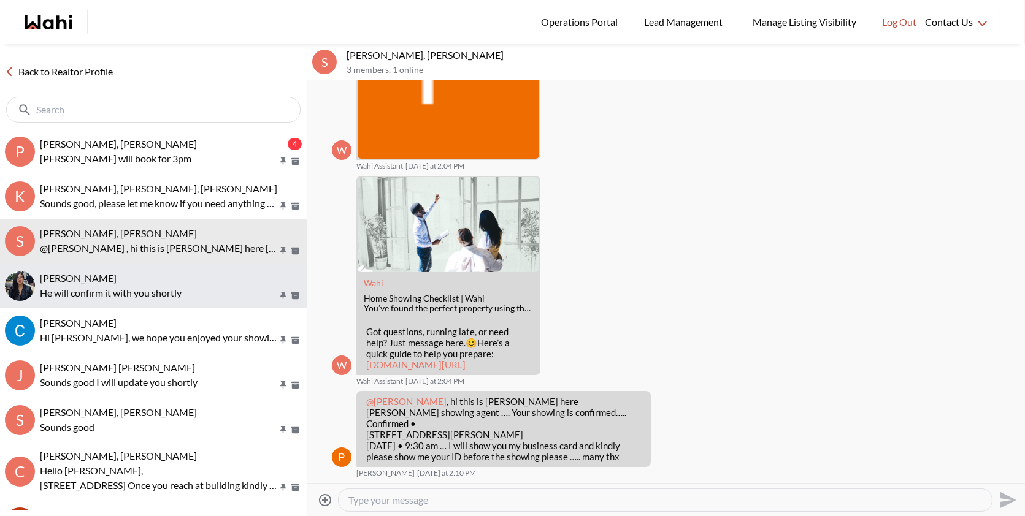
click at [169, 291] on p "He will confirm it with you shortly" at bounding box center [158, 293] width 237 height 15
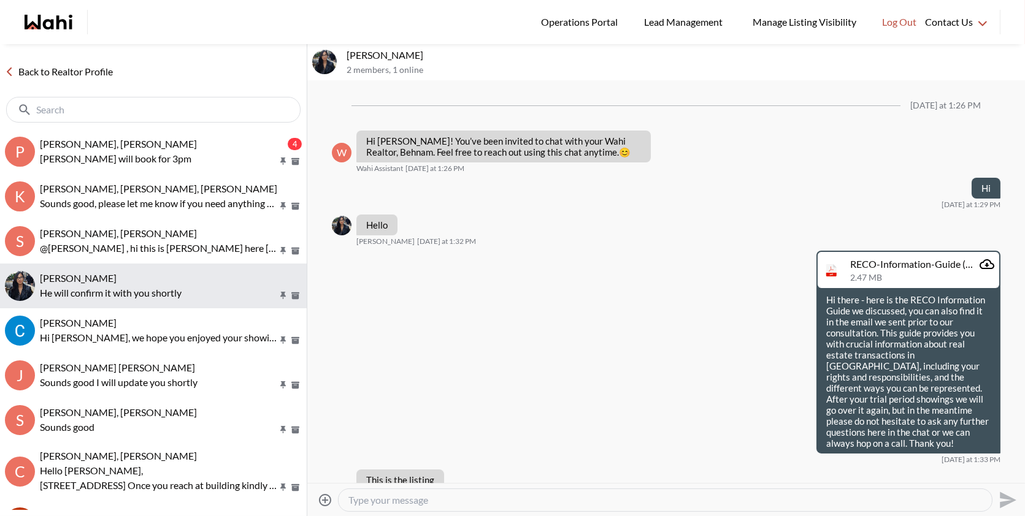
scroll to position [681, 0]
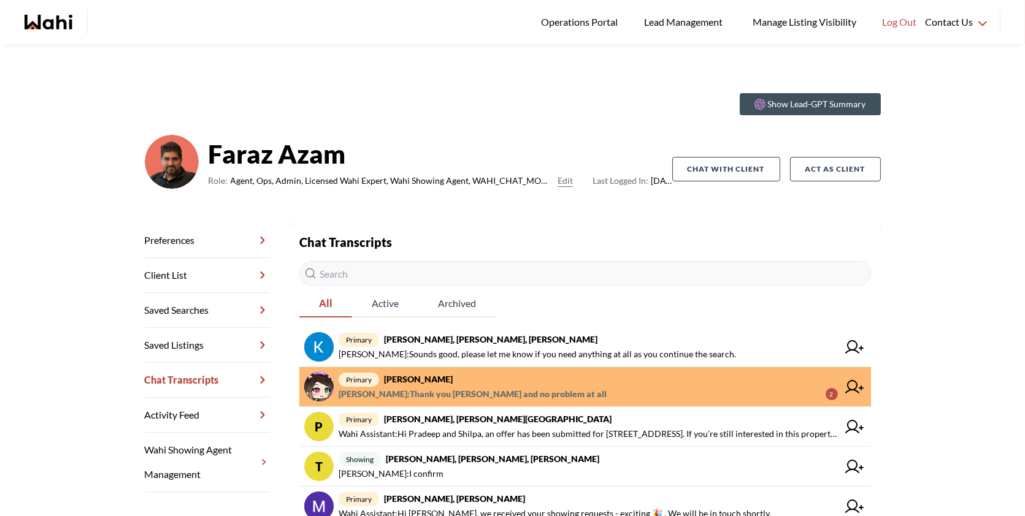
click at [569, 399] on span "Behnam Fazili : Thank you Liuhong and no problem at all 2" at bounding box center [588, 394] width 499 height 15
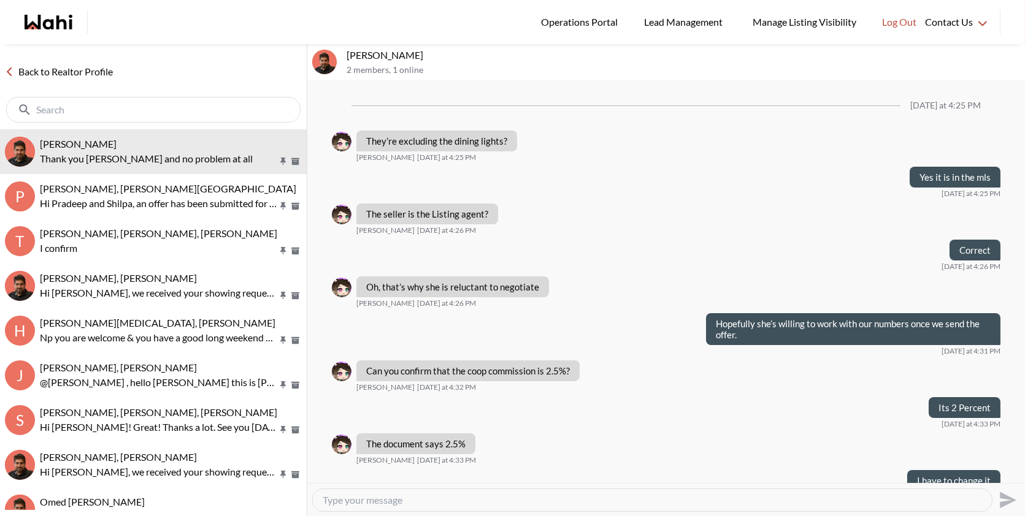
scroll to position [718, 0]
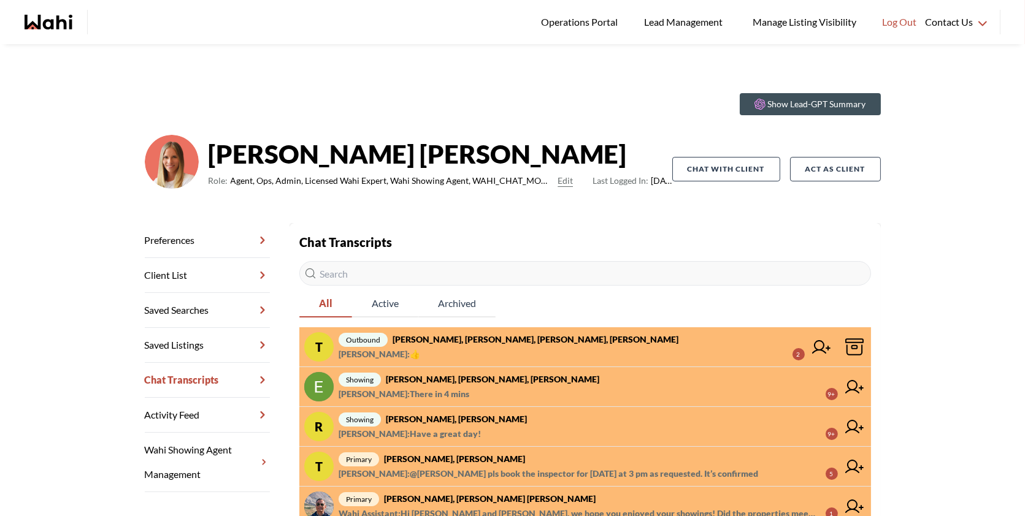
click at [485, 344] on strong "[PERSON_NAME], [PERSON_NAME], [PERSON_NAME], [PERSON_NAME]" at bounding box center [536, 339] width 286 height 10
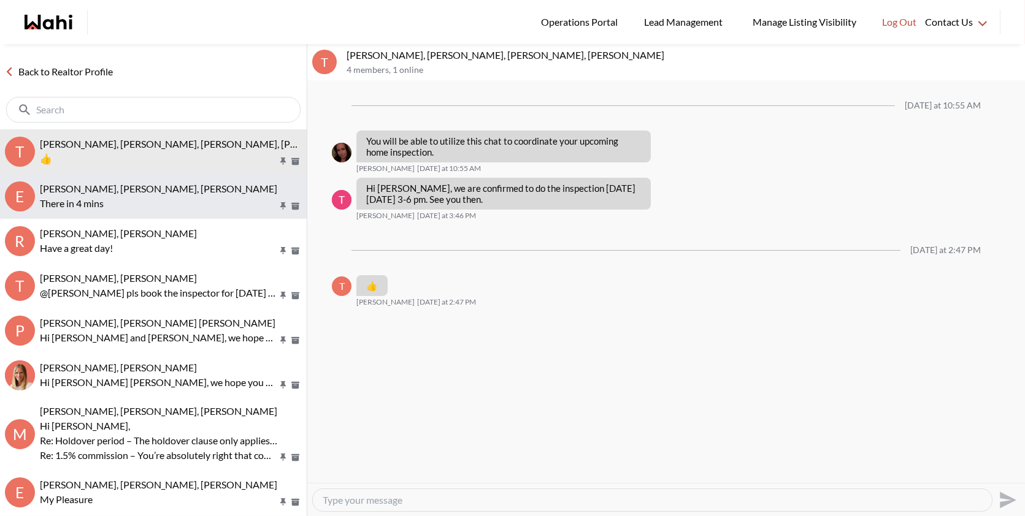
click at [166, 212] on button "E Erik Odegaard, Margarita Haimov, Khalid, Michelle There in 4 mins" at bounding box center [153, 196] width 307 height 45
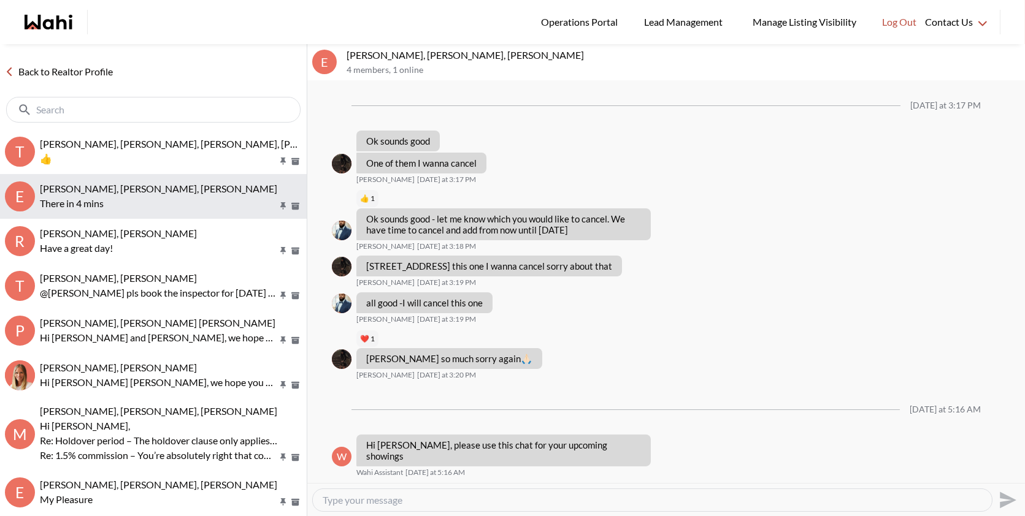
scroll to position [860, 0]
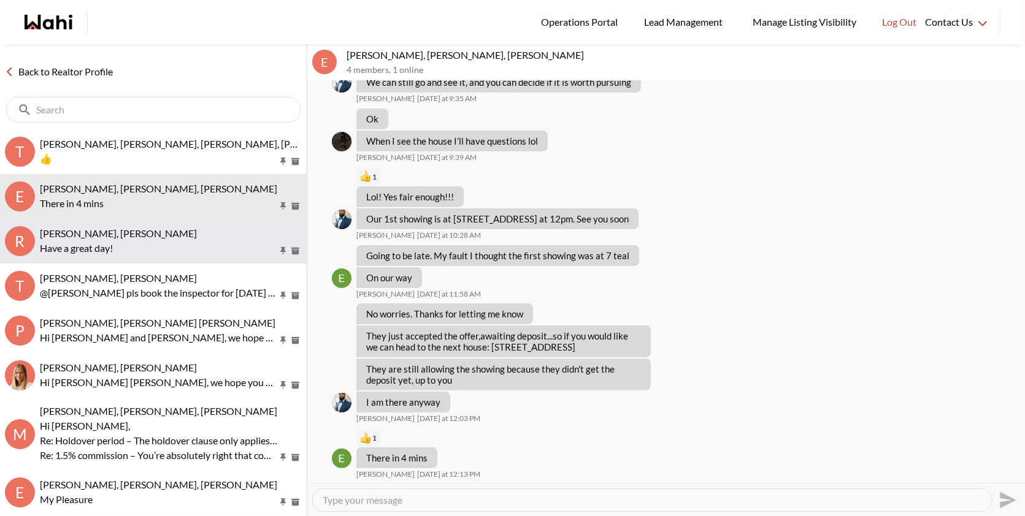
click at [163, 231] on div "Ritu Gill, Khalid, Michelle" at bounding box center [171, 234] width 262 height 12
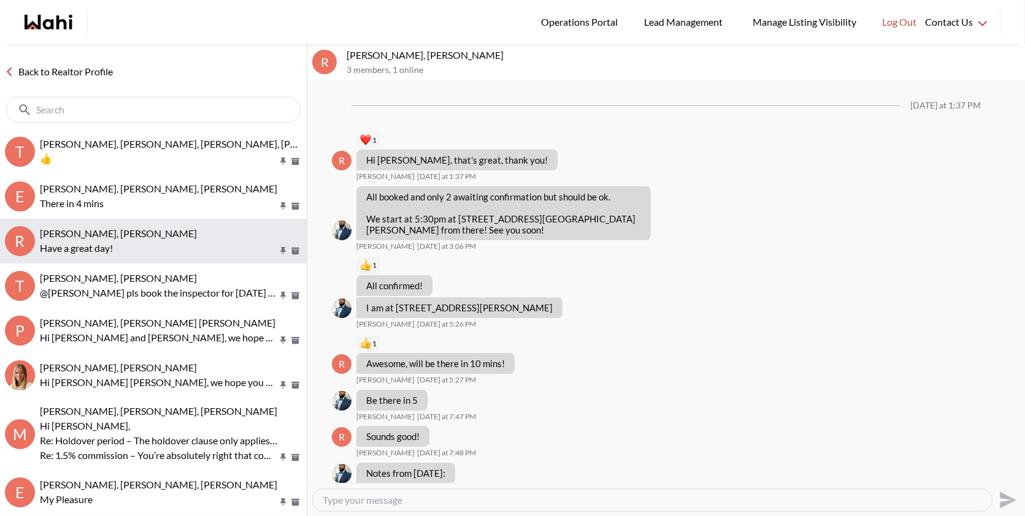
scroll to position [1593, 0]
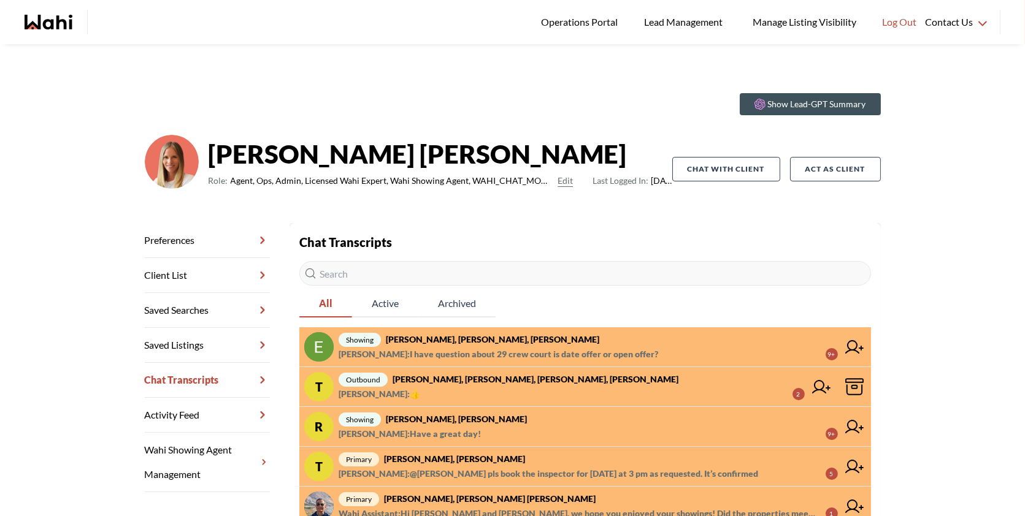
click at [655, 353] on span "[PERSON_NAME] : I have question about 29 crew court is date offer or open offer?" at bounding box center [499, 354] width 320 height 15
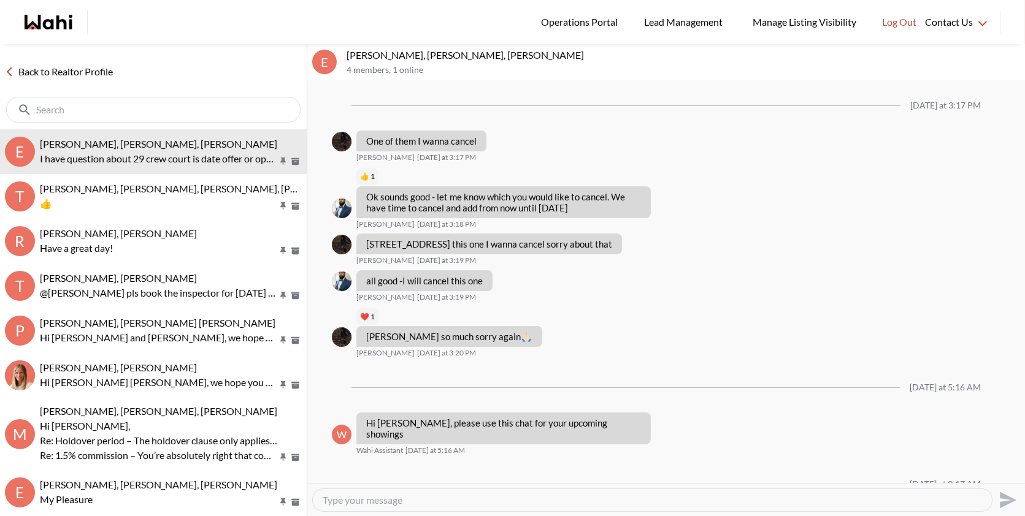
scroll to position [874, 0]
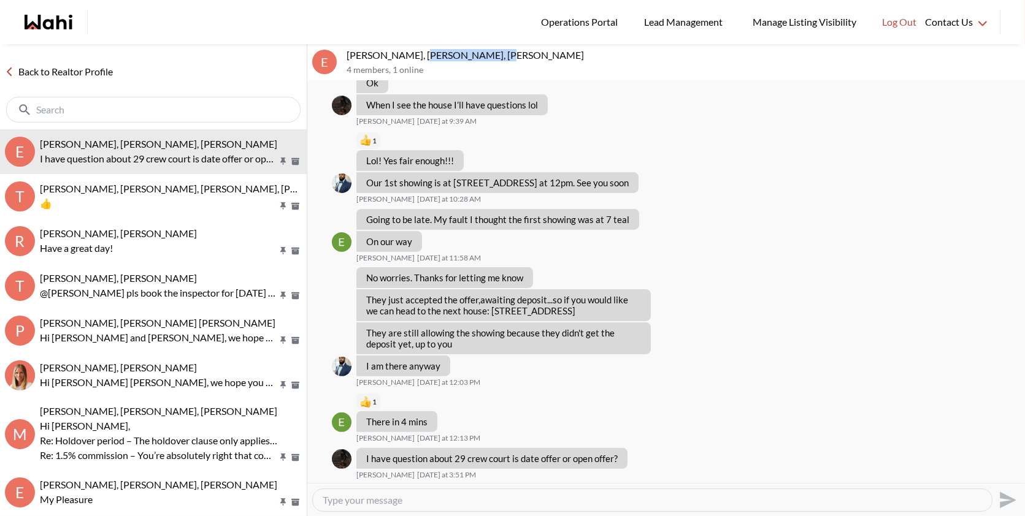
drag, startPoint x: 492, startPoint y: 53, endPoint x: 418, endPoint y: 53, distance: 73.6
click at [418, 53] on p "Erik Odegaard, Margarita Haimov, Khalid, Michelle" at bounding box center [683, 55] width 673 height 12
drag, startPoint x: 512, startPoint y: 458, endPoint x: 453, endPoint y: 457, distance: 58.9
click at [453, 457] on p "I have question about 29 crew court is date offer or open offer?" at bounding box center [491, 458] width 251 height 11
copy p "29 crew court"
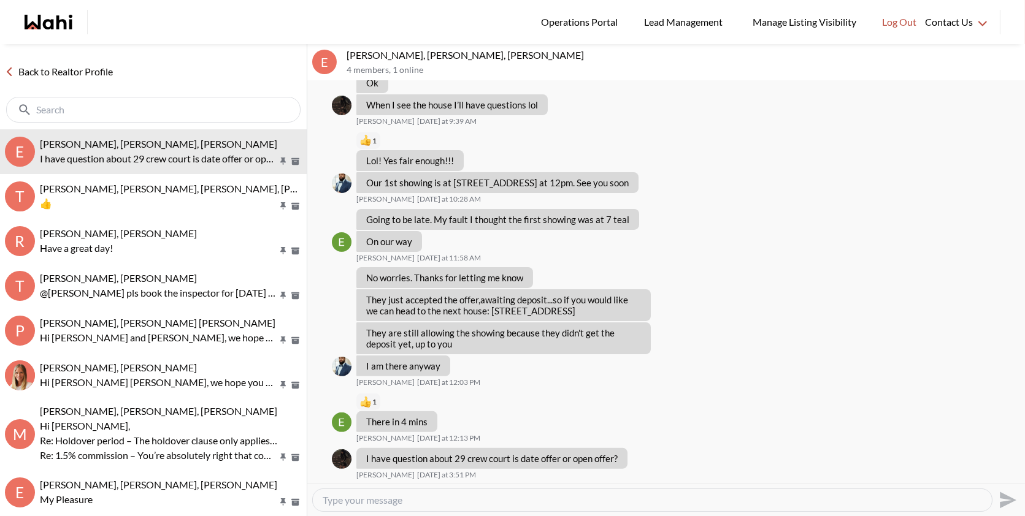
click at [377, 502] on textarea "Type your message" at bounding box center [652, 500] width 659 height 12
drag, startPoint x: 389, startPoint y: 475, endPoint x: 358, endPoint y: 474, distance: 31.3
click at [358, 474] on span "Margarita Haimov" at bounding box center [385, 475] width 58 height 10
copy span "Margarita"
click at [352, 497] on textarea "Hi" at bounding box center [652, 500] width 659 height 12
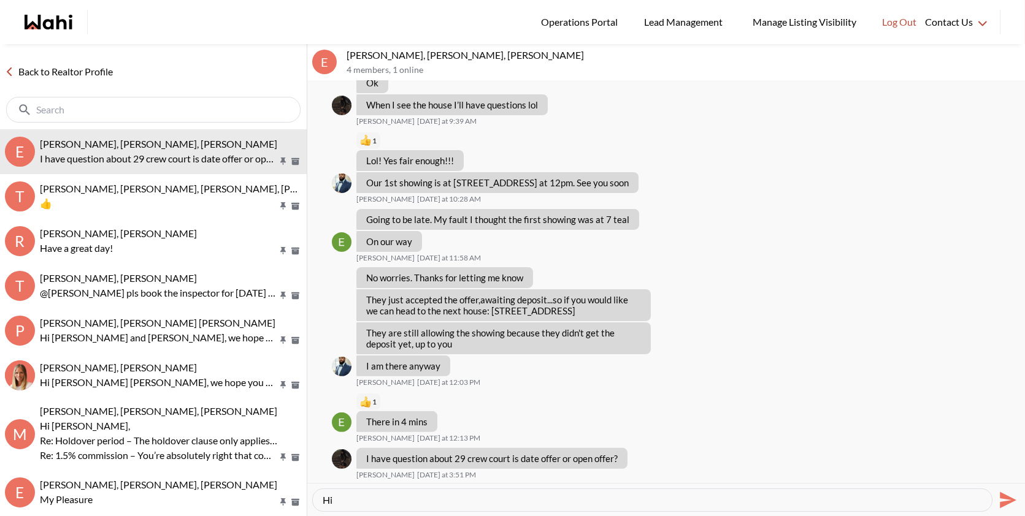
paste textarea "Margarita"
type textarea "Hi Margarita, there is no offer date for this property! Offers are welcome anyt…"
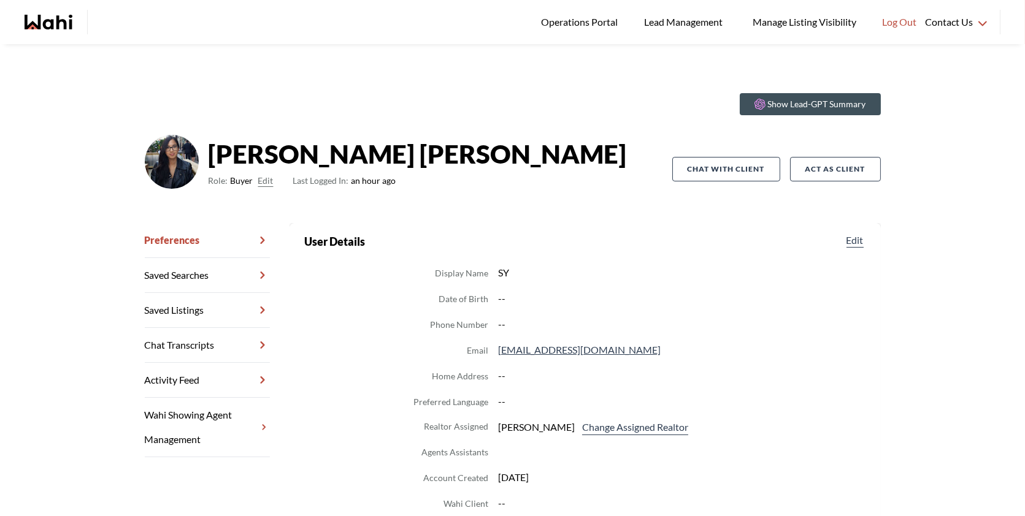
scroll to position [125, 0]
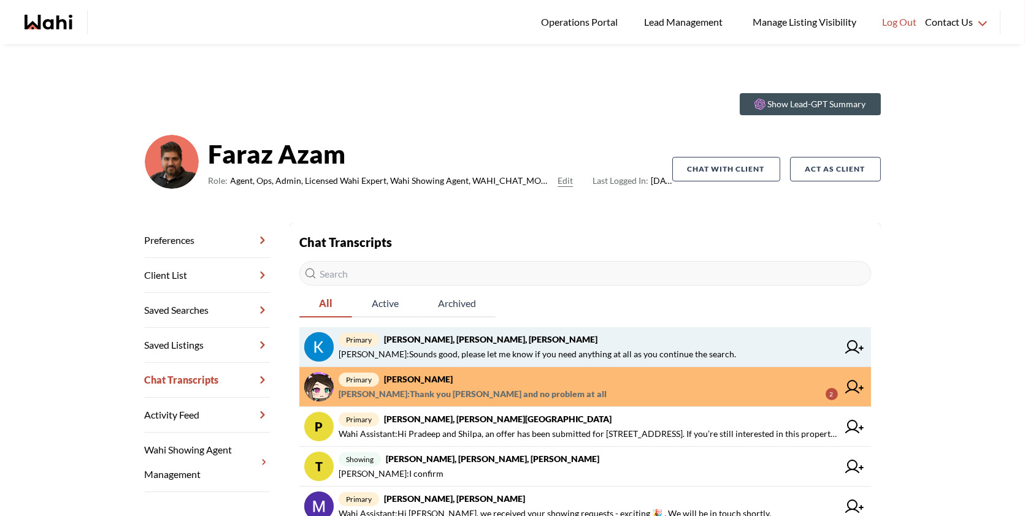
click at [659, 329] on link "primary [PERSON_NAME], [PERSON_NAME], [PERSON_NAME] : Sounds good, please let m…" at bounding box center [585, 348] width 572 height 40
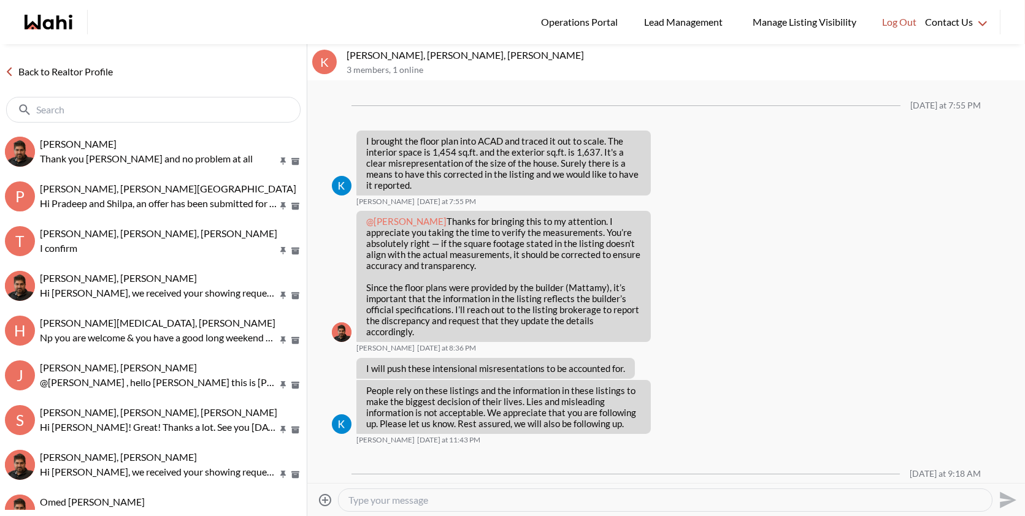
scroll to position [1652, 0]
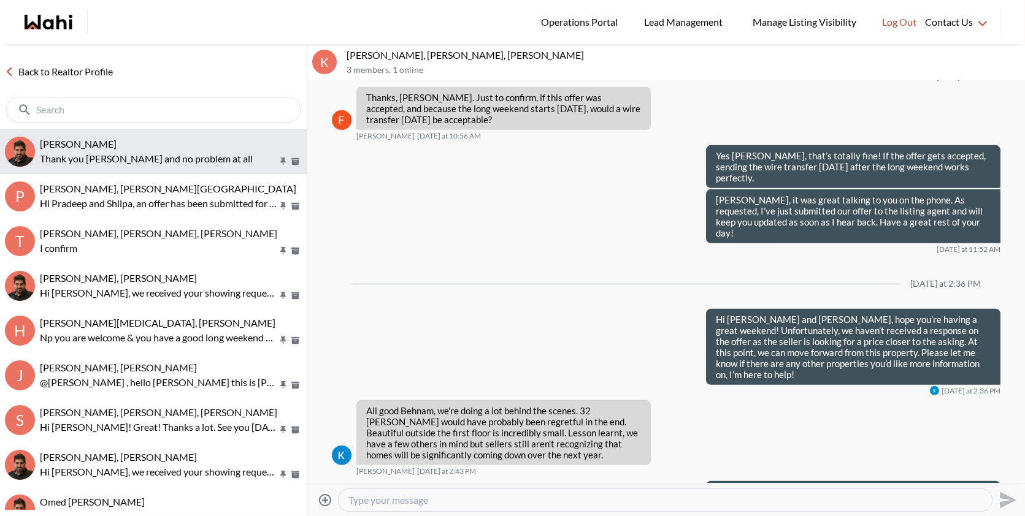
click at [110, 158] on p "Thank you [PERSON_NAME] and no problem at all" at bounding box center [158, 158] width 237 height 15
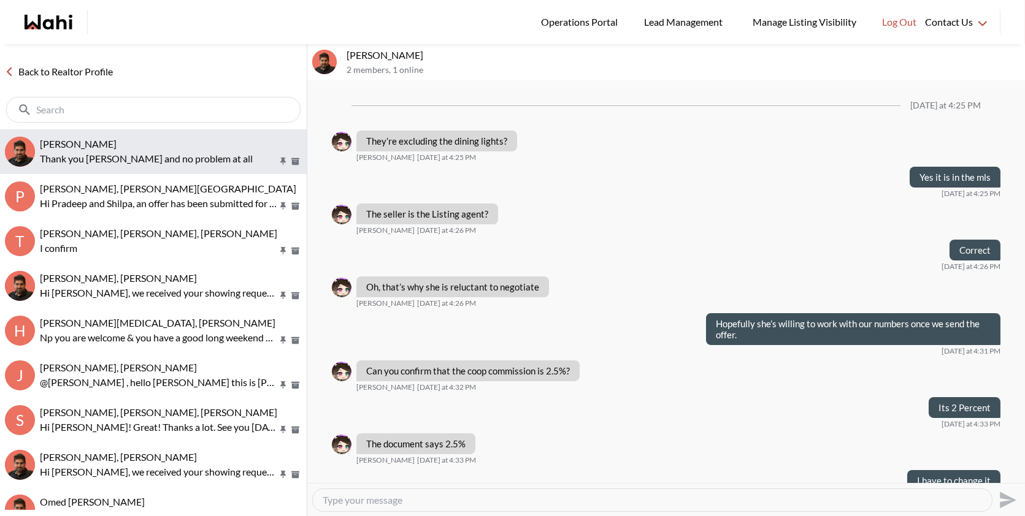
scroll to position [718, 0]
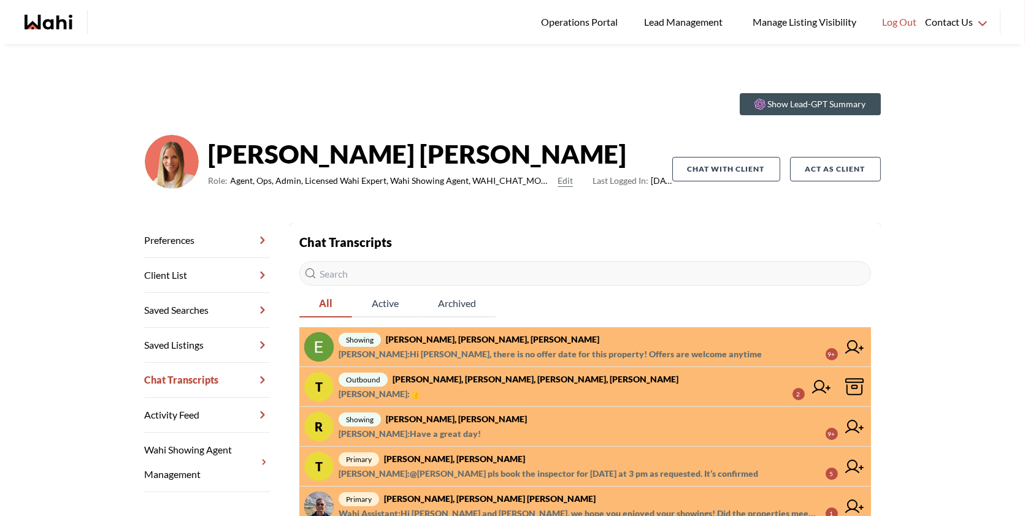
click at [524, 348] on span "[PERSON_NAME] : Hi [PERSON_NAME], there is no offer date for this property! Off…" at bounding box center [550, 354] width 423 height 15
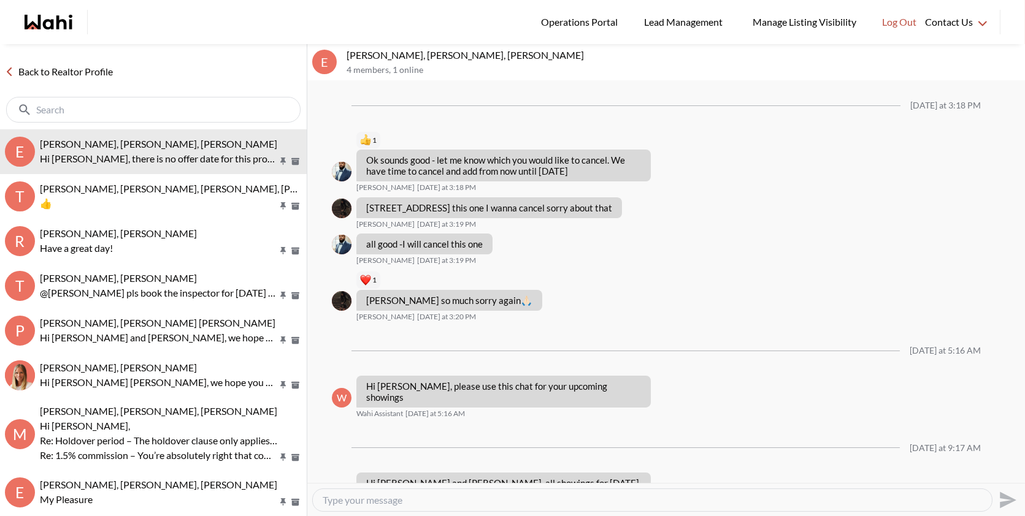
scroll to position [885, 0]
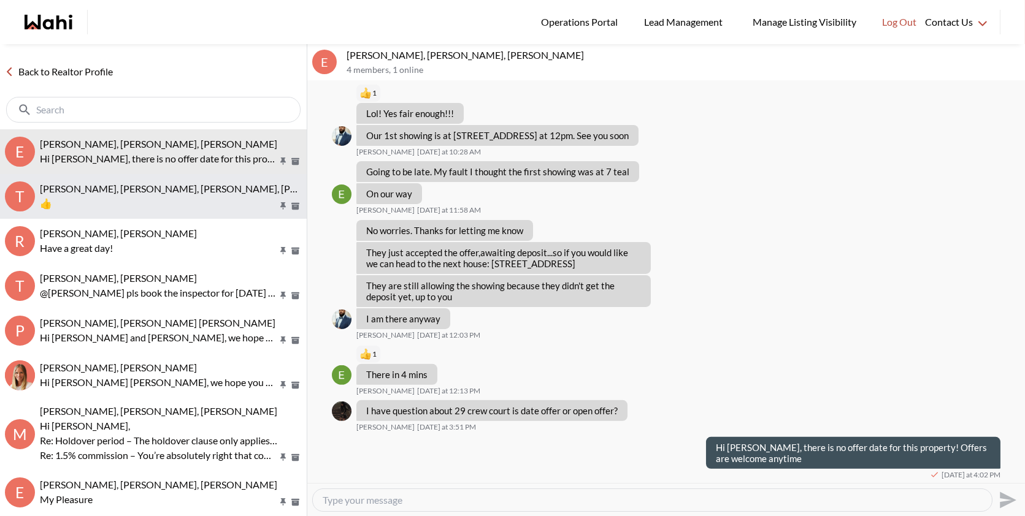
click at [203, 192] on div "Tanya Fita, Teresa, Michelle, Alicia" at bounding box center [171, 189] width 262 height 12
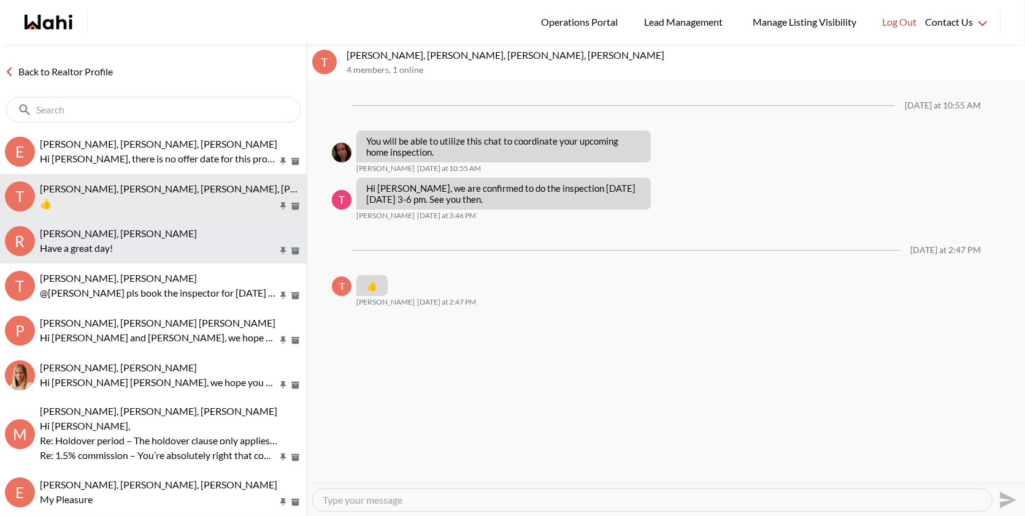
click at [205, 235] on div "Ritu Gill, Khalid, Michelle" at bounding box center [171, 234] width 262 height 12
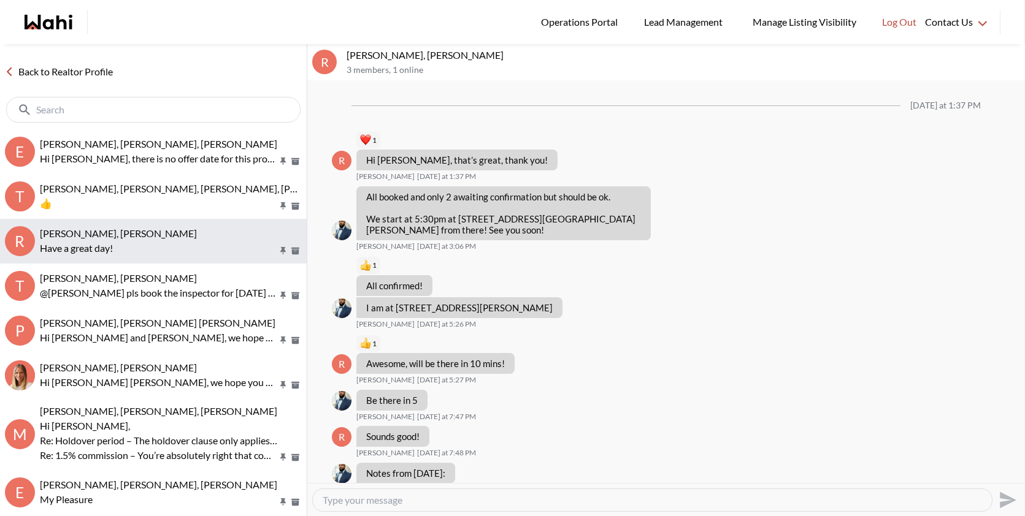
scroll to position [1593, 0]
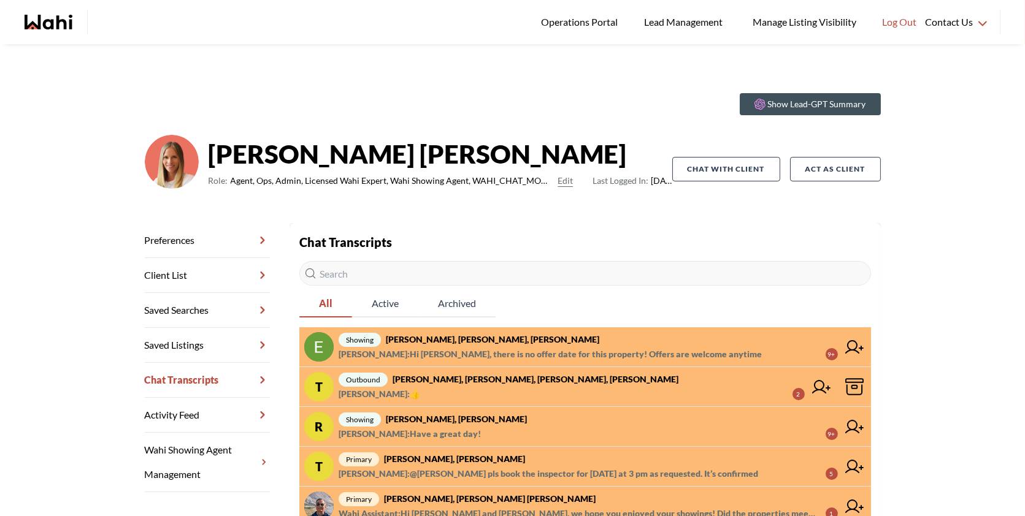
click at [568, 344] on span "showing Erik Odegaard, Margarita Haimov, Khalid, Michelle" at bounding box center [588, 339] width 499 height 15
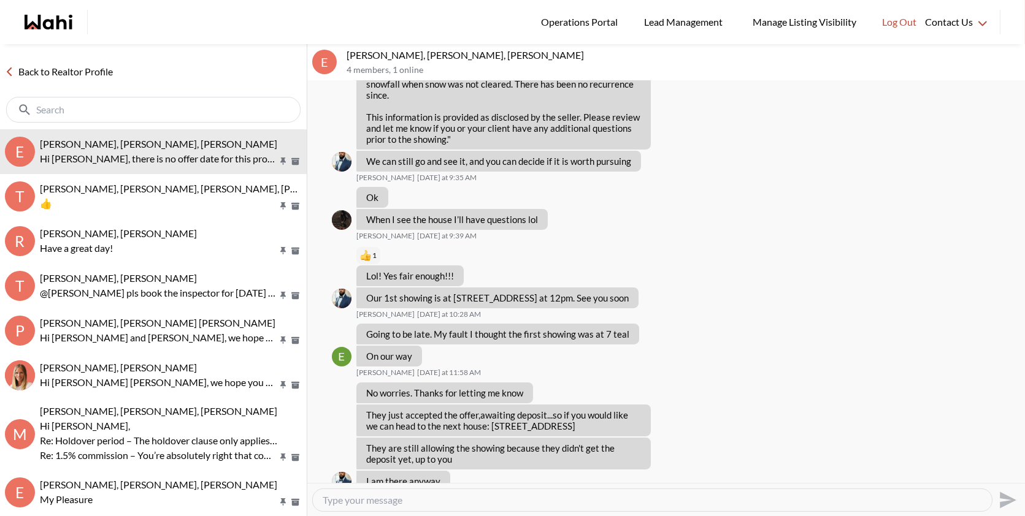
scroll to position [885, 0]
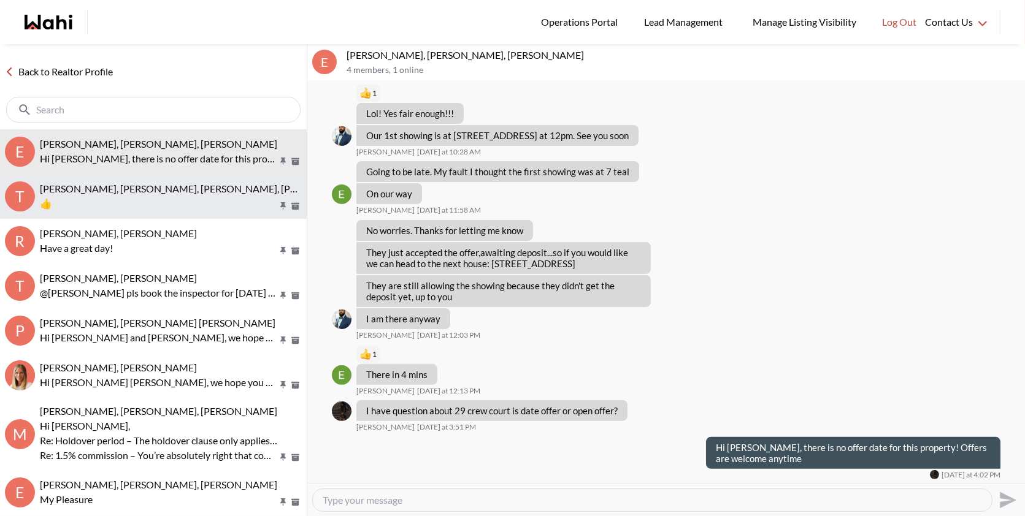
click at [153, 213] on button "T Tanya Fita, Teresa, Michelle, Alicia 👍" at bounding box center [153, 196] width 307 height 45
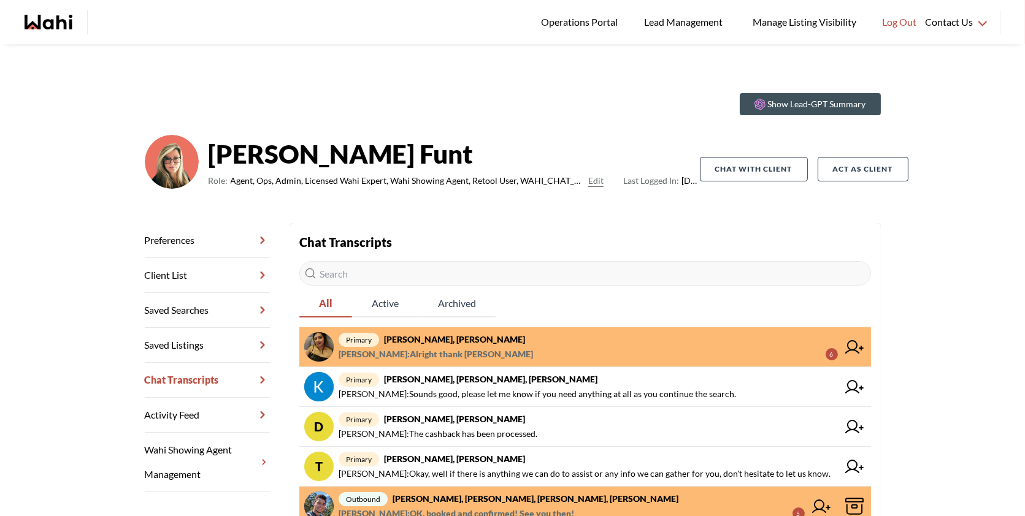
click at [529, 350] on span "Puja Mandal : Alright thank yiu 6" at bounding box center [588, 354] width 499 height 15
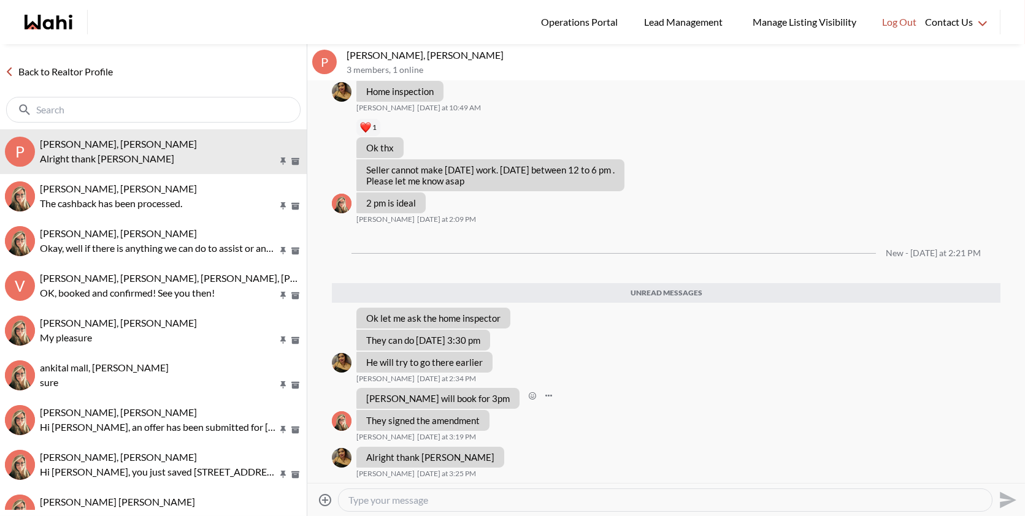
scroll to position [618, 0]
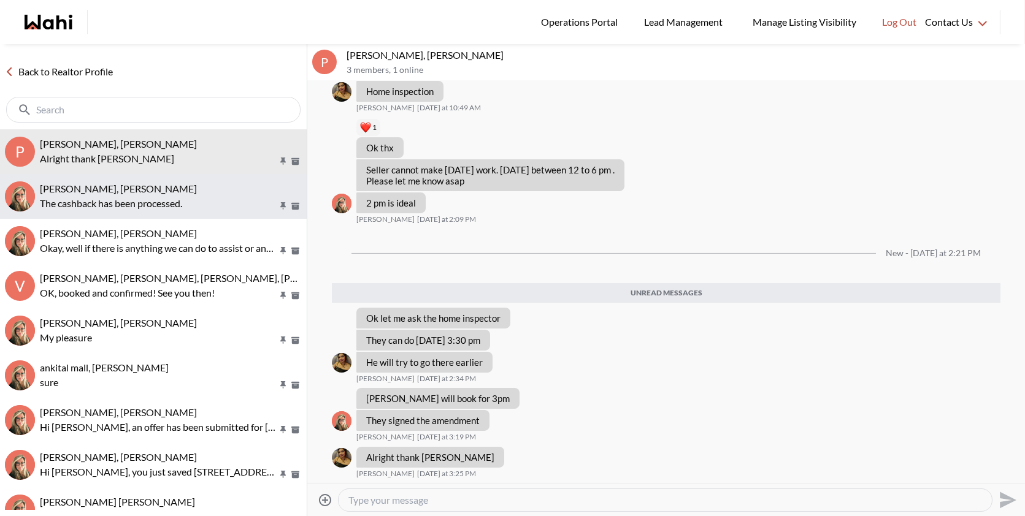
click at [115, 215] on button "David Rodriguez, Barbara The cashback has been processed." at bounding box center [153, 196] width 307 height 45
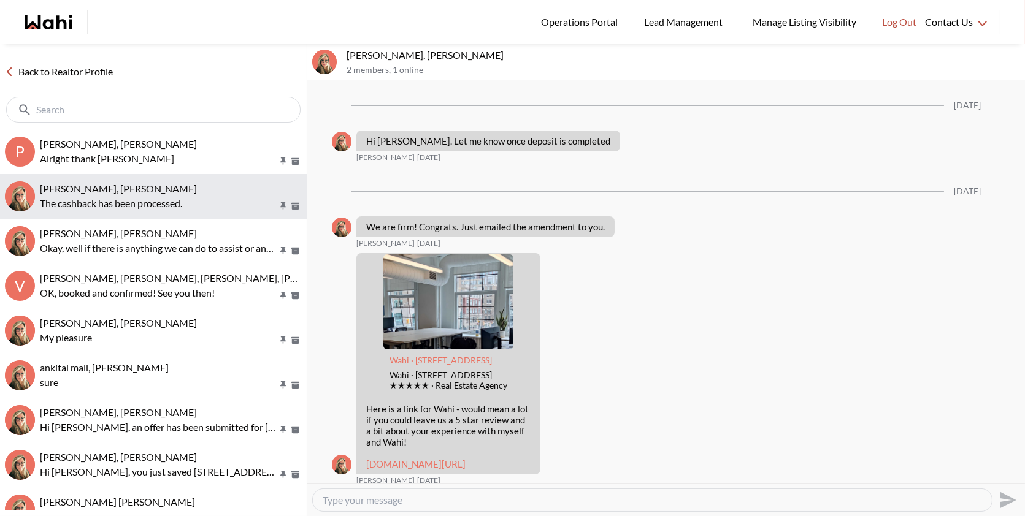
scroll to position [1693, 0]
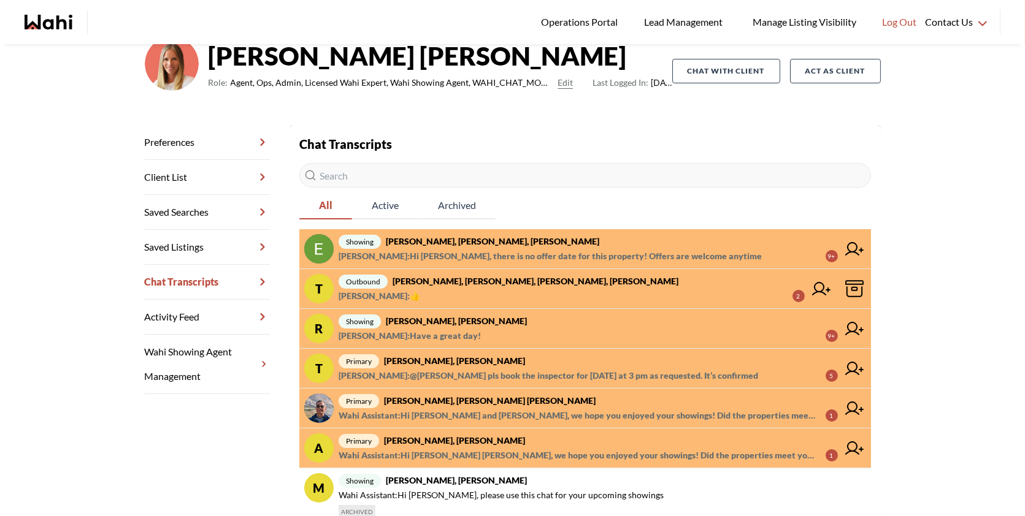
scroll to position [101, 0]
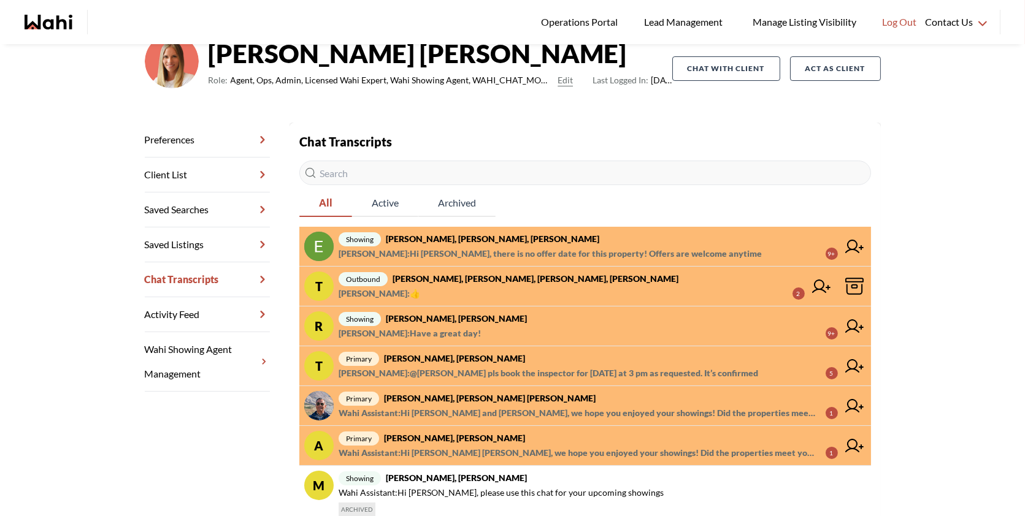
click at [592, 277] on span "outbound [PERSON_NAME], Teresa, Michelle, [PERSON_NAME]" at bounding box center [572, 279] width 466 height 15
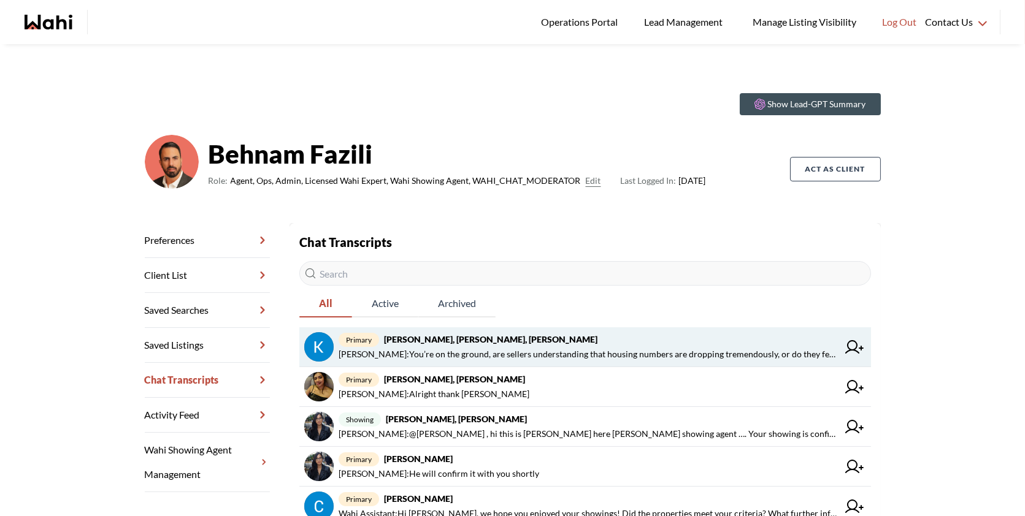
click at [659, 353] on span "[PERSON_NAME] : You’re on the ground, are sellers understanding that housing nu…" at bounding box center [588, 354] width 499 height 15
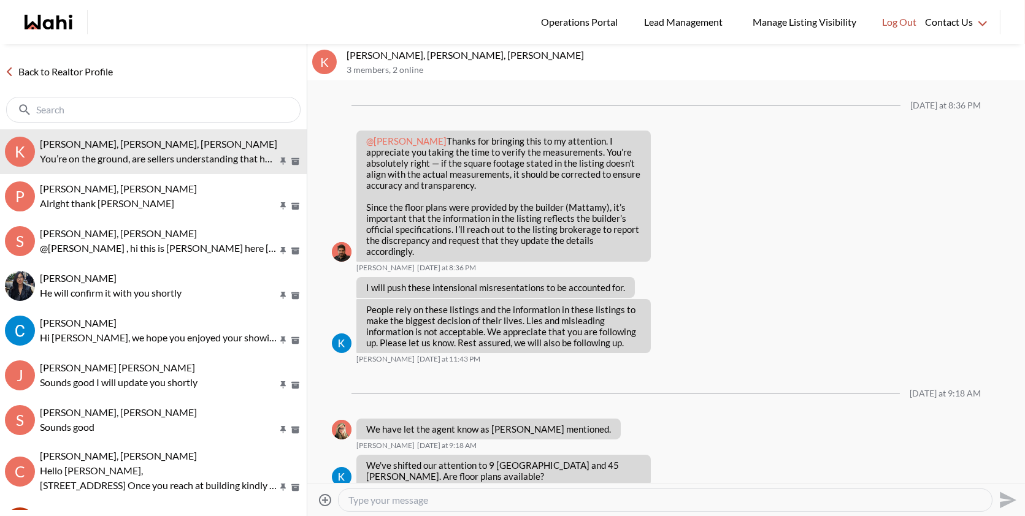
scroll to position [1630, 0]
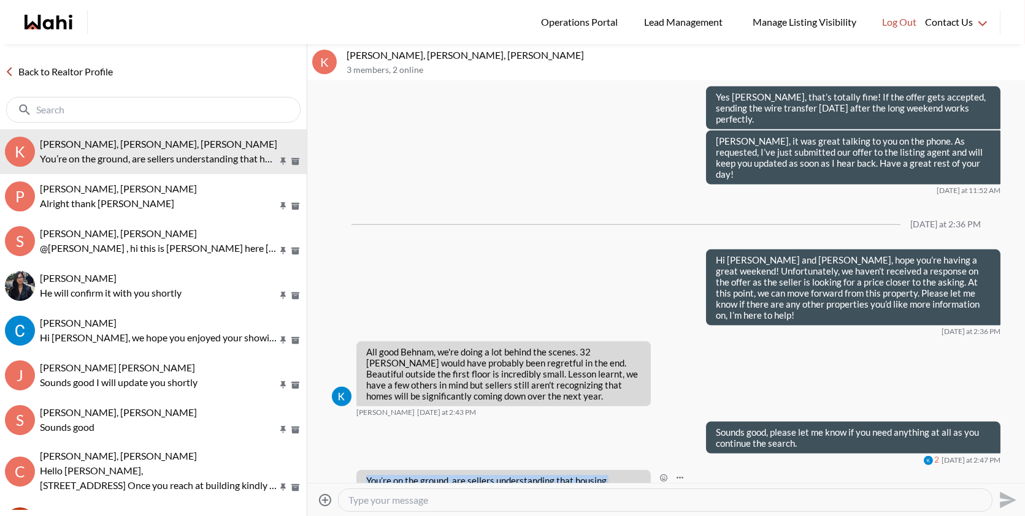
drag, startPoint x: 631, startPoint y: 456, endPoint x: 366, endPoint y: 432, distance: 266.0
click at [366, 475] on p "You’re on the ground, are sellers understanding that housing numbers are droppi…" at bounding box center [503, 497] width 275 height 44
copy p "You’re on the ground, are sellers understanding that housing numbers are droppi…"
click at [384, 503] on textarea "Type your message" at bounding box center [665, 500] width 634 height 12
paste textarea "I totally get where you’re coming from, but based on what we’re seeing, prices …"
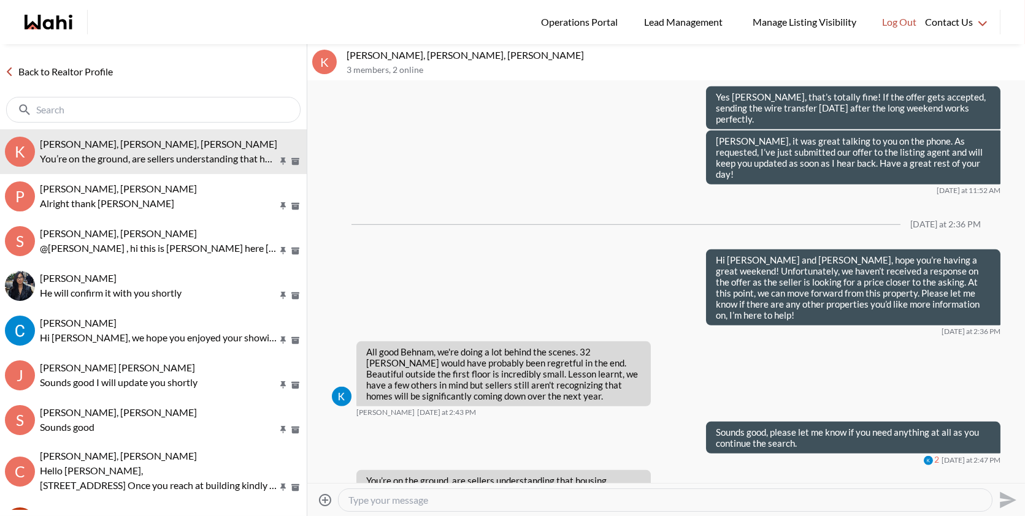
type textarea "I totally get where you’re coming from, but based on what we’re seeing, prices …"
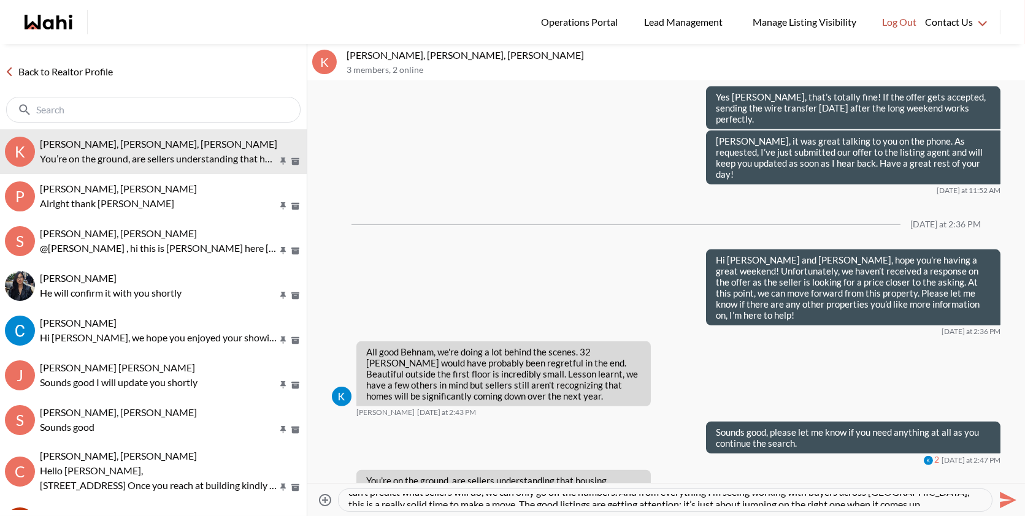
scroll to position [37, 0]
click at [1003, 499] on icon "Send" at bounding box center [1007, 501] width 20 height 20
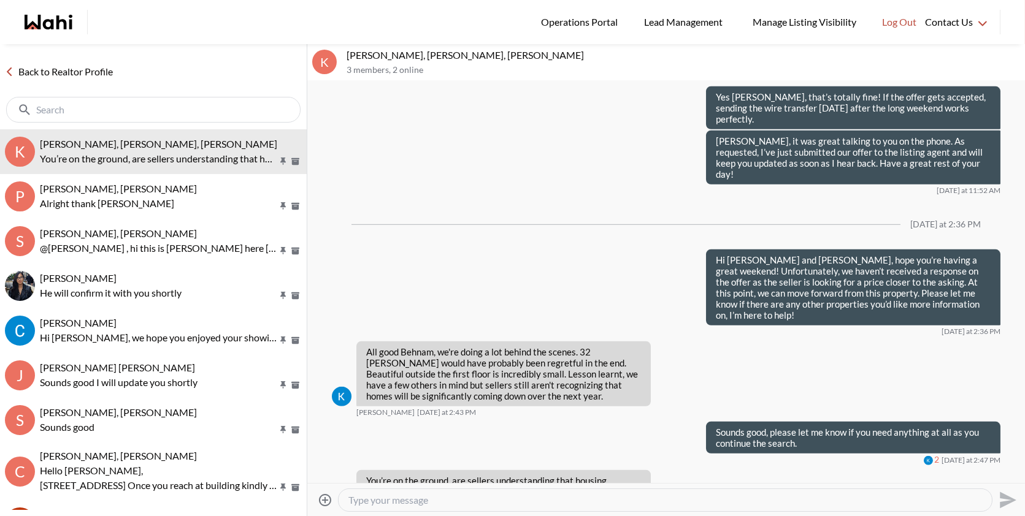
scroll to position [0, 0]
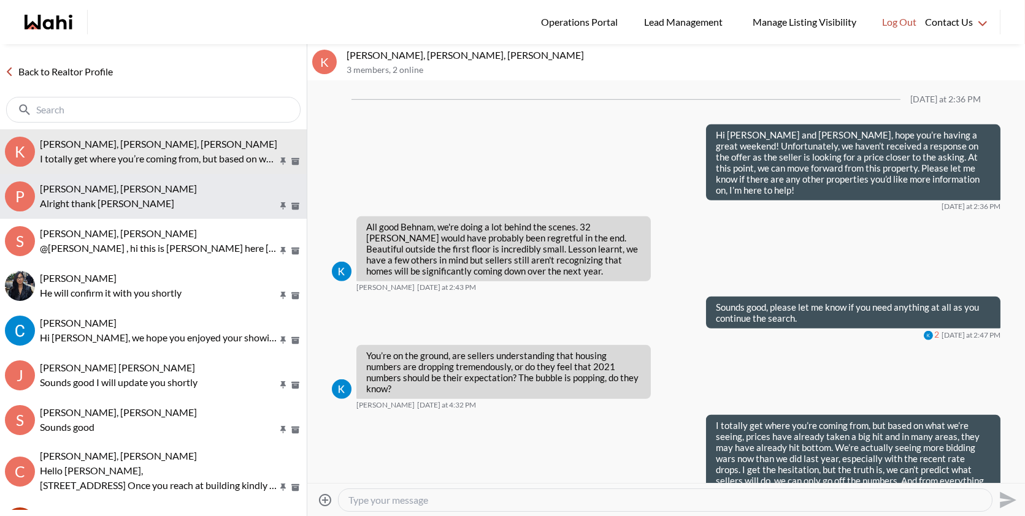
click at [105, 188] on span "Puja Mandal, Barbara, Behnam" at bounding box center [118, 189] width 157 height 12
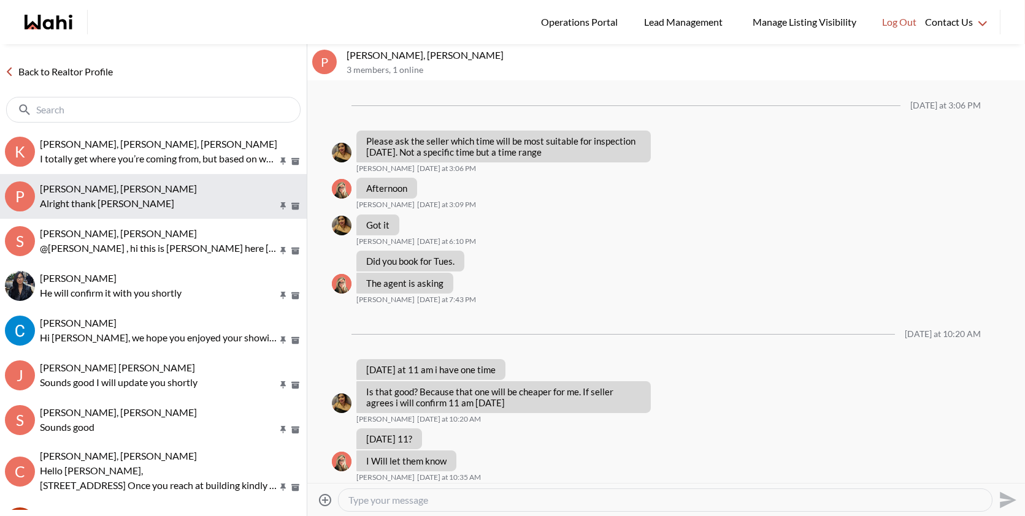
scroll to position [539, 0]
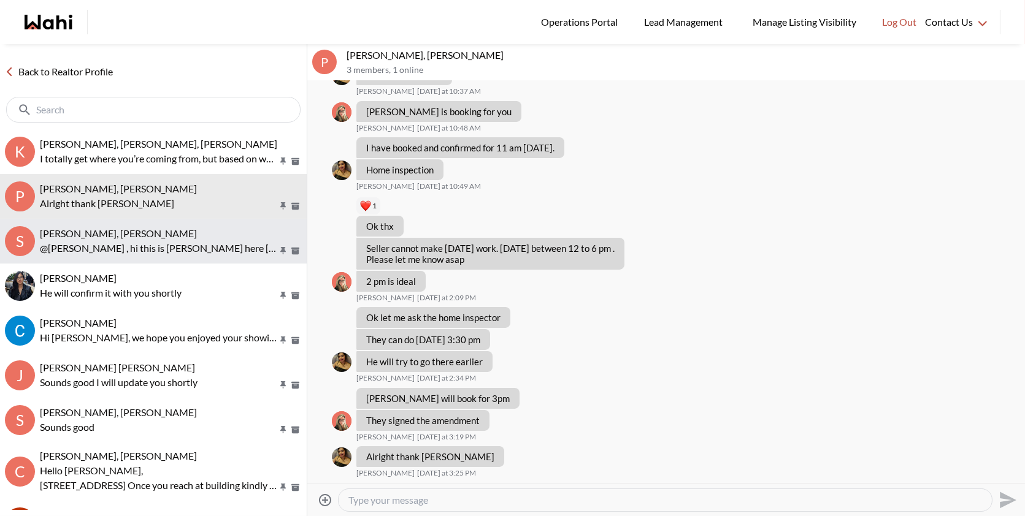
click at [92, 240] on div "Sasha Yee-Fong, Paul, Behnam @Sasha Yee-Fong , hi this is Paul here wahi showin…" at bounding box center [171, 242] width 262 height 28
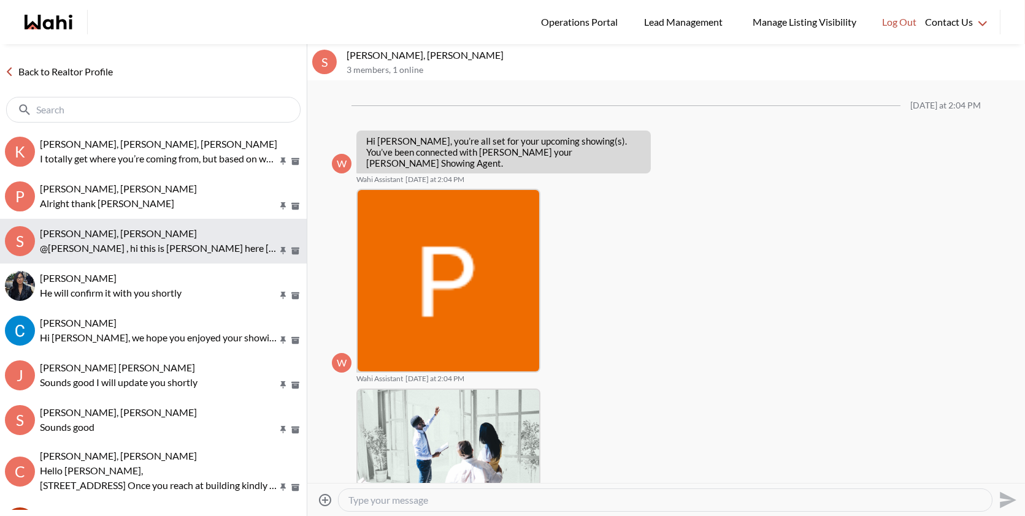
scroll to position [223, 0]
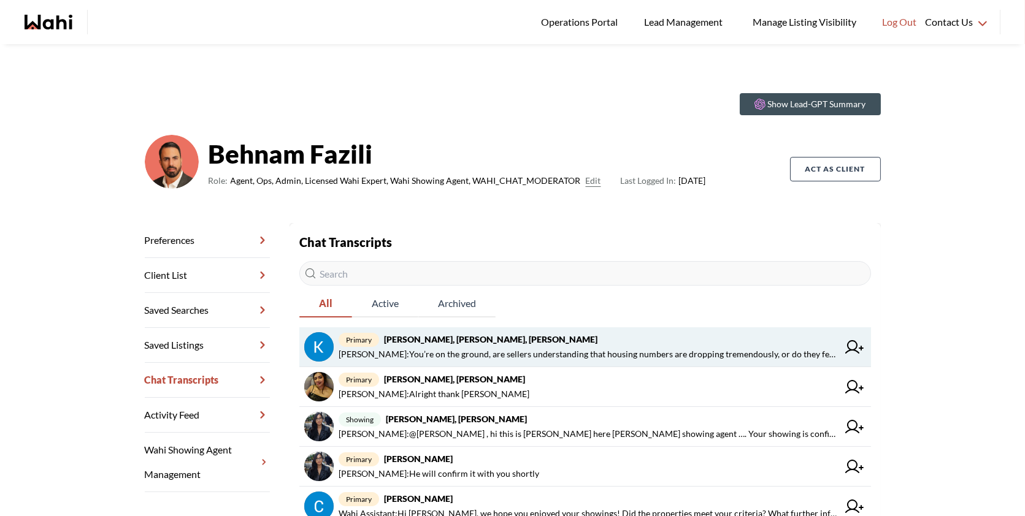
click at [404, 354] on span "[PERSON_NAME] : You’re on the ground, are sellers understanding that housing nu…" at bounding box center [588, 354] width 499 height 15
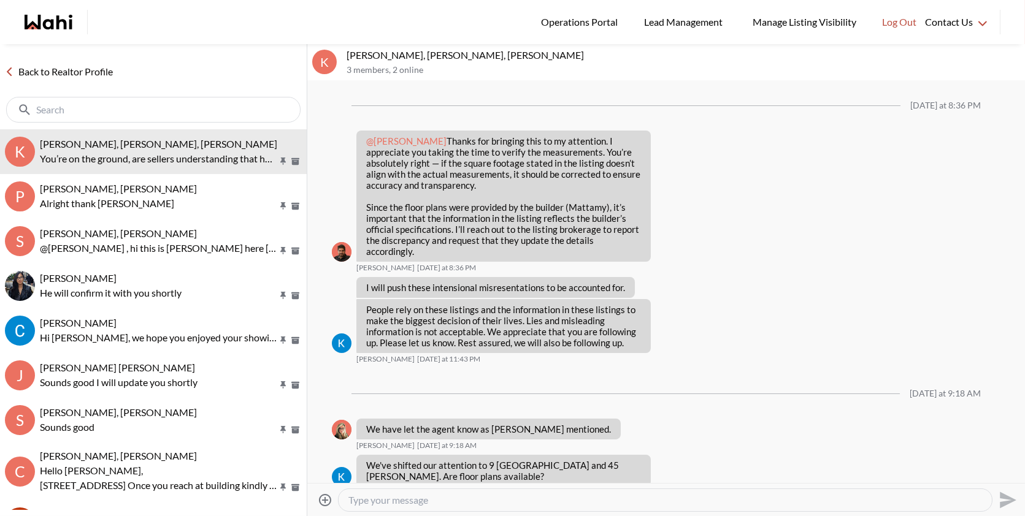
scroll to position [1630, 0]
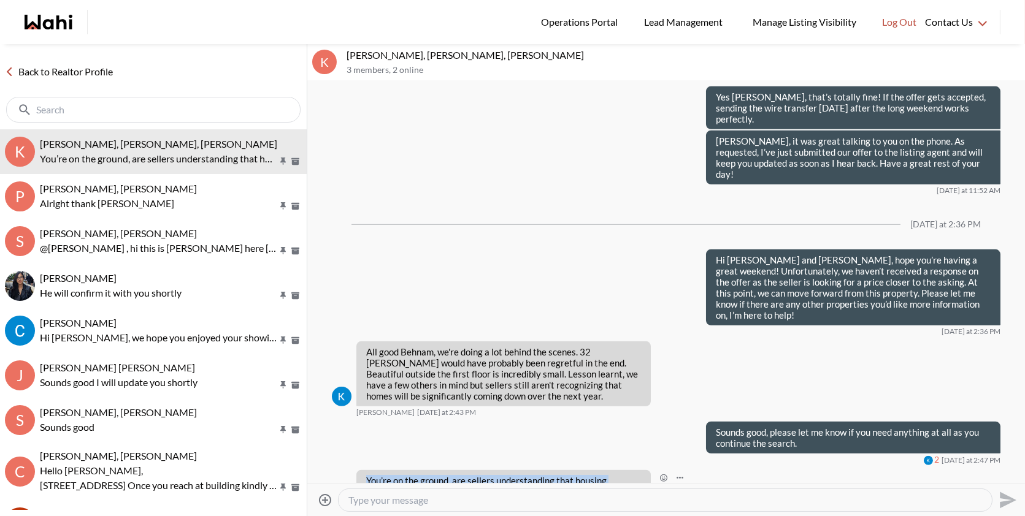
drag, startPoint x: 631, startPoint y: 458, endPoint x: 361, endPoint y: 429, distance: 271.9
click at [361, 470] on div "You’re on the ground, are sellers understanding that housing numbers are droppi…" at bounding box center [503, 497] width 294 height 54
copy p "You’re on the ground, are sellers understanding that housing numbers are droppi…"
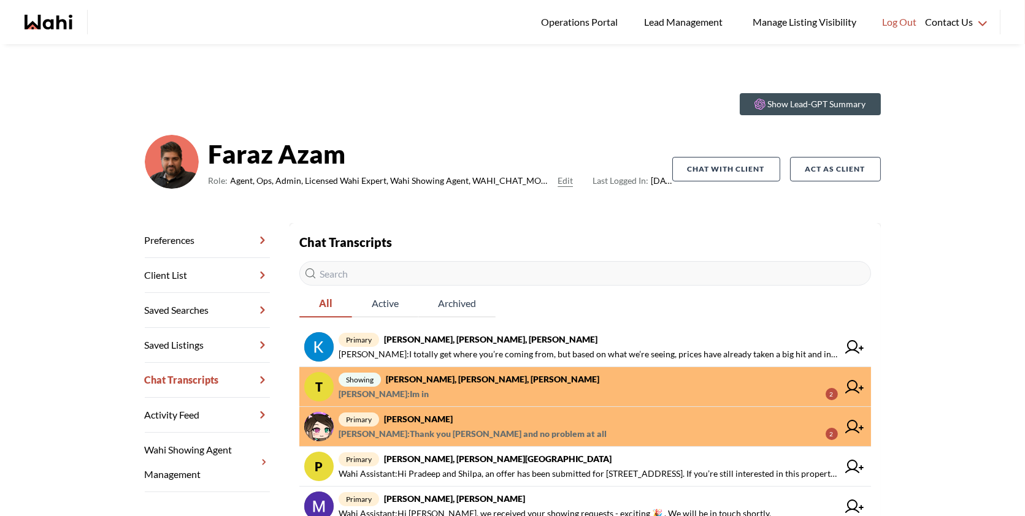
click at [590, 387] on span "Tlemcani Idriss : Im in 2" at bounding box center [588, 394] width 499 height 15
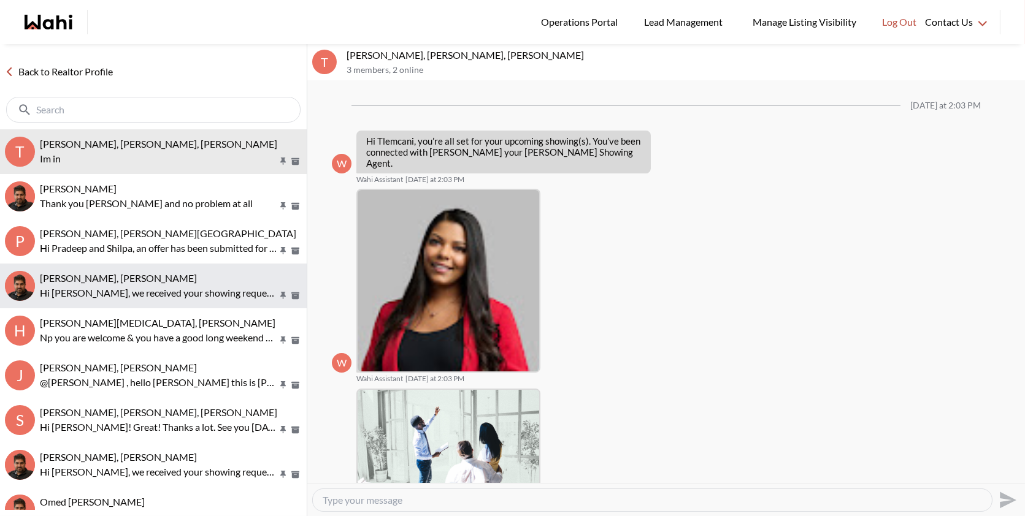
scroll to position [550, 0]
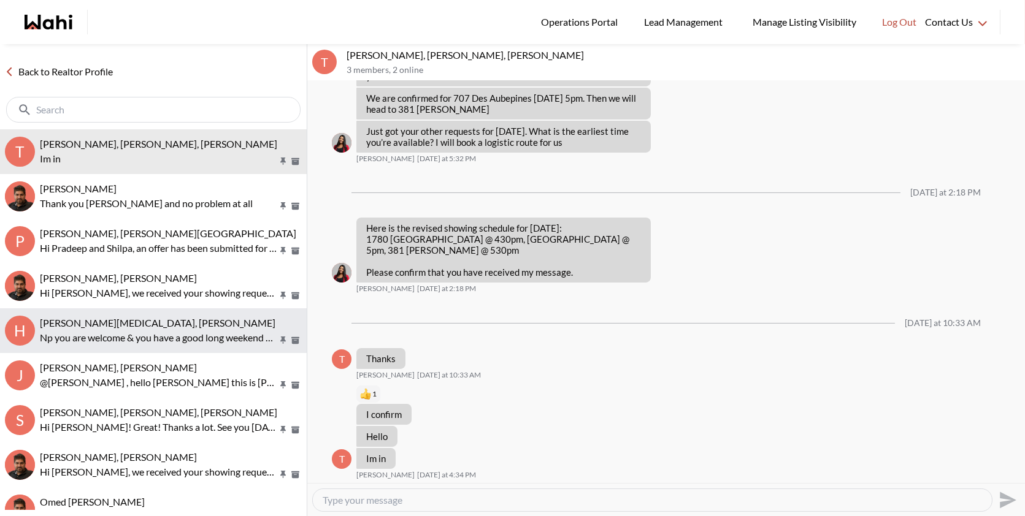
click at [142, 324] on span "Habon Muse, Paul, Faraz" at bounding box center [158, 323] width 236 height 12
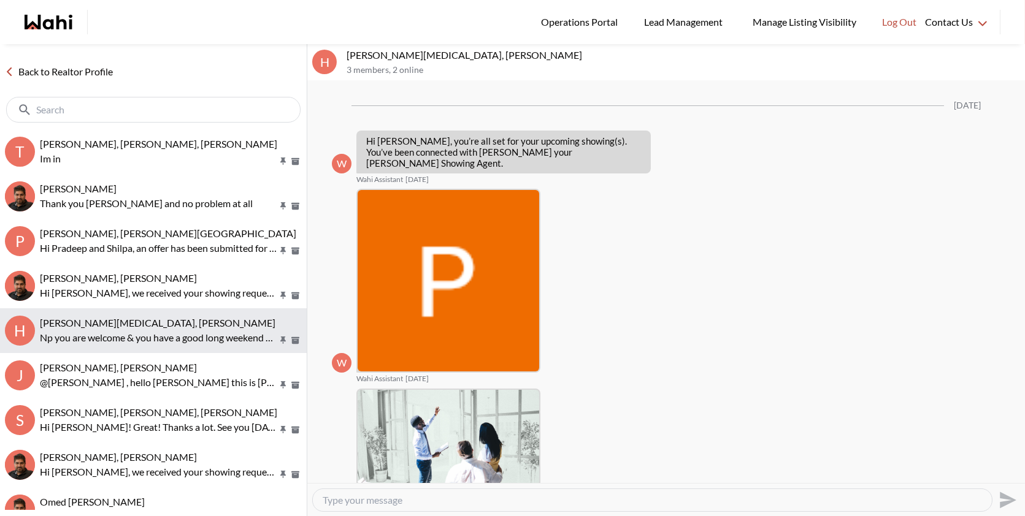
scroll to position [1075, 0]
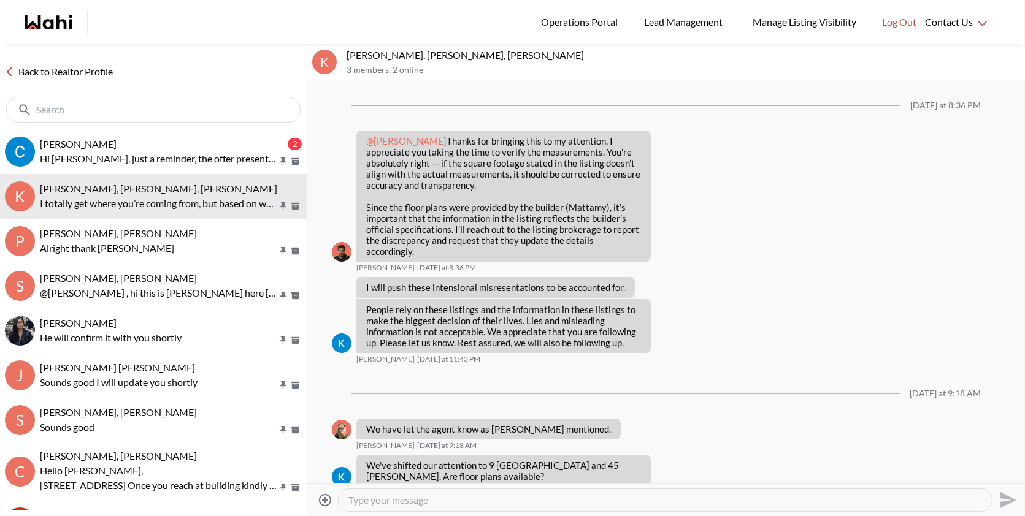
scroll to position [1784, 0]
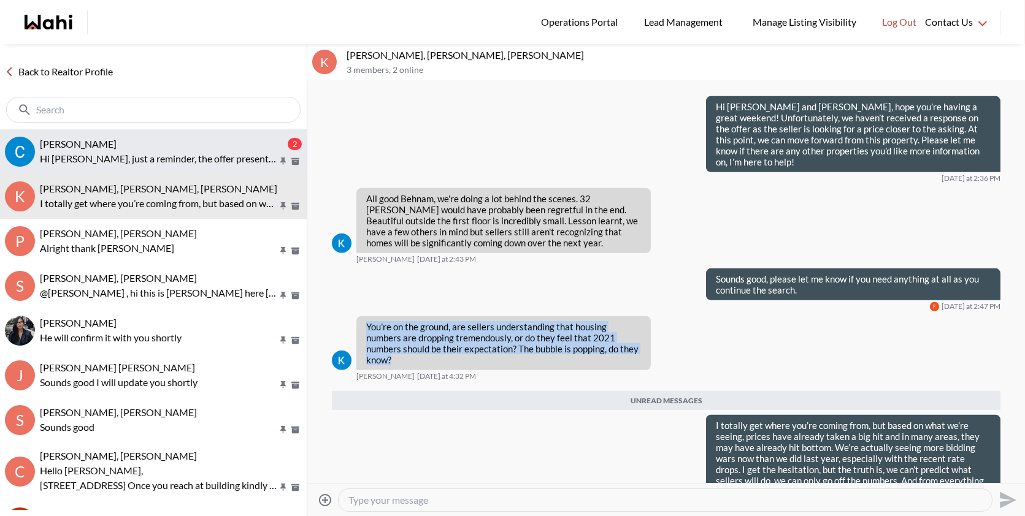
click at [189, 139] on div "Callum Ryan, Behnam" at bounding box center [162, 144] width 245 height 12
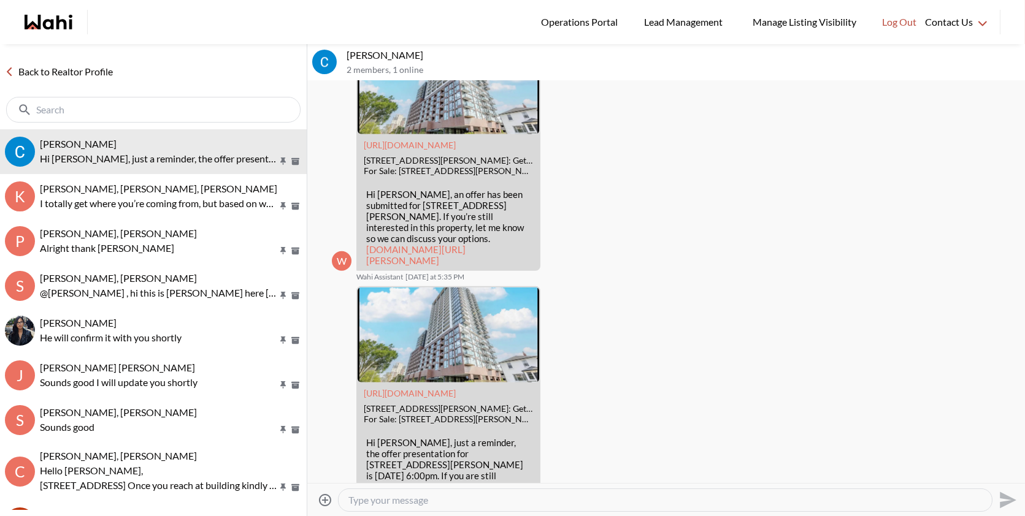
scroll to position [2018, 0]
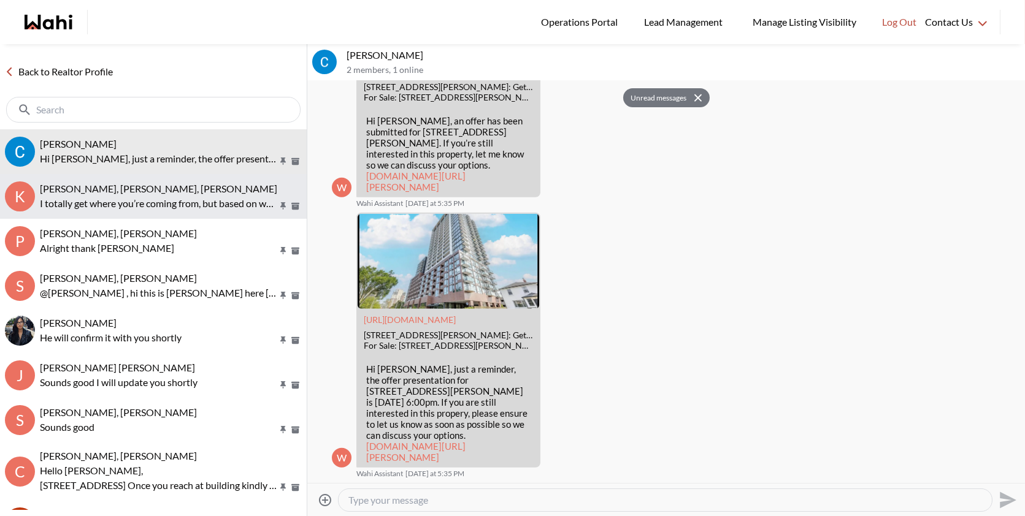
click at [179, 187] on span "Kevin McKay, Fawzia Sheikh, Behnam" at bounding box center [158, 189] width 237 height 12
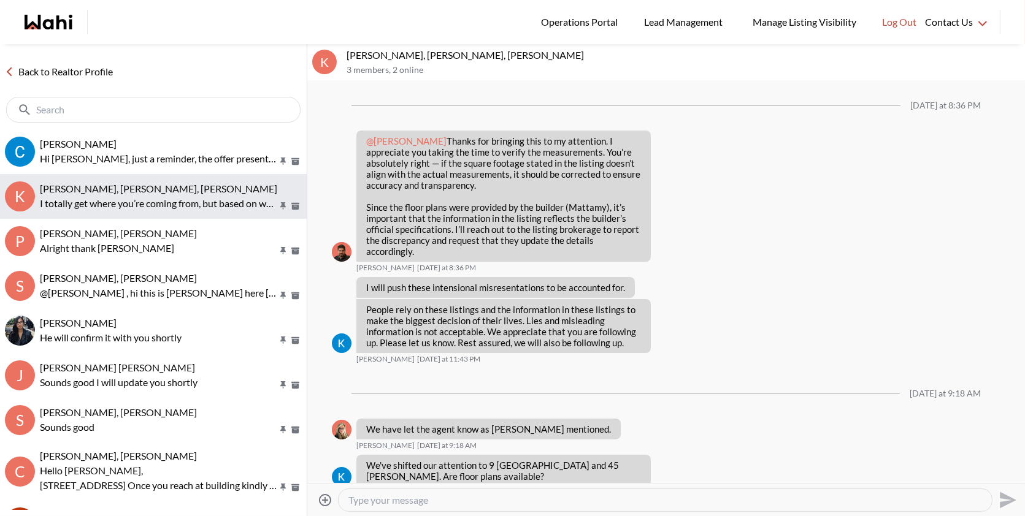
scroll to position [1755, 0]
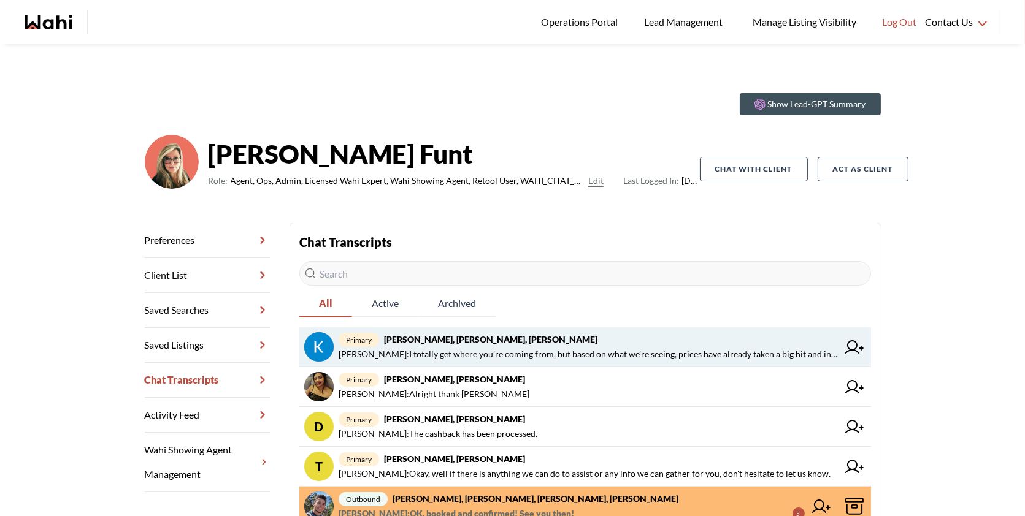
click at [674, 337] on span "primary [PERSON_NAME], [PERSON_NAME], [PERSON_NAME]" at bounding box center [588, 339] width 499 height 15
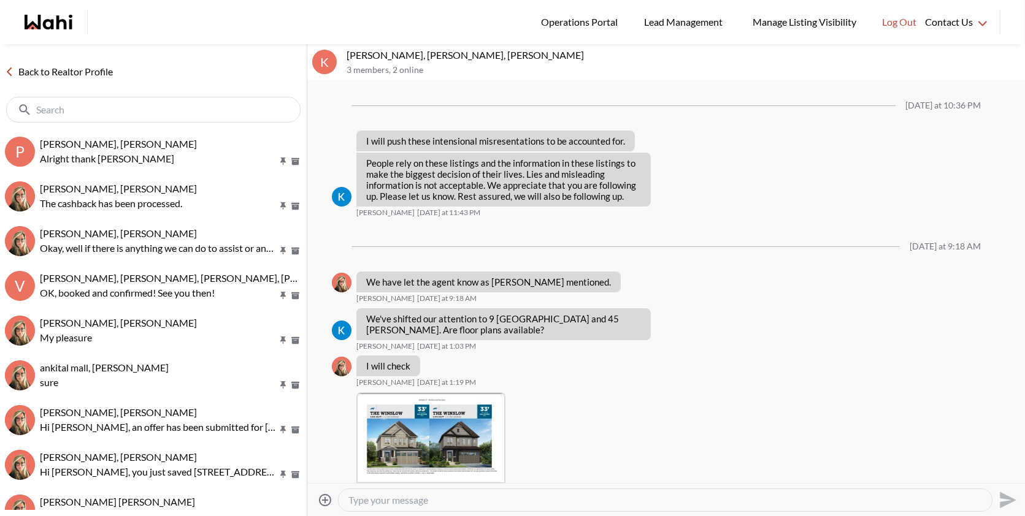
scroll to position [1619, 0]
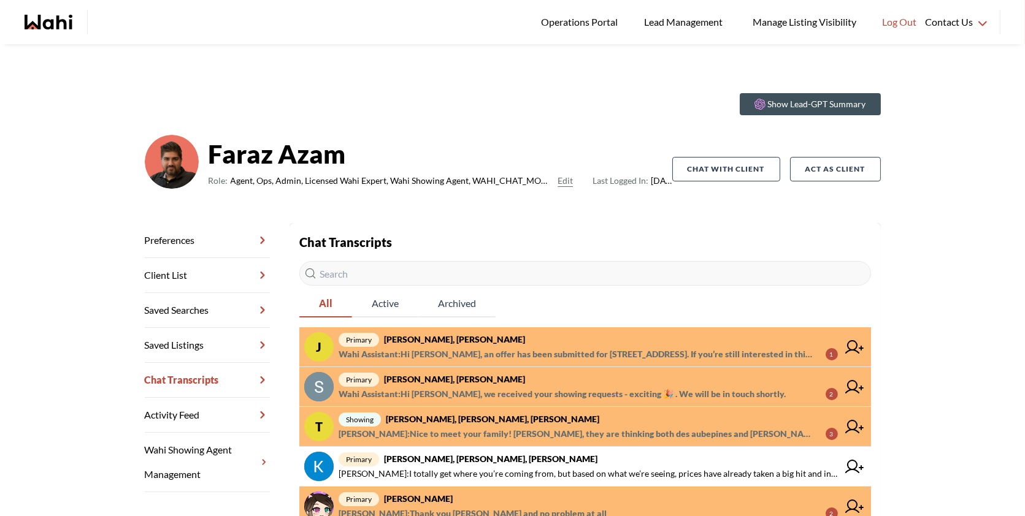
scroll to position [15, 0]
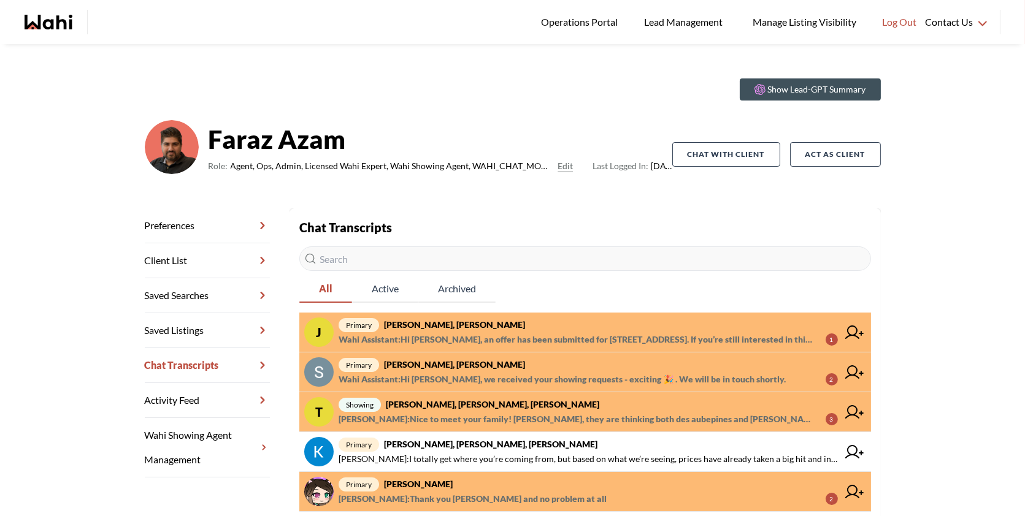
click at [632, 383] on span "Wahi Assistant : Hi [PERSON_NAME], we received your showing requests - exciting…" at bounding box center [562, 379] width 447 height 15
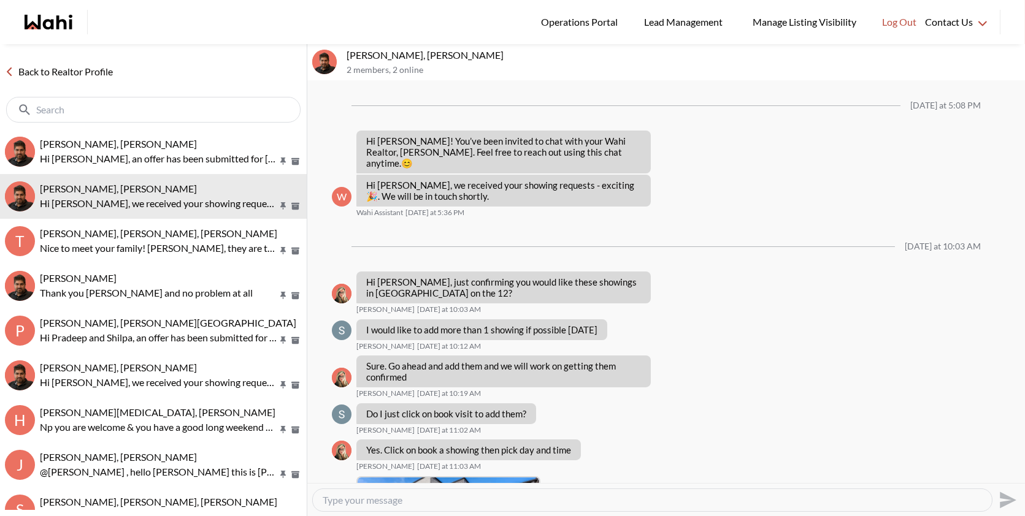
scroll to position [650, 0]
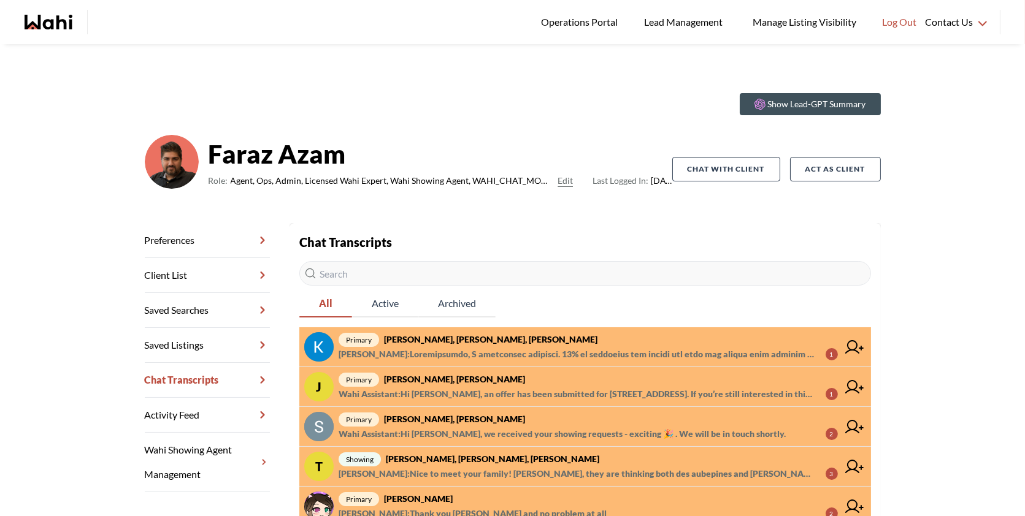
click at [477, 350] on span "[PERSON_NAME] :" at bounding box center [577, 354] width 477 height 15
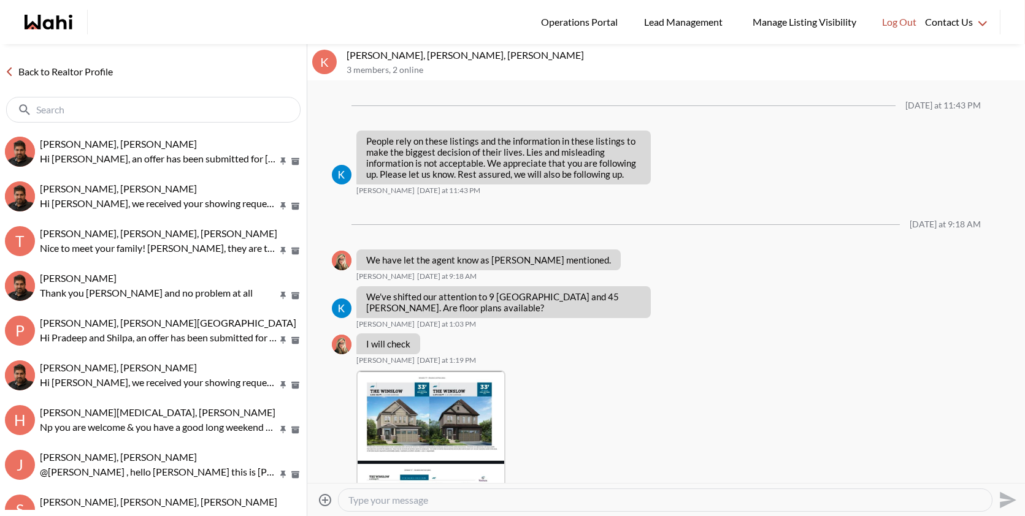
scroll to position [1899, 0]
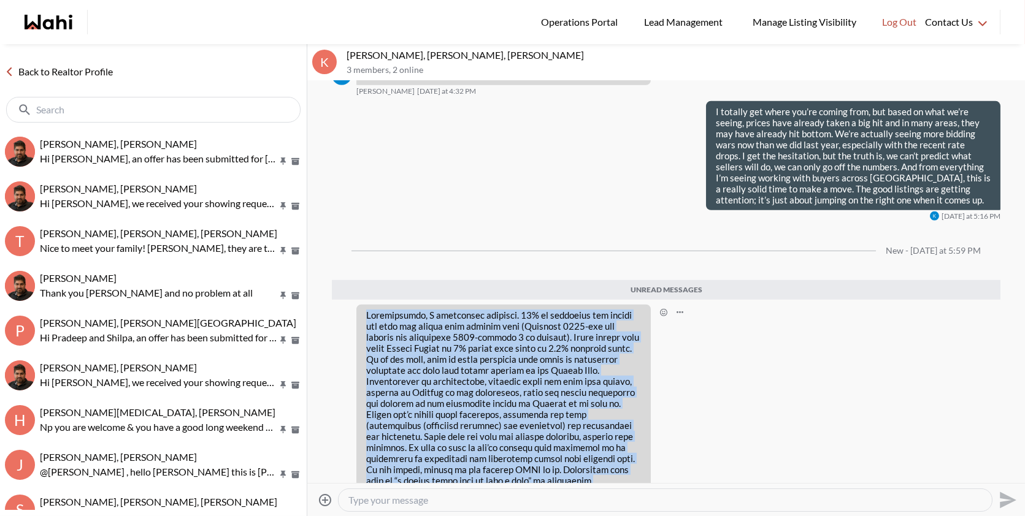
drag, startPoint x: 461, startPoint y: 458, endPoint x: 348, endPoint y: 261, distance: 227.2
click at [348, 305] on div "[PERSON_NAME] [DATE] at 5:59 PM" at bounding box center [666, 415] width 669 height 220
copy p "Loremipsumdo, S ametconsec adipisci. 13% el seddoeius tem incidi utl etdo mag a…"
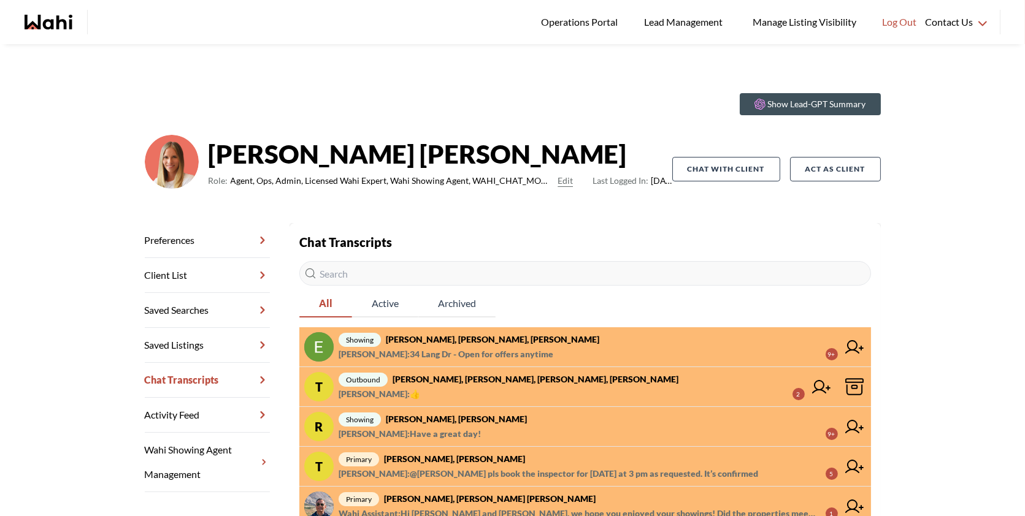
click at [508, 350] on span "Margarita Haimov : 34 Lang Dr - Open for offers anytime" at bounding box center [446, 354] width 215 height 15
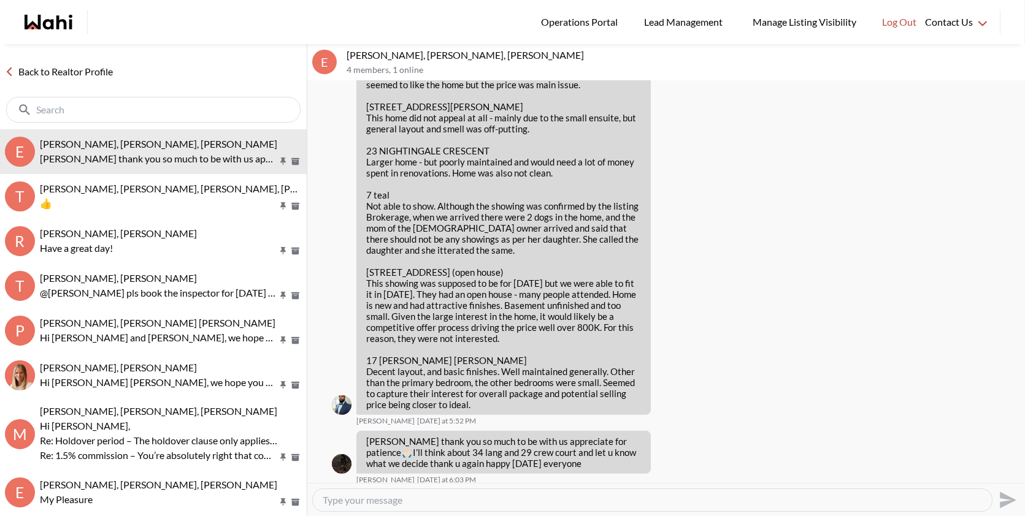
scroll to position [1206, 0]
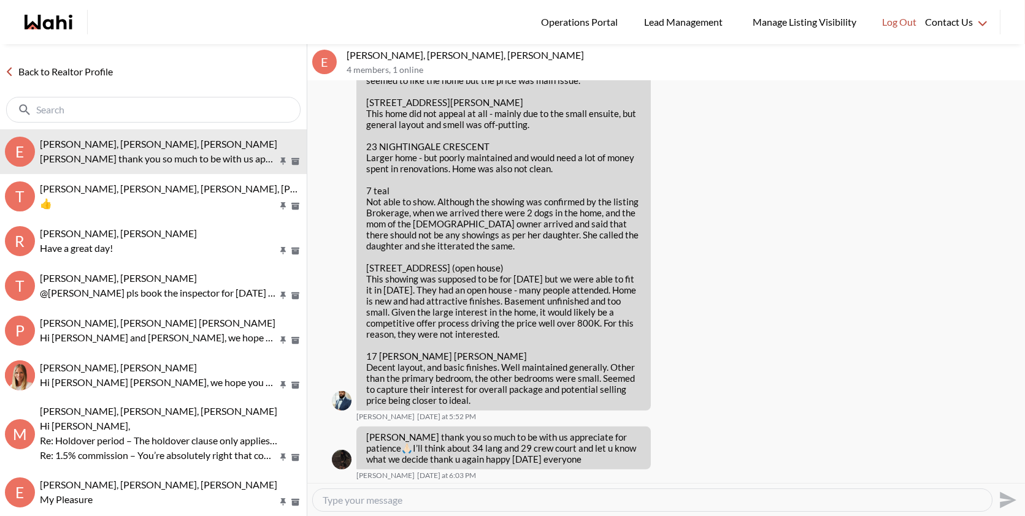
click at [413, 499] on textarea "Type your message" at bounding box center [652, 500] width 659 height 12
click at [681, 434] on icon "Open Message Actions Menu" at bounding box center [679, 435] width 7 height 2
click at [661, 432] on div "Mark as unread Delete" at bounding box center [666, 282] width 718 height 402
click at [661, 432] on icon "Open Reaction Selector" at bounding box center [663, 434] width 7 height 7
click at [725, 405] on div "Select Reaction: Heart" at bounding box center [726, 406] width 11 height 11
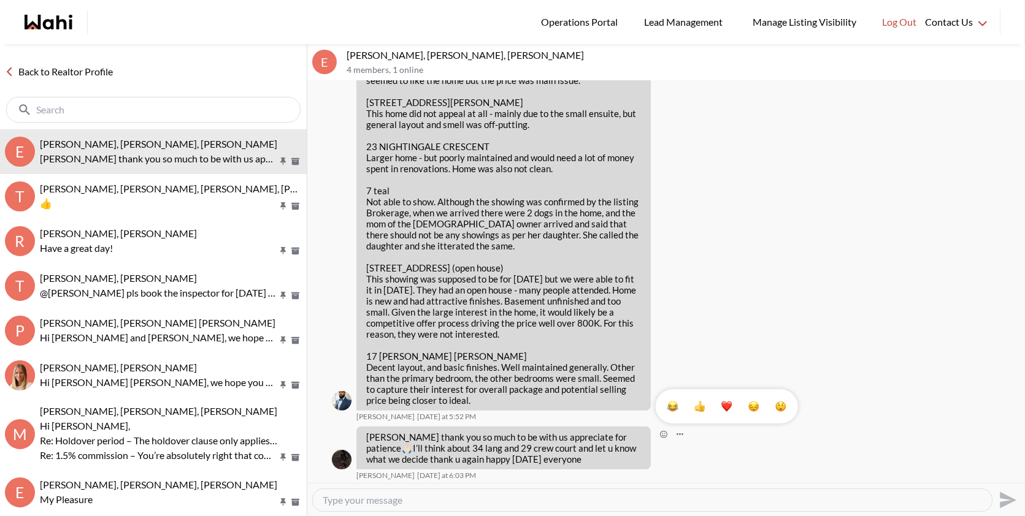
scroll to position [1225, 0]
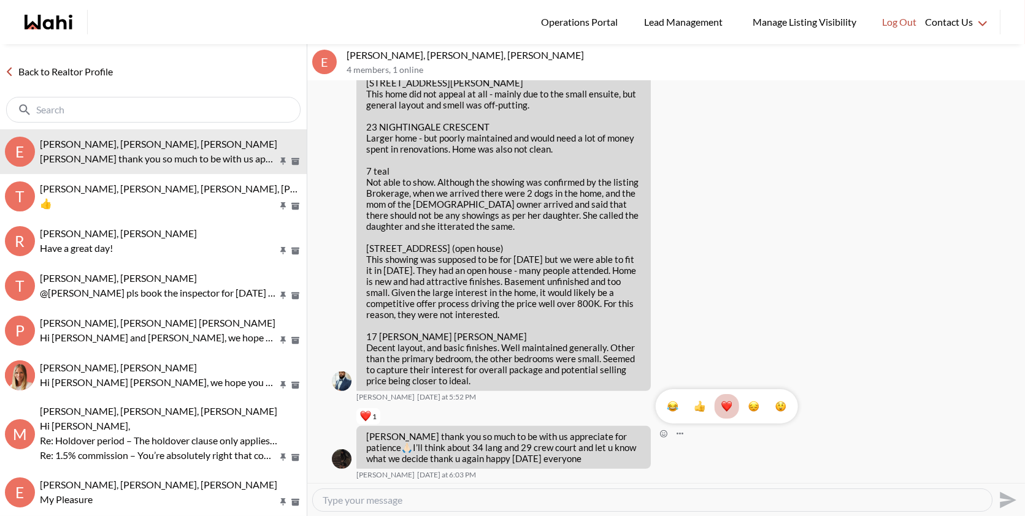
drag, startPoint x: 562, startPoint y: 456, endPoint x: 372, endPoint y: 429, distance: 192.0
click at [372, 429] on div "1" at bounding box center [666, 282] width 718 height 402
drag, startPoint x: 555, startPoint y: 459, endPoint x: 364, endPoint y: 432, distance: 193.3
click at [364, 432] on div "Khalid thank you so much to be with us appreciate for patience 🙏🏻 I’ll think ab…" at bounding box center [503, 447] width 294 height 43
copy p "Khalid thank you so much to be with us appreciate for patience 🙏🏻 I’ll think ab…"
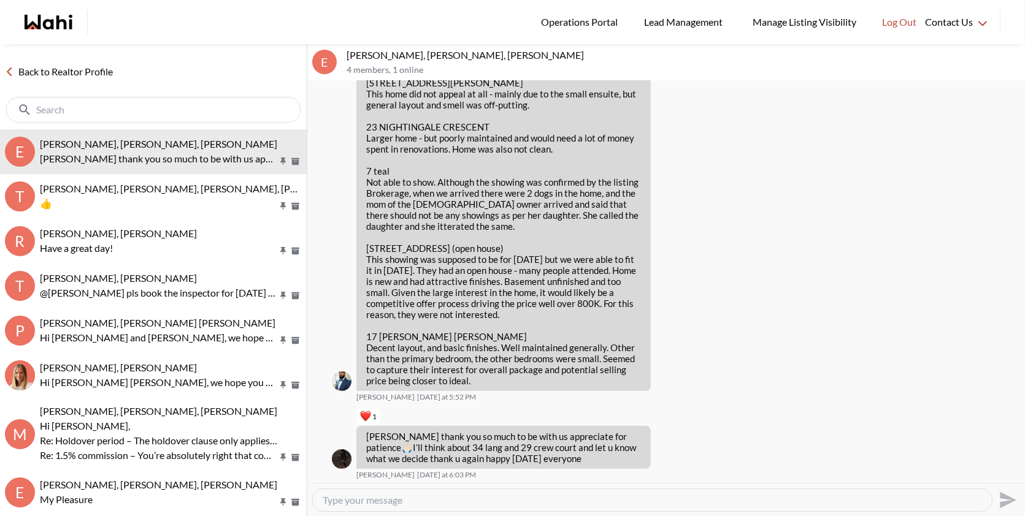
click at [772, 281] on div "1 1 Notes from today: 7 Golden Eagle Way Sold - awaiting deposit. This home was…" at bounding box center [666, 166] width 669 height 470
click at [667, 431] on icon "Open Reaction Selector" at bounding box center [663, 434] width 7 height 7
click at [726, 410] on div "Select Reaction: Heart" at bounding box center [726, 406] width 11 height 11
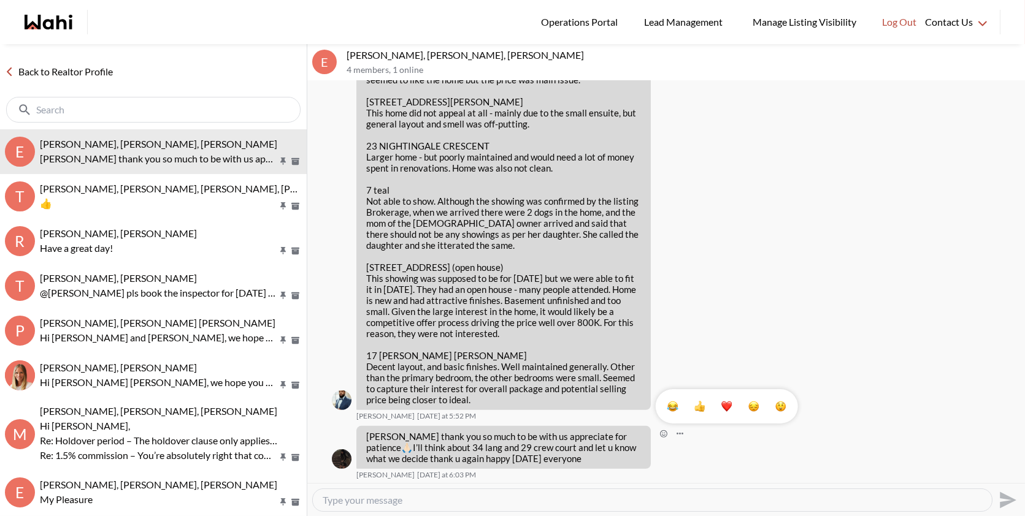
click at [721, 185] on div at bounding box center [666, 282] width 718 height 402
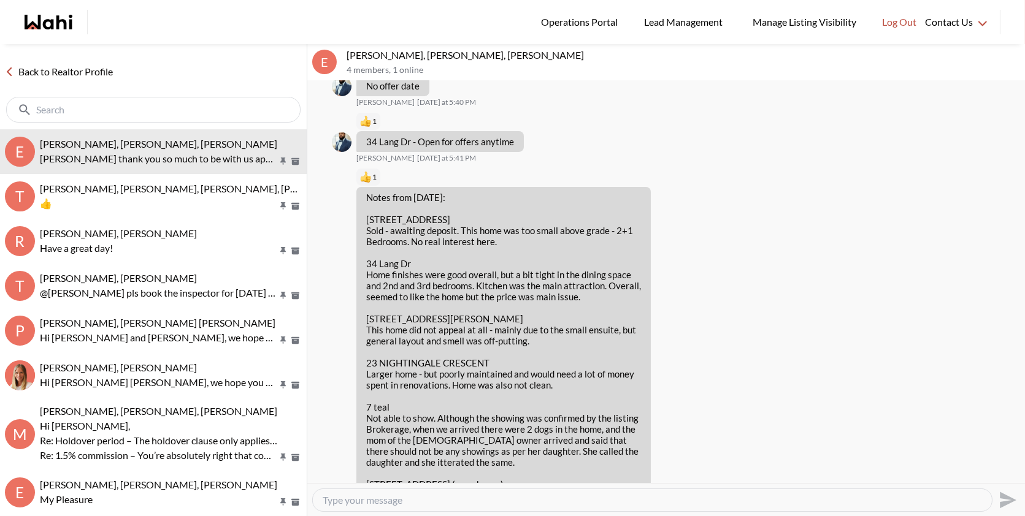
scroll to position [992, 0]
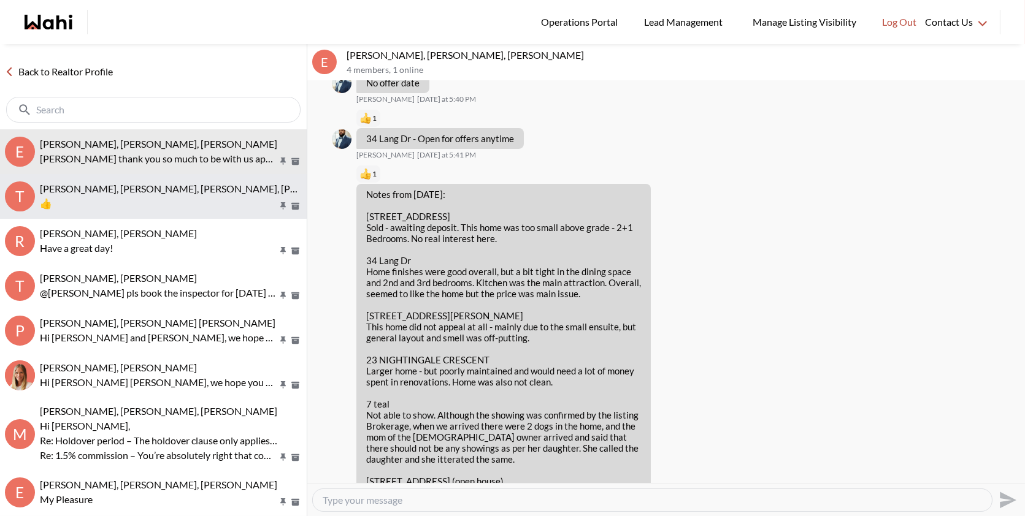
click at [92, 195] on div "Tanya Fita, Teresa, Michelle, Alicia 👍" at bounding box center [171, 197] width 262 height 28
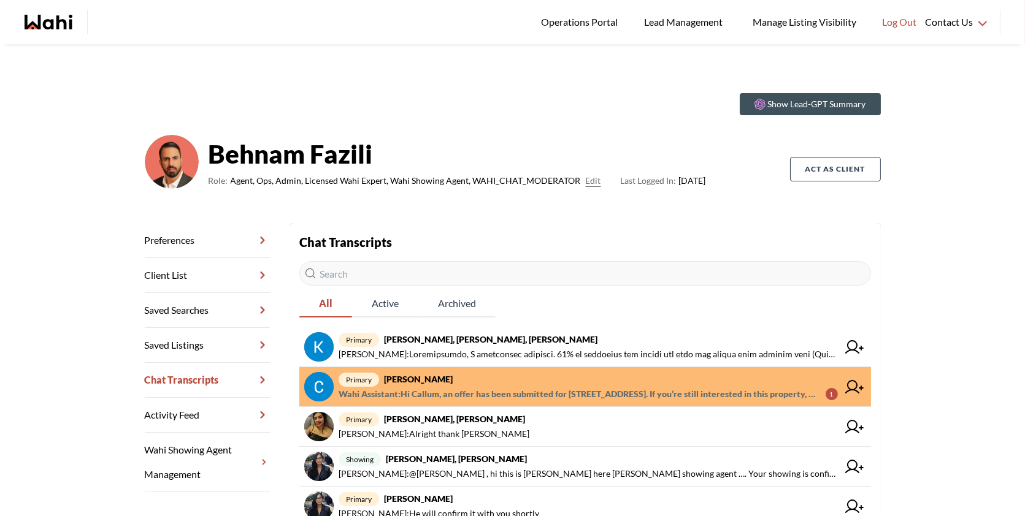
click at [523, 393] on span "Wahi Assistant : Hi [PERSON_NAME], an offer has been submitted for [STREET_ADDR…" at bounding box center [577, 394] width 477 height 15
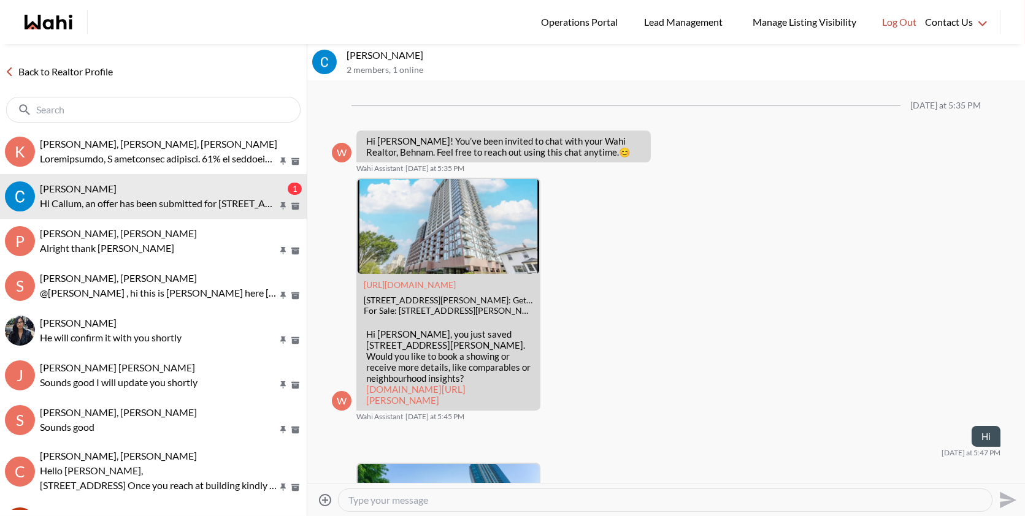
scroll to position [2290, 0]
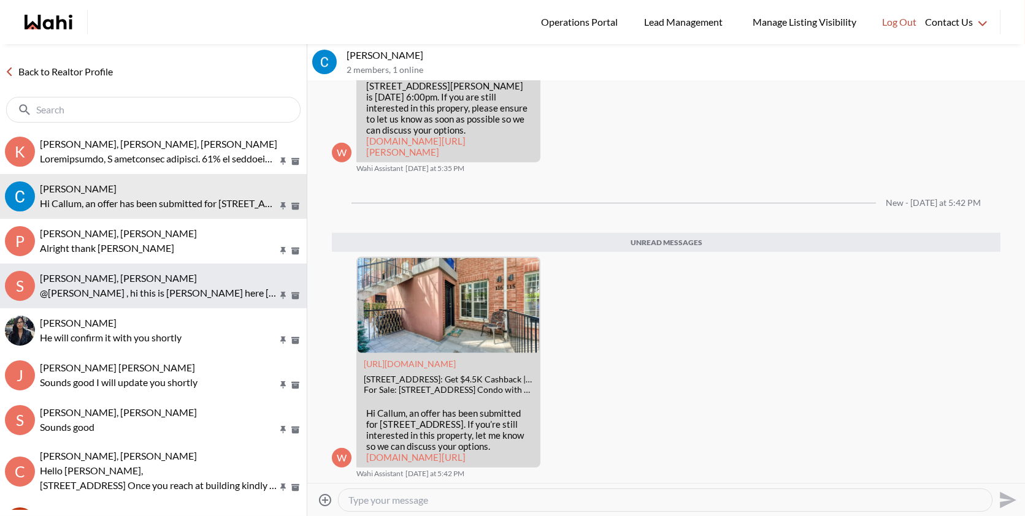
click at [200, 277] on div "Sasha Yee-Fong, Paul, Behnam" at bounding box center [171, 278] width 262 height 12
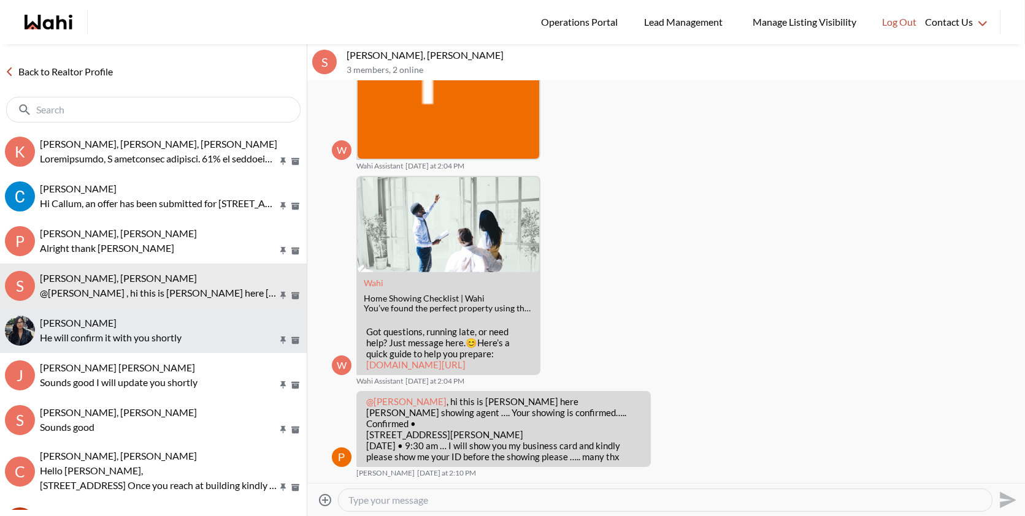
scroll to position [23, 0]
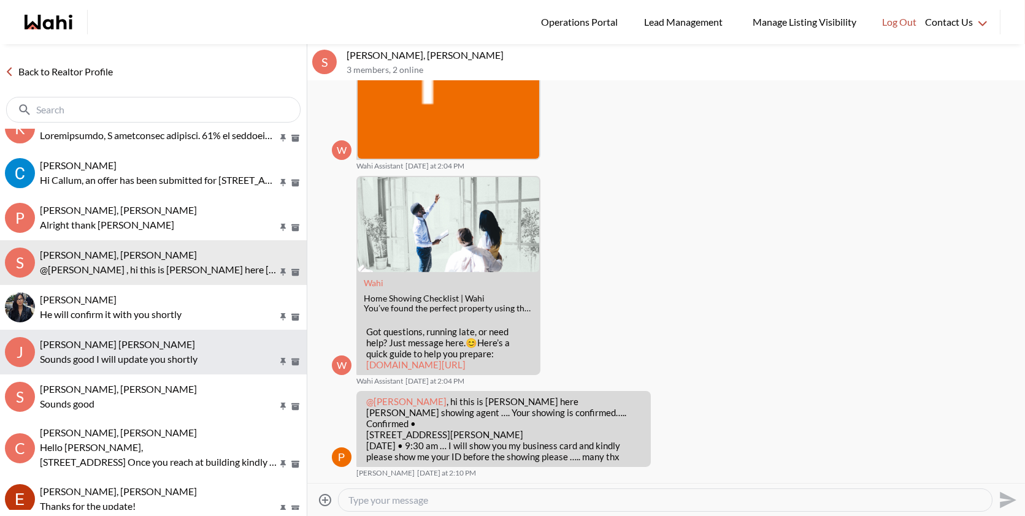
click at [171, 348] on div "J. Françis, Behnam" at bounding box center [171, 345] width 262 height 12
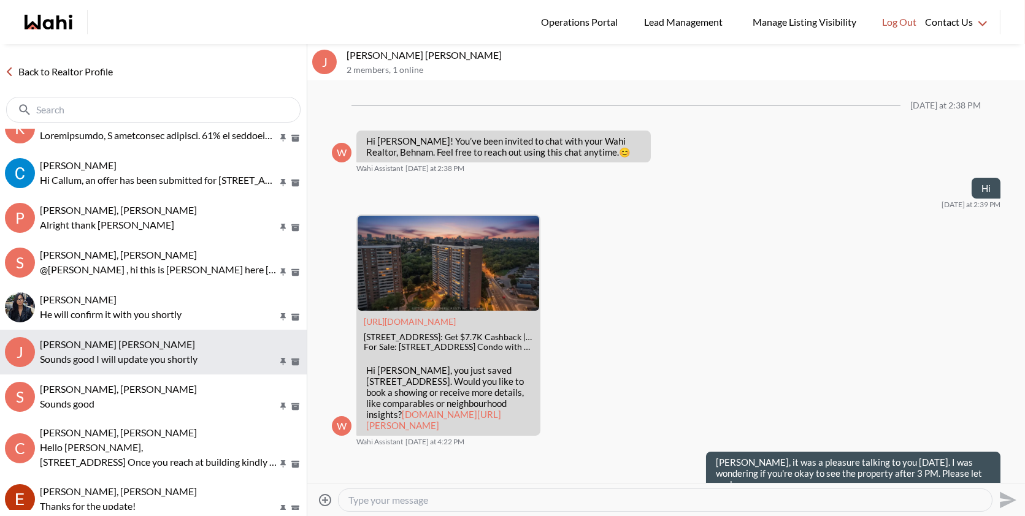
scroll to position [318, 0]
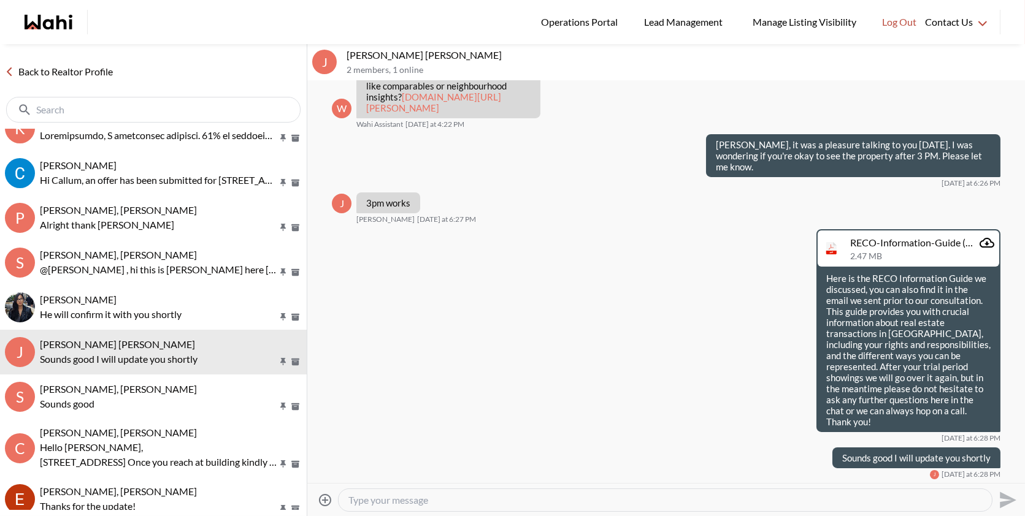
click at [515, 497] on textarea "Type your message" at bounding box center [665, 500] width 634 height 12
type textarea "H"
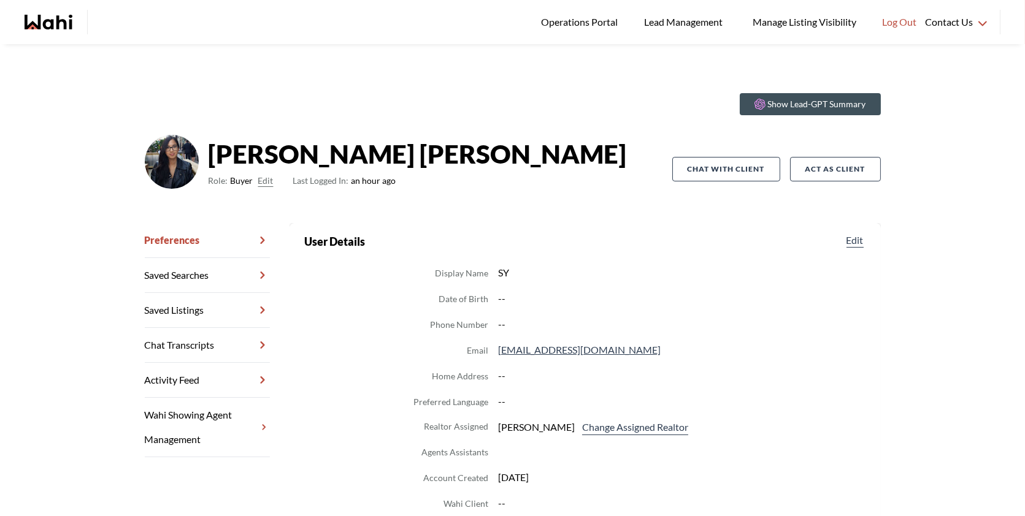
scroll to position [125, 0]
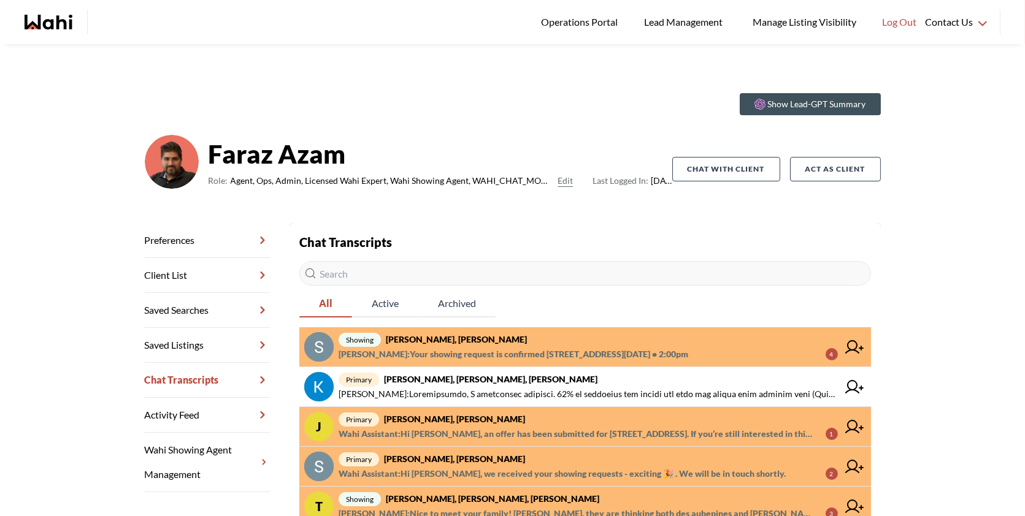
click at [708, 350] on span "[PERSON_NAME] : Your showing request is confirmed [STREET_ADDRESS][DATE] • 2:00…" at bounding box center [588, 354] width 499 height 15
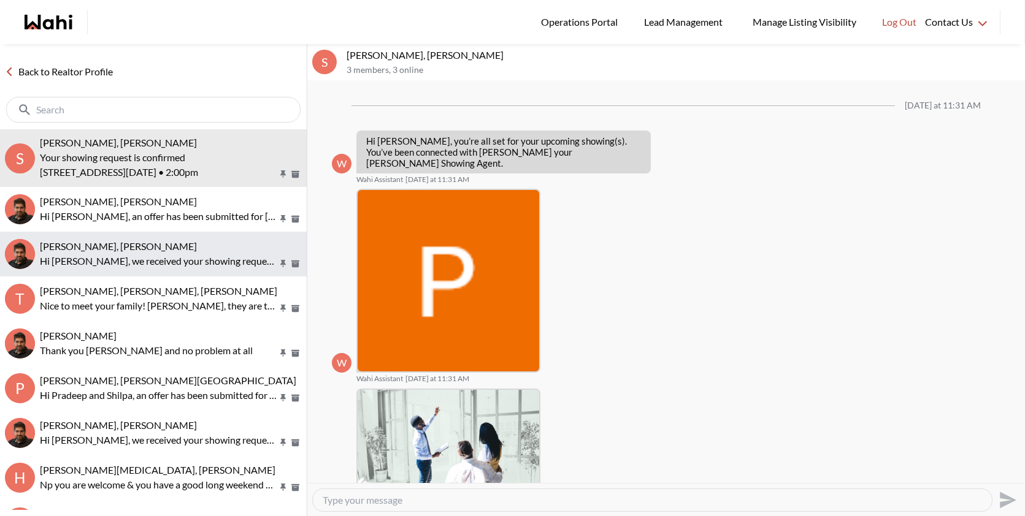
scroll to position [474, 0]
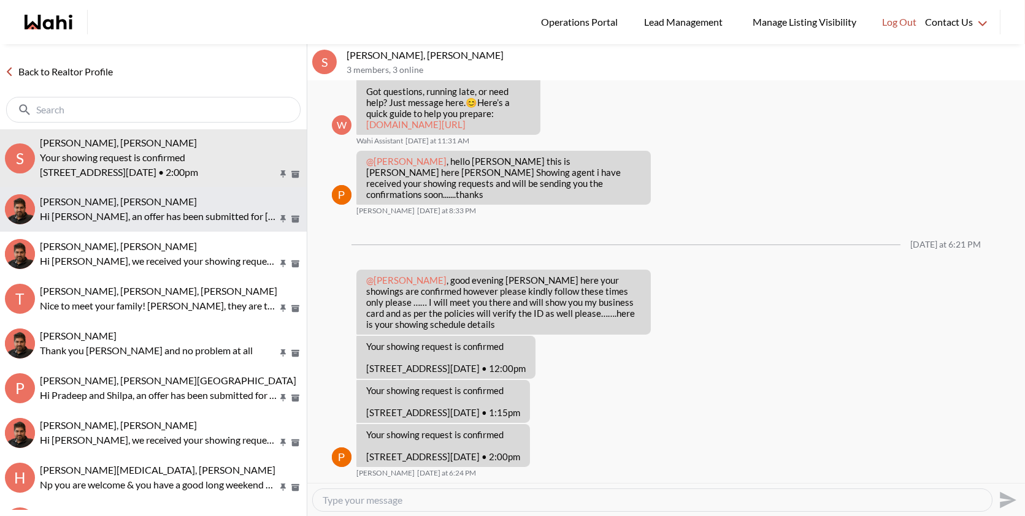
click at [161, 221] on p "Hi [PERSON_NAME], an offer has been submitted for [STREET_ADDRESS]. If you’re s…" at bounding box center [158, 216] width 237 height 15
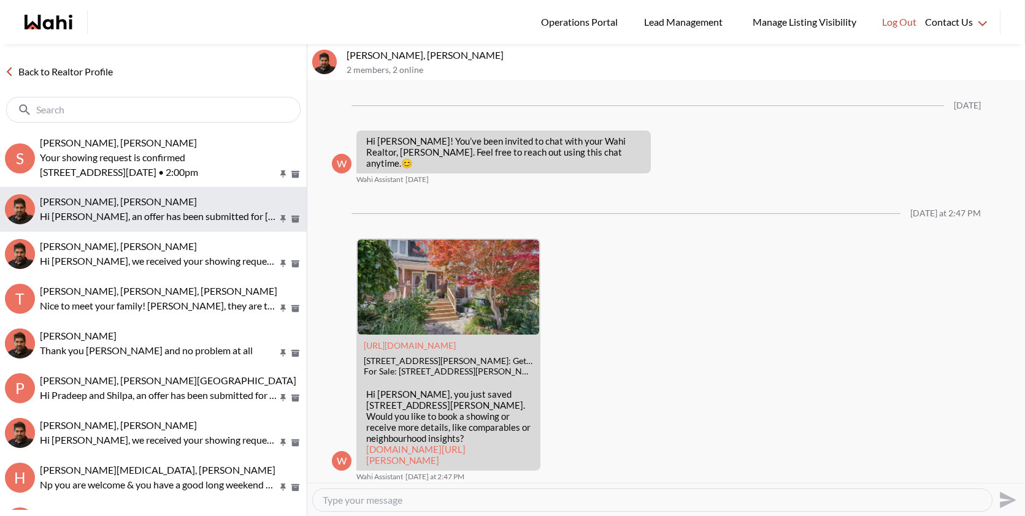
scroll to position [420, 0]
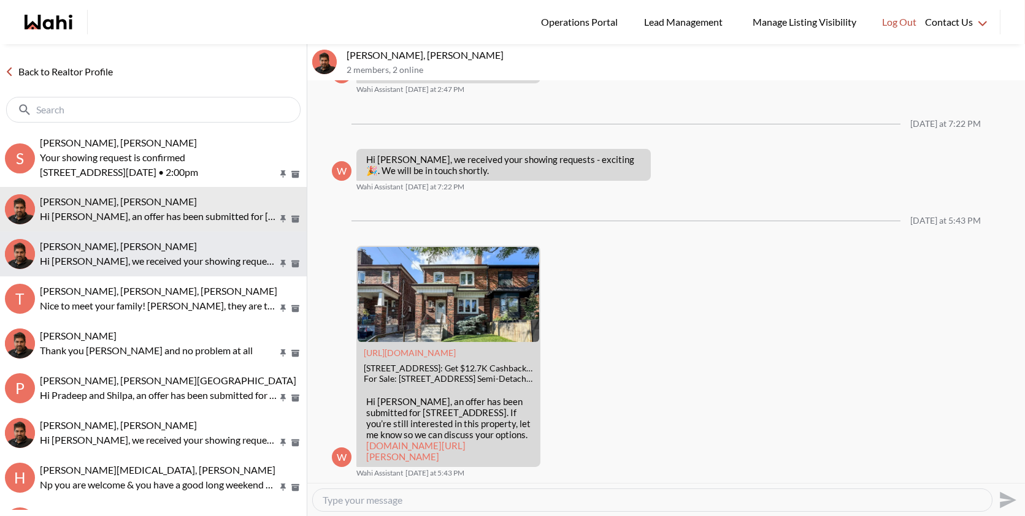
click at [144, 271] on button "Scott Seiling, Faraz Hi Scott, we received your showing requests - exciting 🎉 .…" at bounding box center [153, 254] width 307 height 45
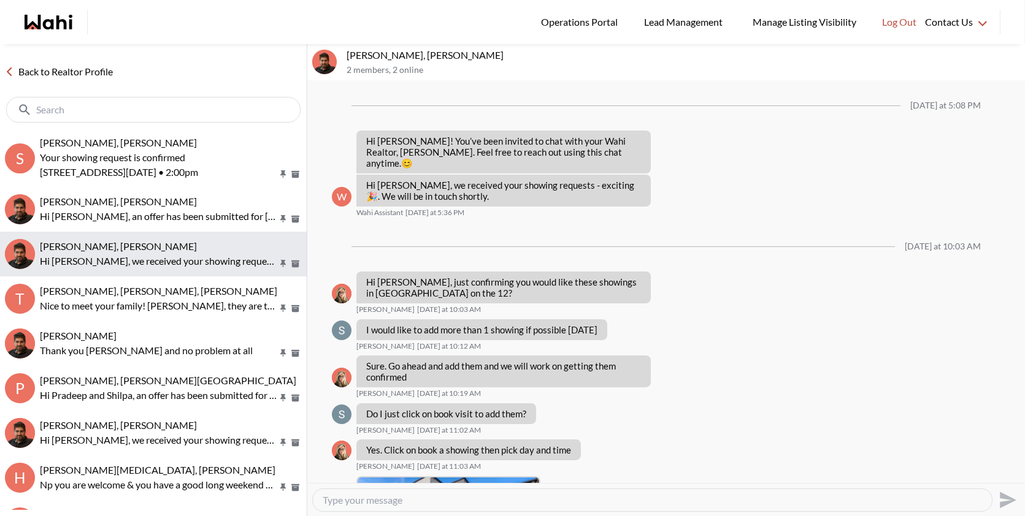
scroll to position [650, 0]
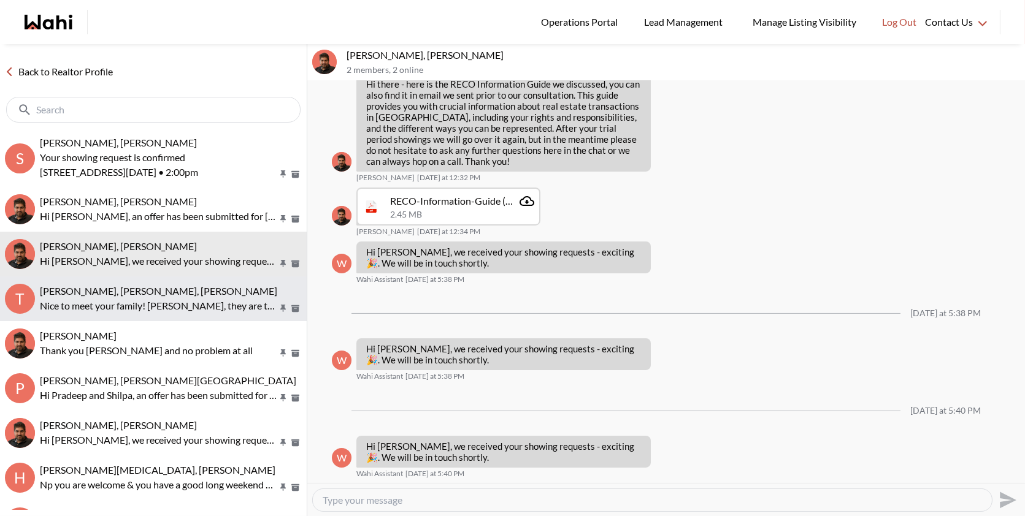
click at [143, 303] on p "Nice to meet your family! Faraz, they are thinking both des aubepines and Gerry…" at bounding box center [158, 306] width 237 height 15
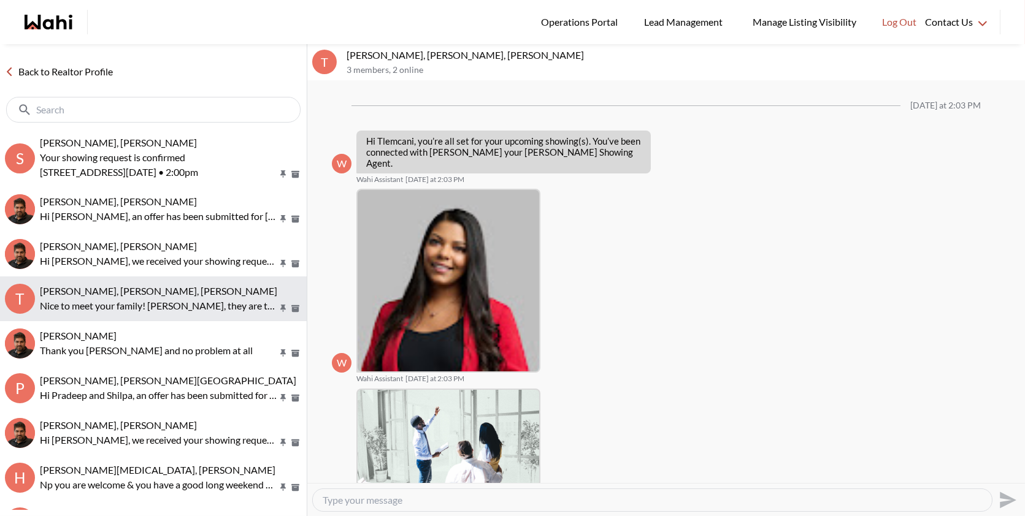
scroll to position [597, 0]
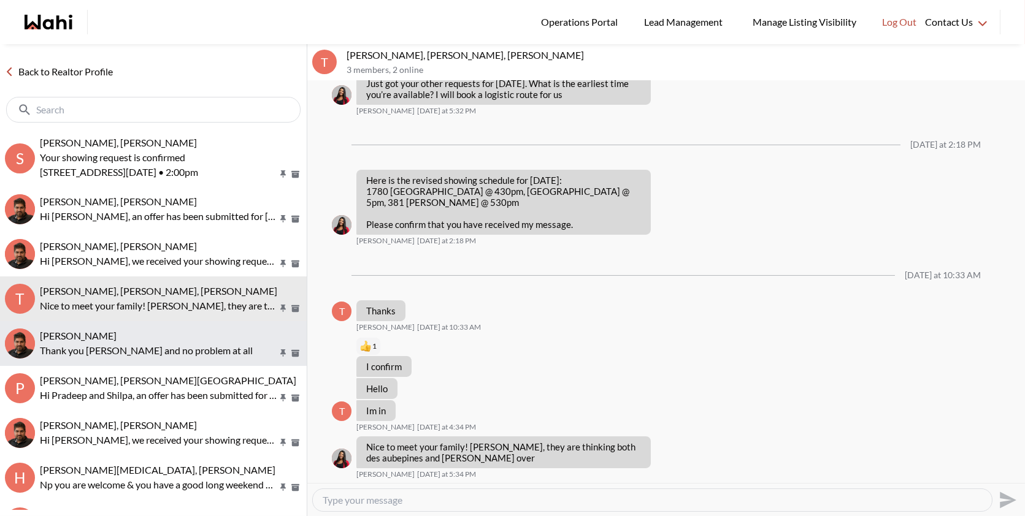
click at [145, 348] on p "Thank you Liuhong and no problem at all" at bounding box center [158, 350] width 237 height 15
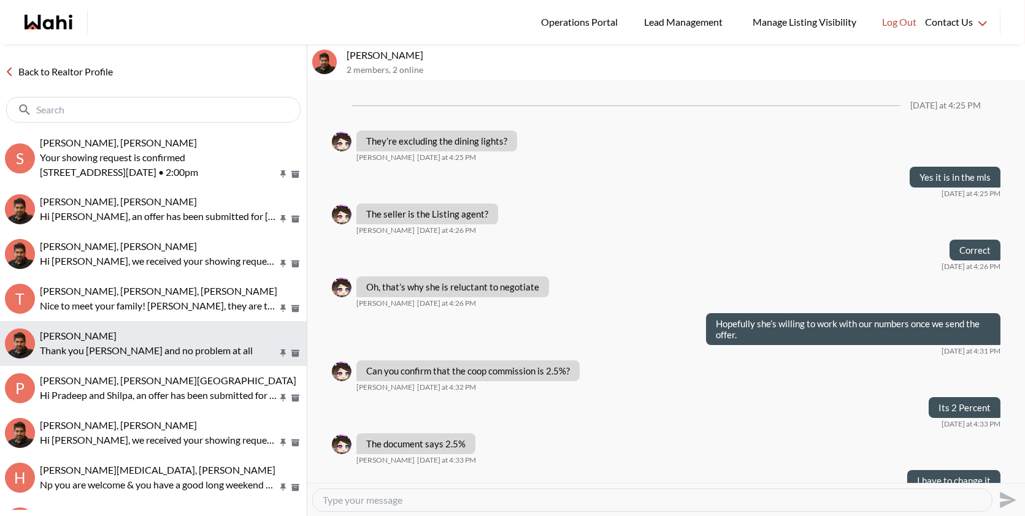
scroll to position [718, 0]
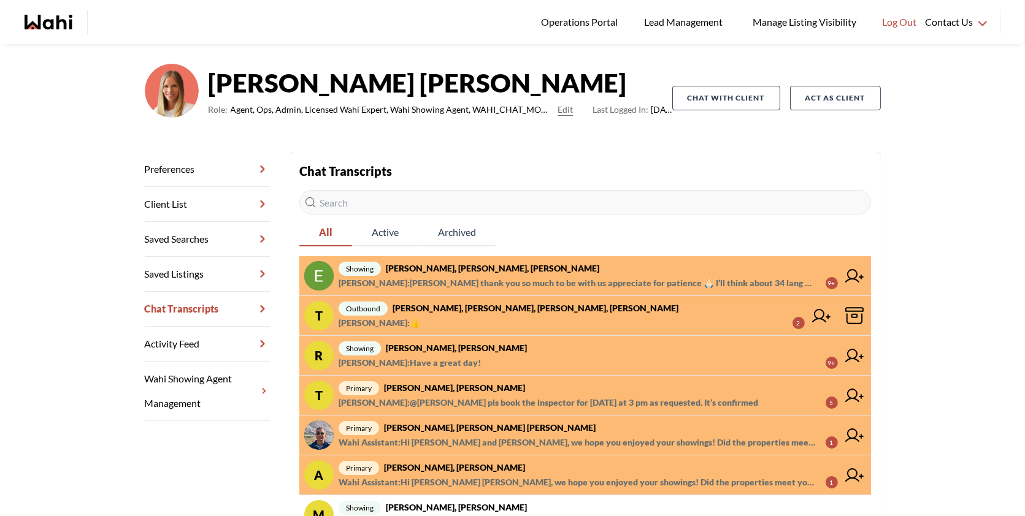
click at [666, 321] on span "[PERSON_NAME] : 👍 2" at bounding box center [572, 323] width 466 height 15
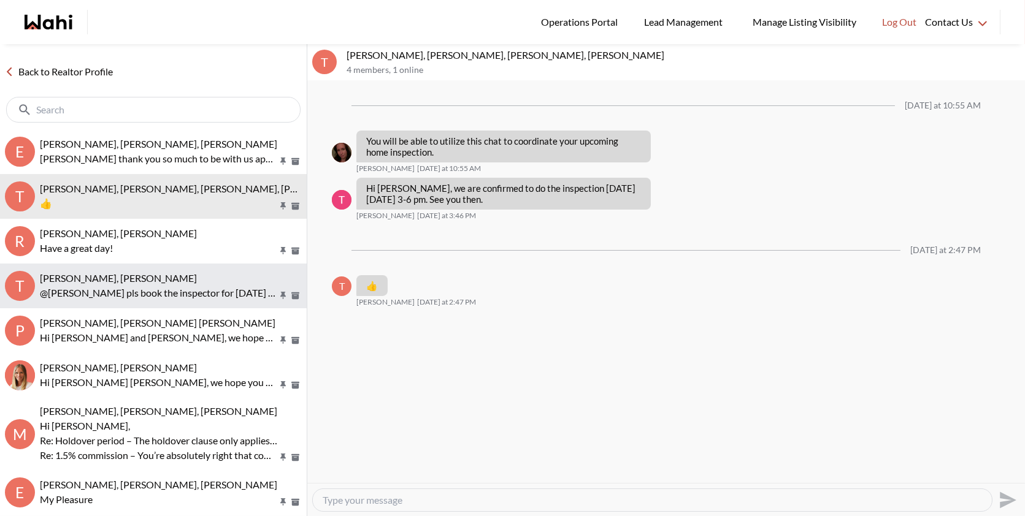
click at [140, 306] on button "T [PERSON_NAME], [PERSON_NAME] @[PERSON_NAME] pls book the inspector for [DATE]…" at bounding box center [153, 286] width 307 height 45
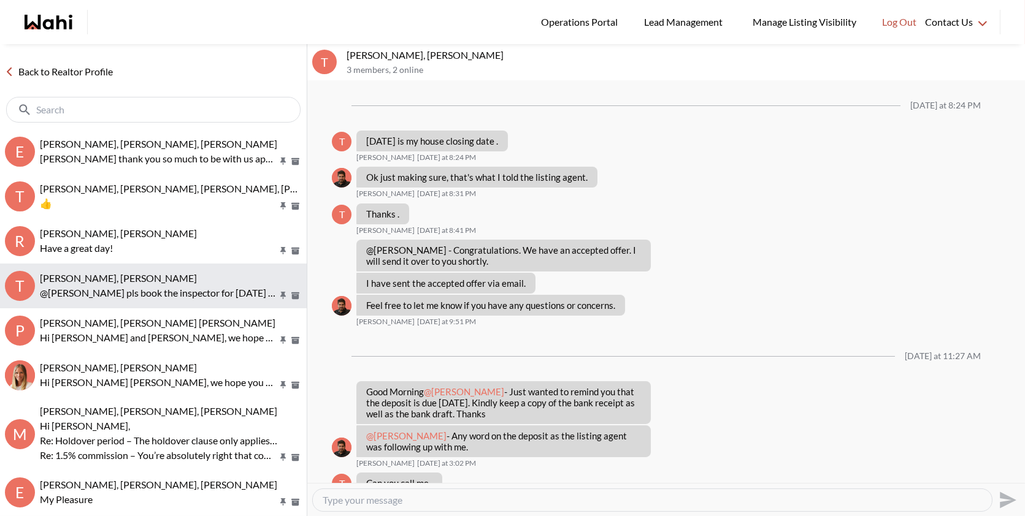
scroll to position [653, 0]
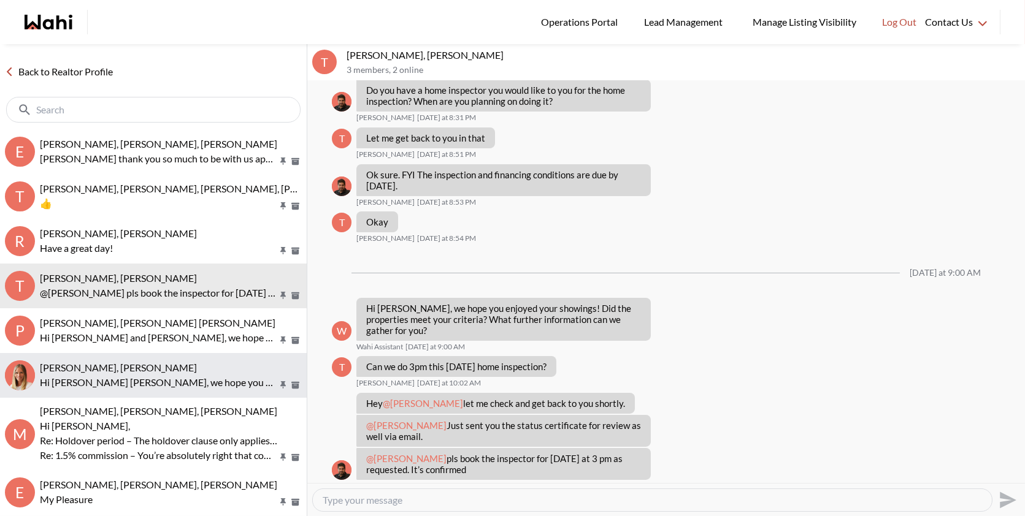
click at [129, 370] on span "agnes sonia mukamusoni, Michelle" at bounding box center [118, 368] width 157 height 12
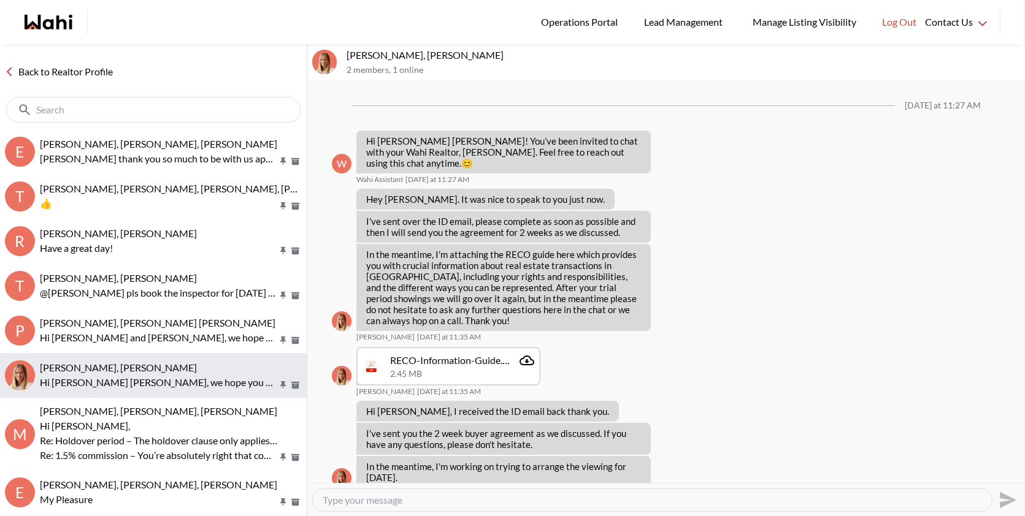
scroll to position [329, 0]
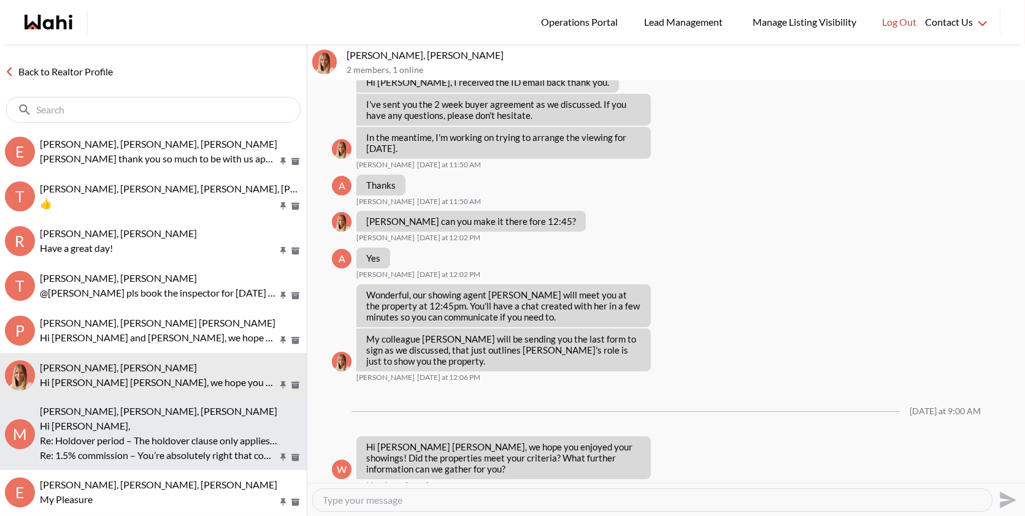
click at [129, 430] on p "Hi Michael," at bounding box center [158, 426] width 237 height 15
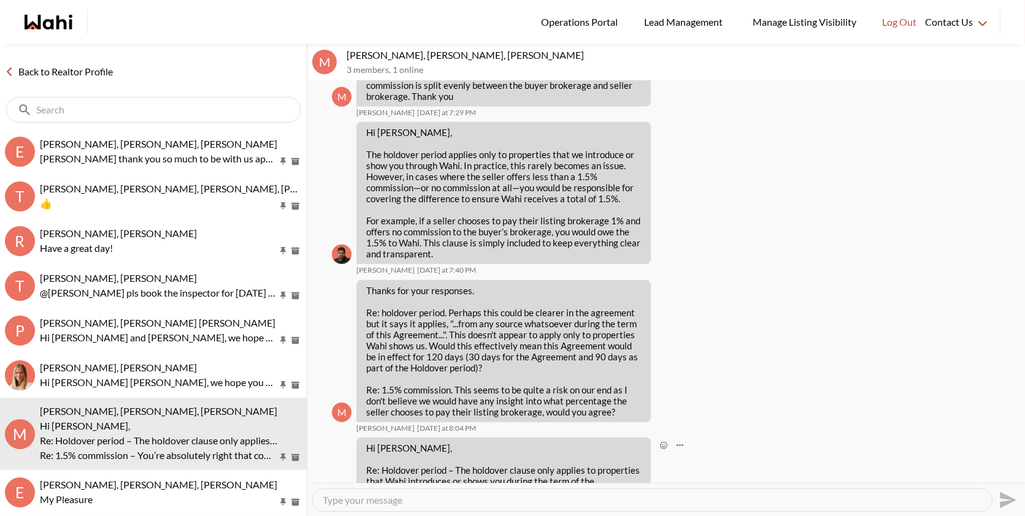
scroll to position [1608, 0]
